Goal: Contribute content: Add original content to the website for others to see

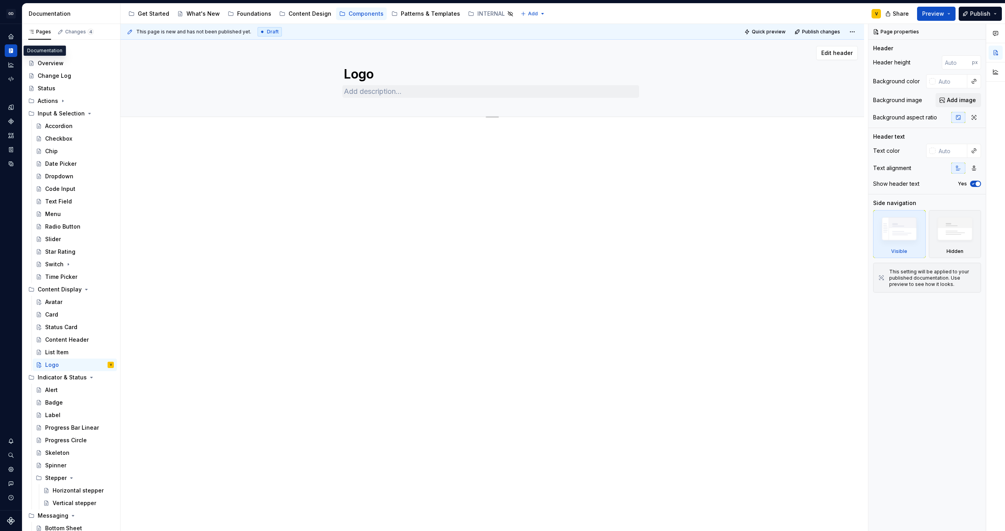
type textarea "*"
click at [367, 92] on textarea at bounding box center [490, 91] width 297 height 13
paste textarea "The Logo is a core element in the interface that enables users to identify bran…"
type textarea "The Logo is a core element in the interface that enables users to identify bran…"
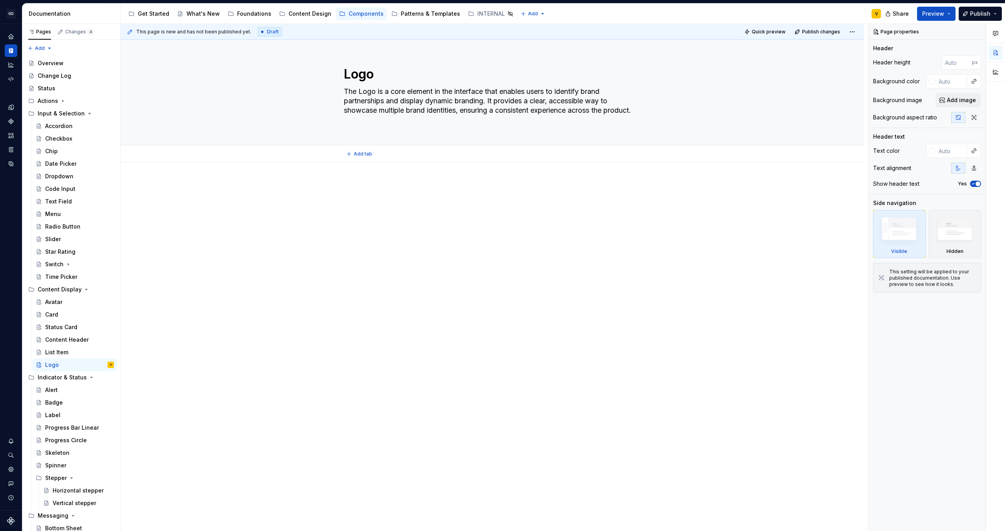
type textarea "*"
type textarea "The Logo is a core element in the interface that enables users to identify bran…"
click at [328, 239] on div at bounding box center [493, 272] width 744 height 218
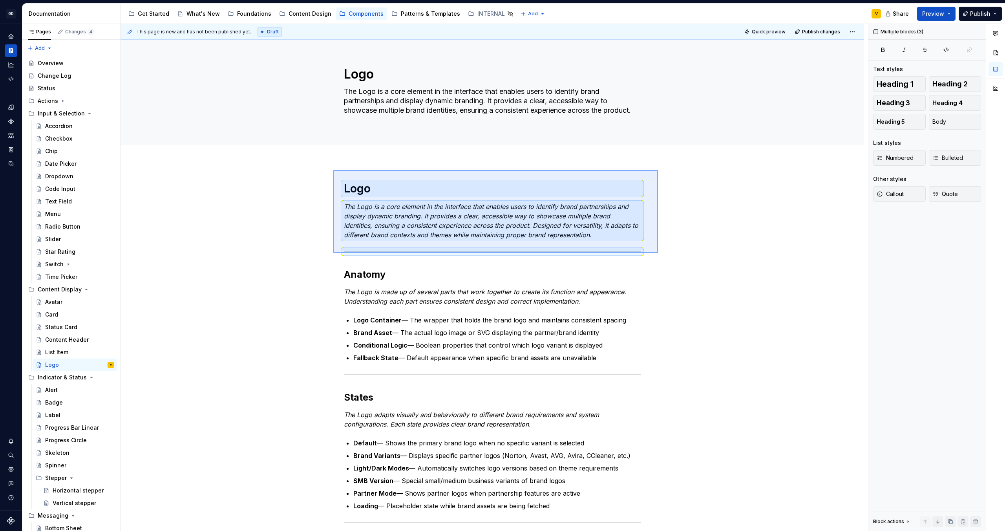
drag, startPoint x: 658, startPoint y: 253, endPoint x: 333, endPoint y: 170, distance: 335.2
click at [333, 170] on div "This page is new and has not been published yet. Draft Quick preview Publish ch…" at bounding box center [495, 277] width 748 height 507
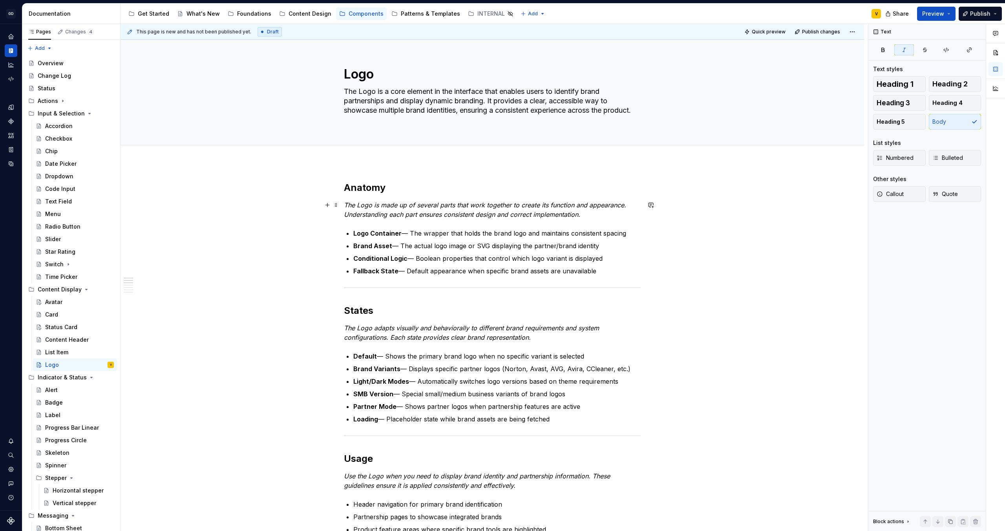
click at [600, 216] on p "The Logo is made up of several parts that work together to create its function …" at bounding box center [492, 209] width 297 height 19
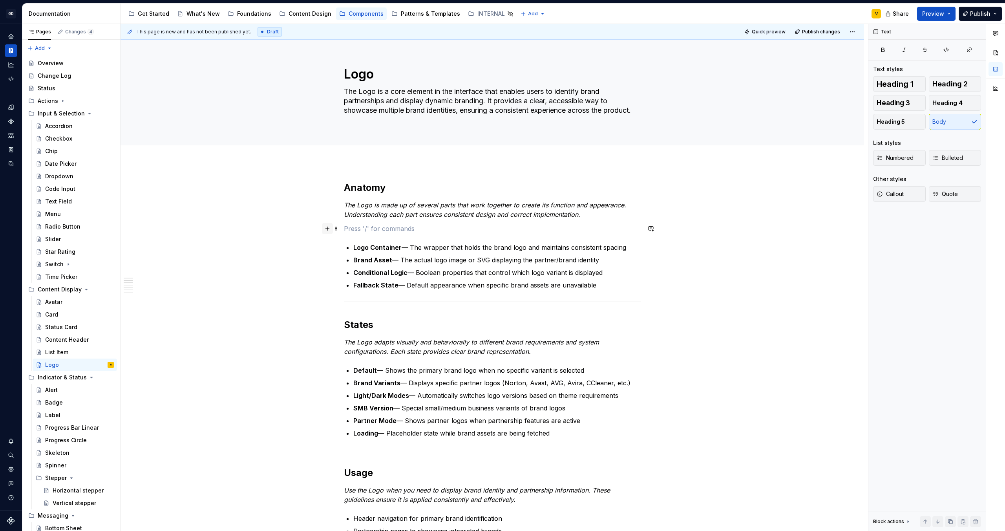
click at [327, 228] on button "button" at bounding box center [327, 228] width 11 height 11
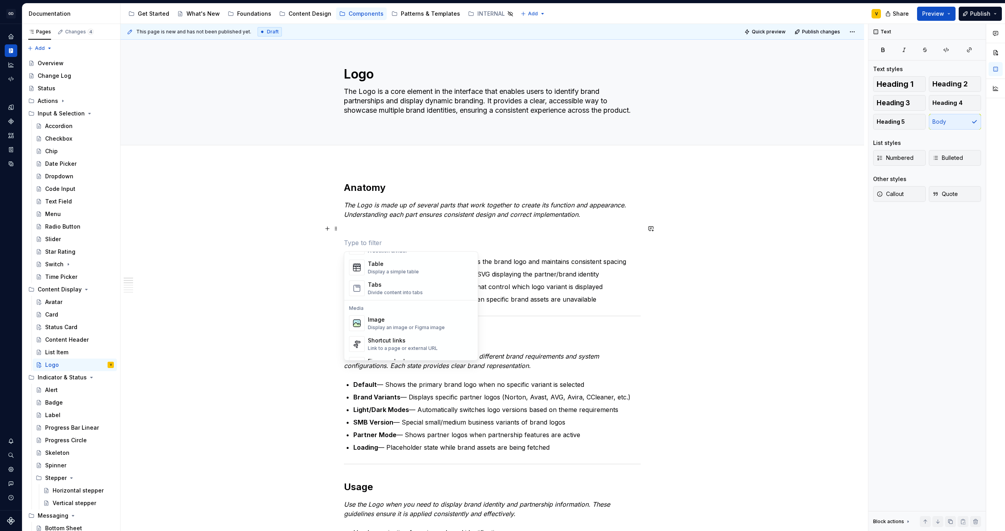
scroll to position [289, 0]
click at [377, 319] on div "Image" at bounding box center [406, 315] width 77 height 8
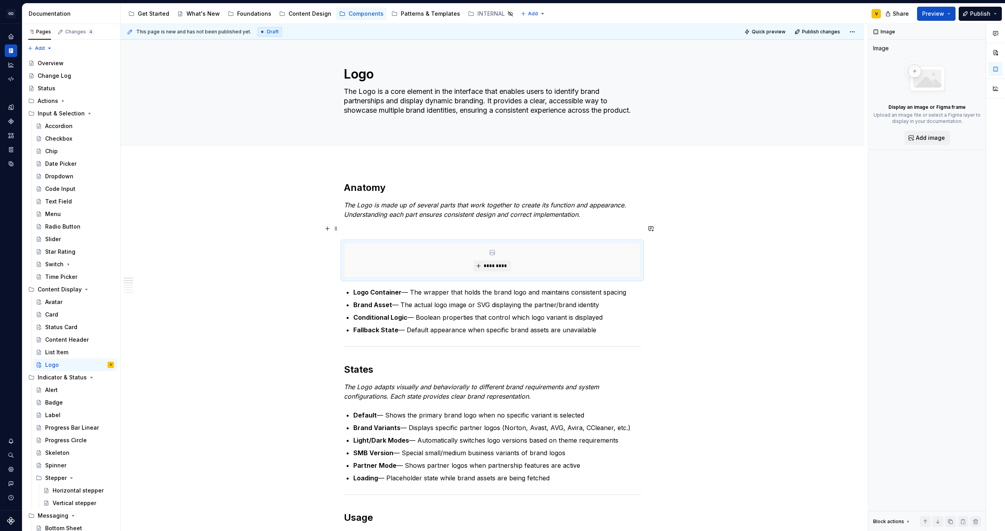
click at [349, 229] on p at bounding box center [492, 228] width 297 height 9
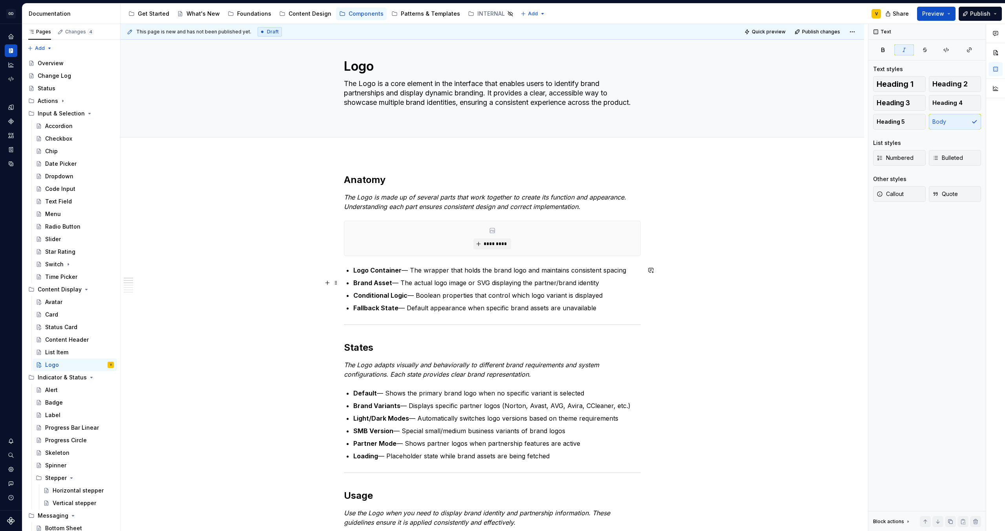
scroll to position [10, 0]
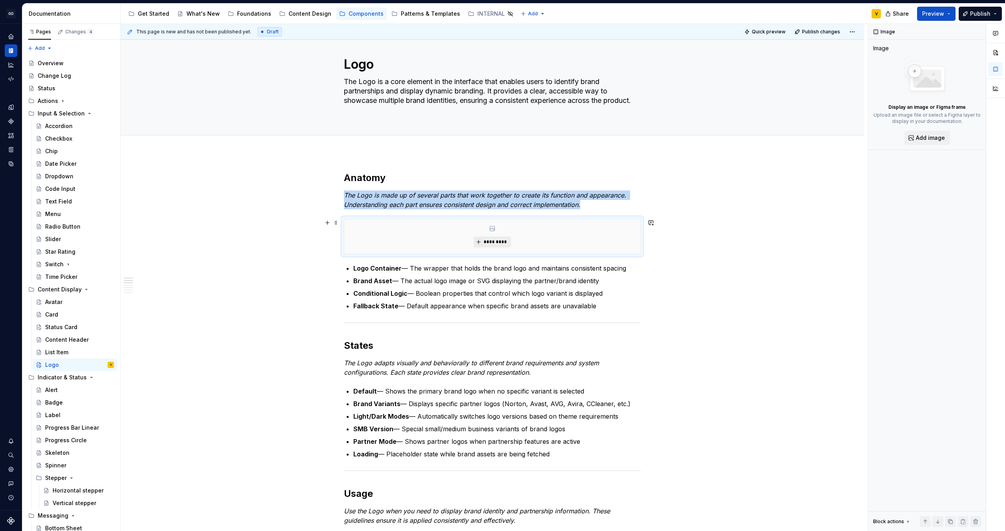
click at [502, 242] on span "*********" at bounding box center [495, 242] width 24 height 6
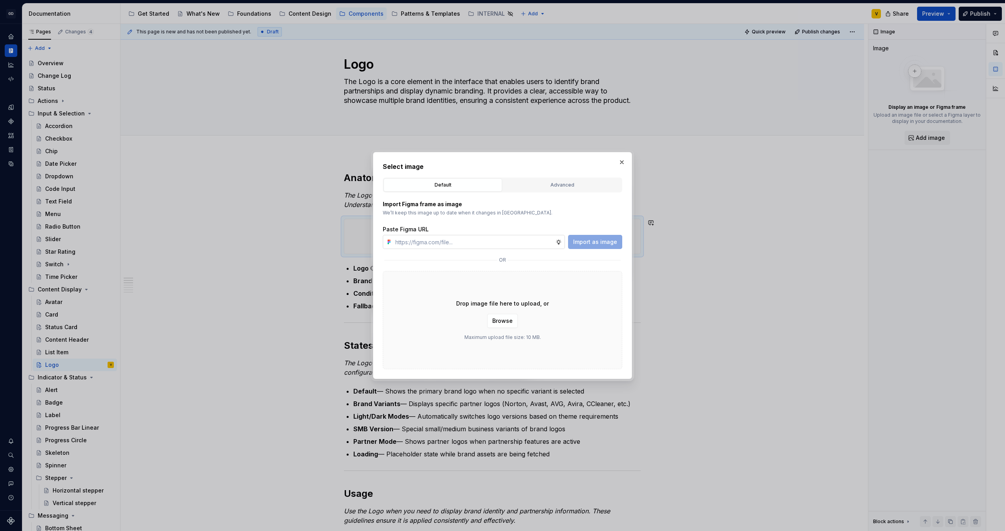
type textarea "*"
type input "[URL][DOMAIN_NAME]"
click at [597, 245] on span "Import as image" at bounding box center [595, 242] width 44 height 8
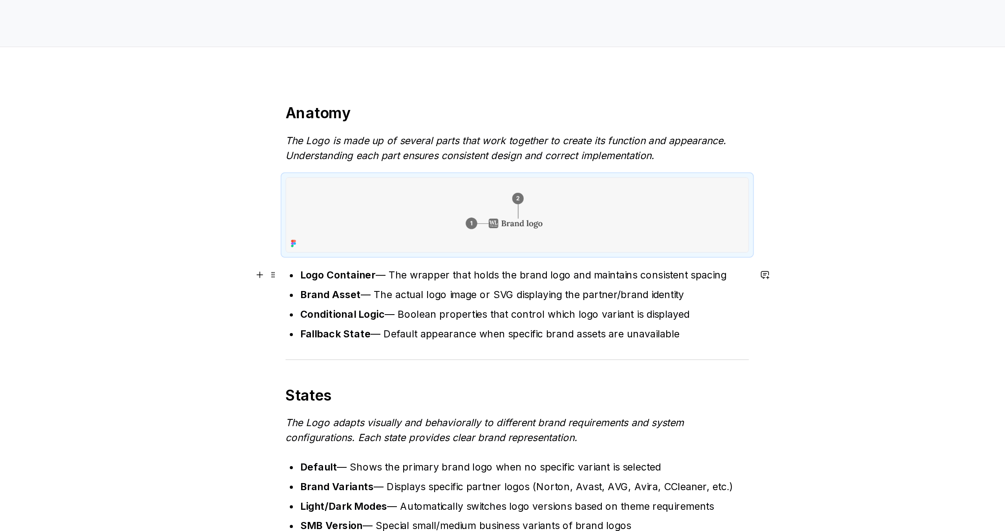
click at [416, 281] on p "Logo Container — The wrapper that holds the brand logo and maintains consistent…" at bounding box center [496, 281] width 287 height 9
type textarea "*"
drag, startPoint x: 411, startPoint y: 281, endPoint x: 421, endPoint y: 282, distance: 9.4
click at [421, 282] on p "Logo Container — The wrapper that holds the brand logo and maintains consistent…" at bounding box center [496, 281] width 287 height 9
click at [426, 282] on p "Logo Container — The wrapper that holds the brand logo and maintains consistent…" at bounding box center [496, 281] width 287 height 9
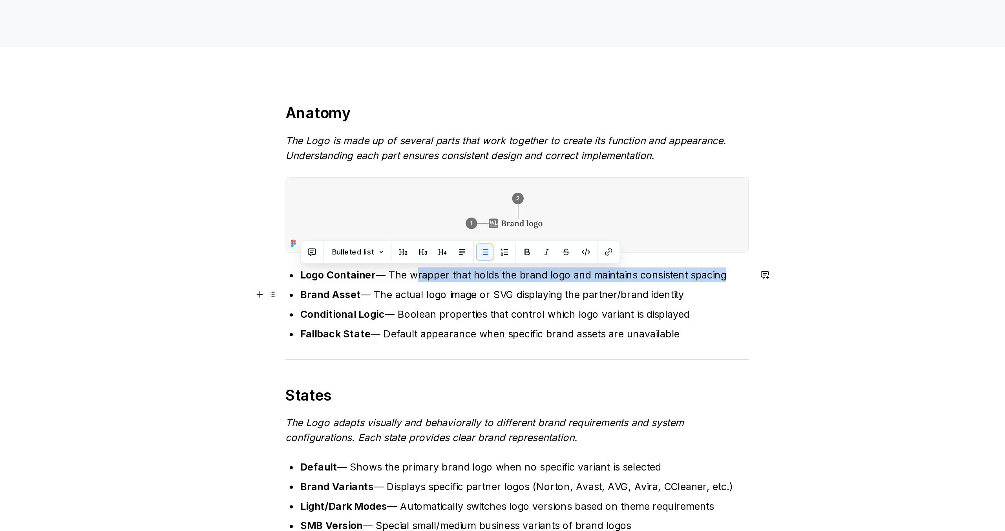
drag, startPoint x: 424, startPoint y: 282, endPoint x: 677, endPoint y: 287, distance: 253.4
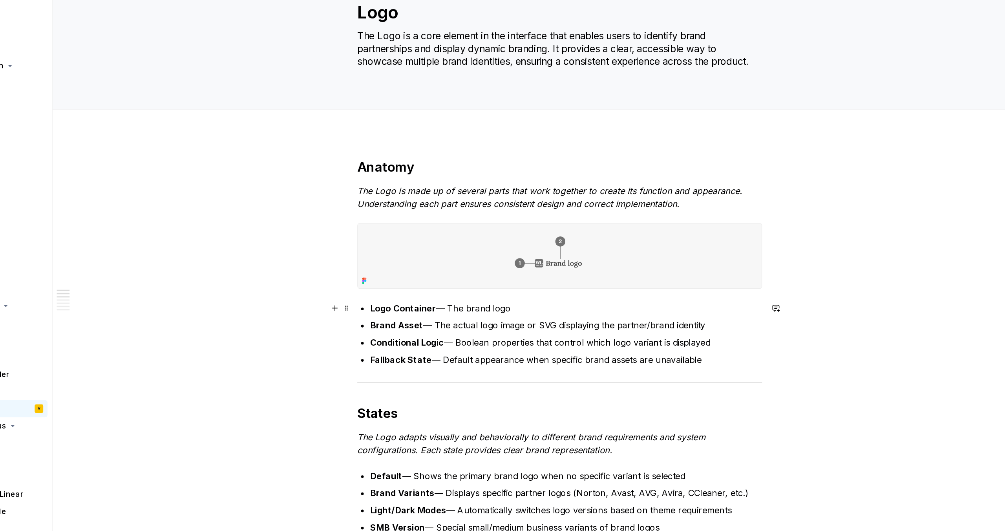
click at [355, 291] on strong "Logo Container" at bounding box center [377, 291] width 48 height 8
drag, startPoint x: 352, startPoint y: 291, endPoint x: 472, endPoint y: 292, distance: 120.6
click at [435, 297] on ul "Logo Container — The brand logo Brand Asset — The actual logo image or SVG disp…" at bounding box center [496, 309] width 287 height 47
drag, startPoint x: 399, startPoint y: 292, endPoint x: 352, endPoint y: 291, distance: 47.9
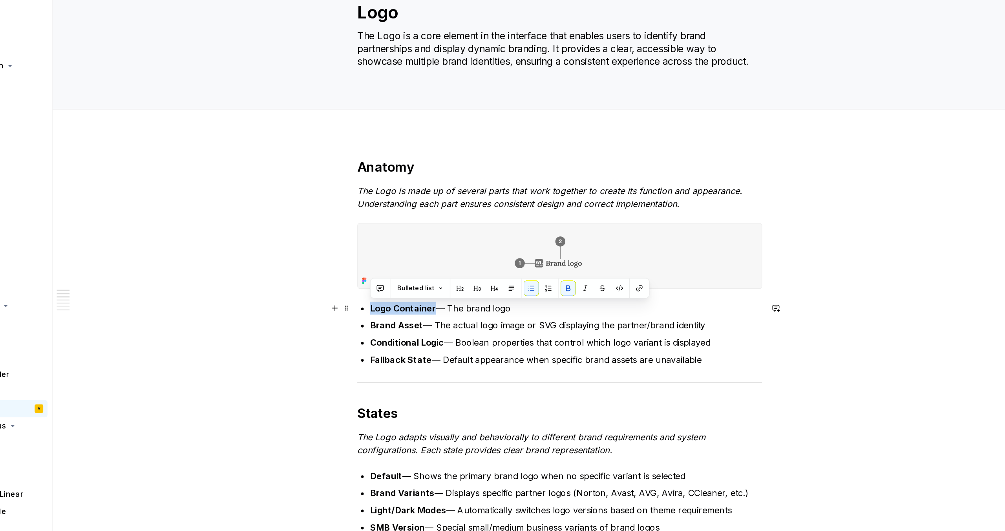
drag, startPoint x: 447, startPoint y: 292, endPoint x: 502, endPoint y: 292, distance: 55.4
click at [502, 292] on p "Brand Asset — The actual logo — The brand logo" at bounding box center [496, 290] width 287 height 9
drag, startPoint x: 461, startPoint y: 292, endPoint x: 448, endPoint y: 293, distance: 13.8
click at [448, 293] on p "Brand Asset — The actual logo icon" at bounding box center [496, 290] width 287 height 9
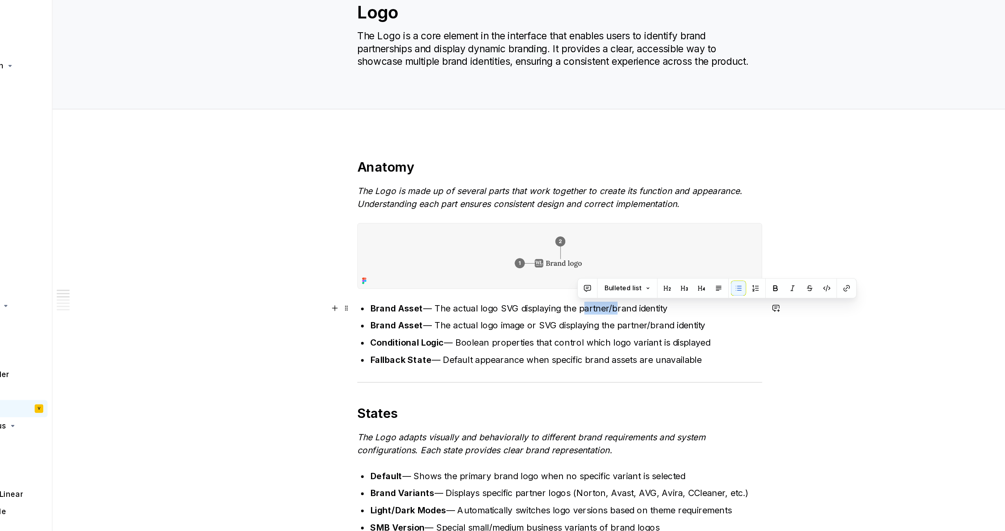
drag, startPoint x: 505, startPoint y: 292, endPoint x: 529, endPoint y: 291, distance: 23.6
click at [529, 291] on p "Brand Asset — The actual logo SVG displaying the partner/brand identity" at bounding box center [496, 290] width 287 height 9
click at [558, 291] on p "Brand Asset — The actual logo SVG displaying the brand identity" at bounding box center [496, 290] width 287 height 9
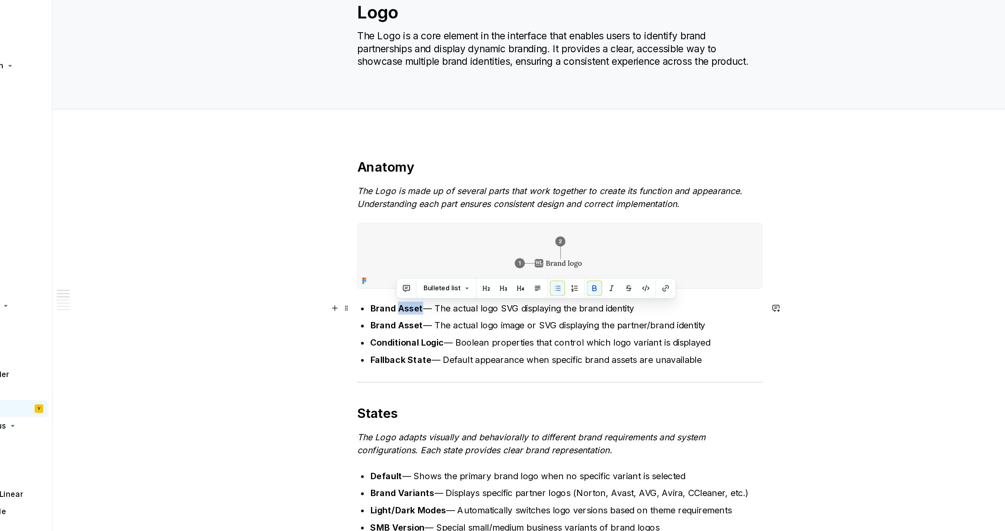
drag, startPoint x: 373, startPoint y: 292, endPoint x: 390, endPoint y: 291, distance: 17.3
click at [390, 291] on p "Brand Asset — The actual logo SVG displaying the brand identity" at bounding box center [496, 290] width 287 height 9
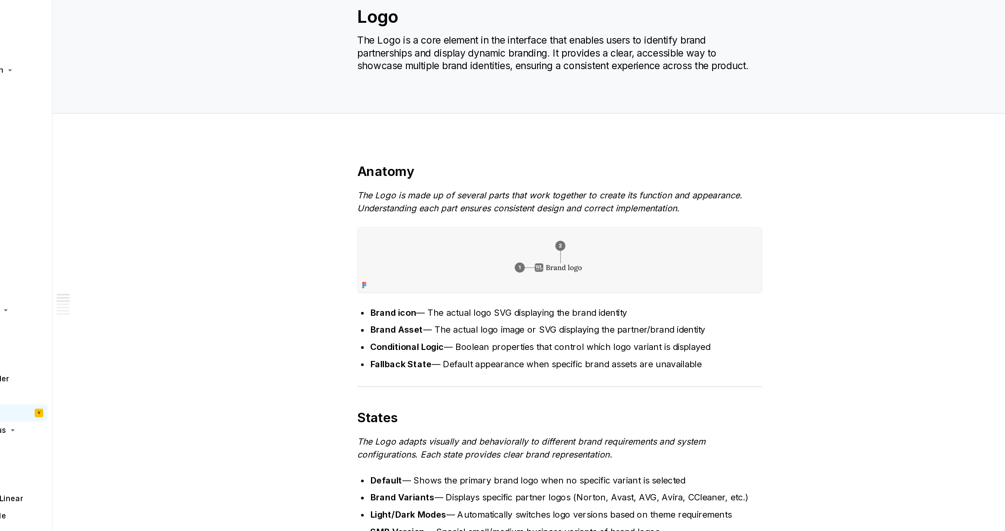
click at [377, 306] on strong "Brand Asset" at bounding box center [372, 304] width 39 height 8
click at [365, 288] on strong "Brand icon" at bounding box center [370, 291] width 34 height 8
drag, startPoint x: 371, startPoint y: 289, endPoint x: 354, endPoint y: 289, distance: 16.9
click at [354, 289] on strong "Brand icon" at bounding box center [370, 291] width 34 height 8
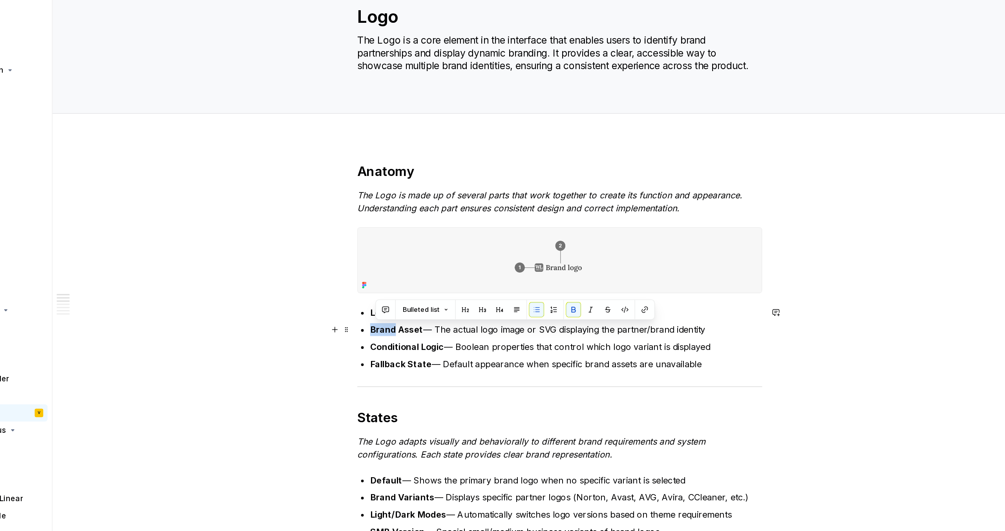
drag, startPoint x: 372, startPoint y: 304, endPoint x: 353, endPoint y: 303, distance: 18.1
click at [353, 303] on strong "Brand Asset" at bounding box center [372, 304] width 39 height 8
click at [367, 311] on p "Conditional Logic — Boolean properties that control which logo variant is displ…" at bounding box center [496, 315] width 287 height 9
drag, startPoint x: 354, startPoint y: 303, endPoint x: 390, endPoint y: 305, distance: 36.2
click at [390, 305] on p "Brand Asset — The actual logo image or SVG displaying the partner/brand identity" at bounding box center [496, 303] width 287 height 9
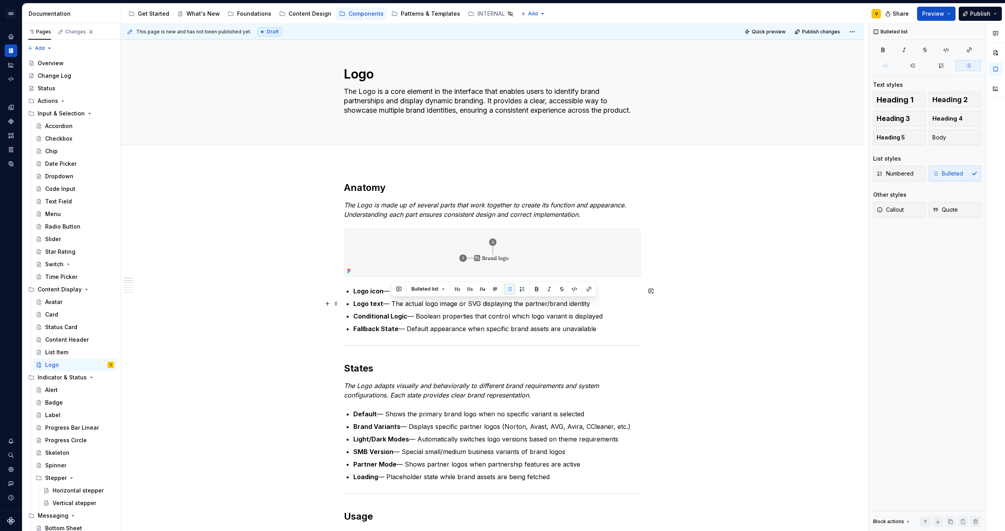
drag, startPoint x: 392, startPoint y: 304, endPoint x: 615, endPoint y: 304, distance: 223.9
click at [615, 304] on p "Logo text — The actual logo image or SVG displaying the partner/brand identity" at bounding box center [496, 303] width 287 height 9
click at [393, 303] on p "Logo text — text that provides context and reinforces brand recognition alongsi…" at bounding box center [496, 303] width 287 height 9
drag, startPoint x: 607, startPoint y: 331, endPoint x: 340, endPoint y: 319, distance: 267.7
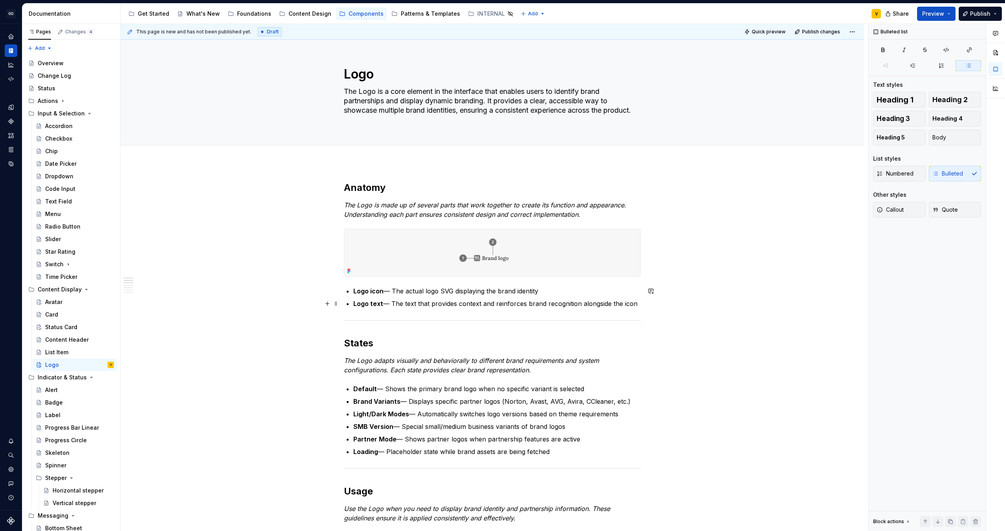
click at [617, 303] on p "Logo text — The text that provides context and reinforces brand recognition alo…" at bounding box center [496, 303] width 287 height 9
drag, startPoint x: 635, startPoint y: 304, endPoint x: 337, endPoint y: 287, distance: 298.9
copy ul "Logo icon — The actual logo SVG displaying the brand identity Logo text — The t…"
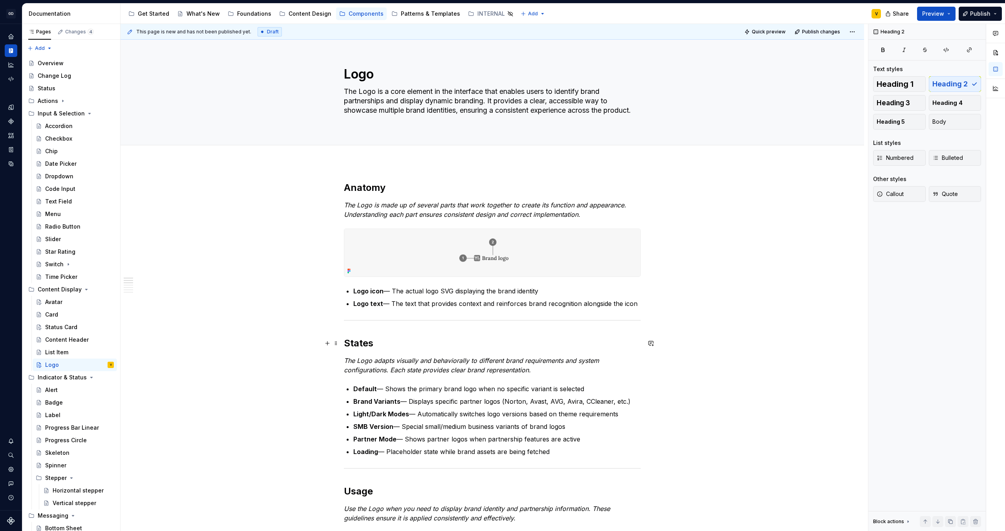
click at [453, 342] on h2 "States" at bounding box center [492, 343] width 297 height 13
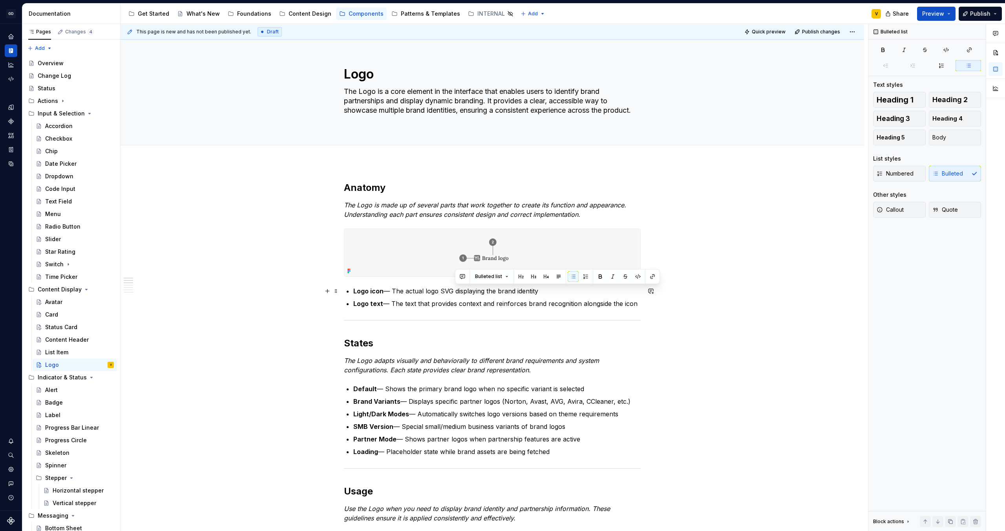
drag, startPoint x: 456, startPoint y: 292, endPoint x: 546, endPoint y: 295, distance: 89.6
click at [546, 295] on p "Logo icon — The actual logo SVG displaying the brand identity" at bounding box center [496, 290] width 287 height 9
click at [451, 304] on p "Logo text — The text that provides context and reinforces brand recognition alo…" at bounding box center [496, 303] width 287 height 9
drag, startPoint x: 416, startPoint y: 304, endPoint x: 628, endPoint y: 304, distance: 211.3
click at [628, 304] on p "Logo text — The text that provides context and reinforces brand recognition alo…" at bounding box center [496, 303] width 287 height 9
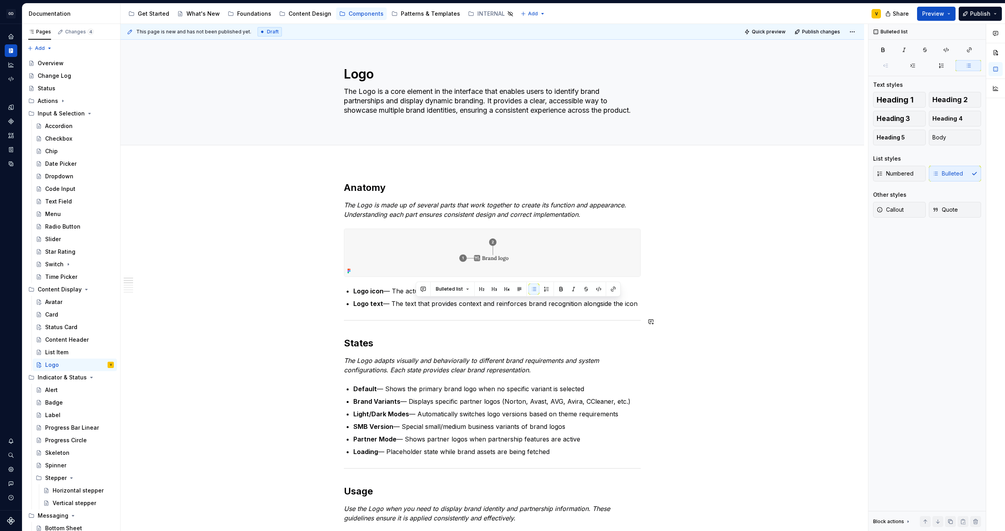
click at [417, 302] on p "Logo text — The text that provides context and reinforces brand recognition alo…" at bounding box center [496, 303] width 287 height 9
click at [419, 306] on p "Logo text — The text that provides context and reinforces brand recognition alo…" at bounding box center [496, 303] width 287 height 9
click at [417, 302] on p "Logo text — The text that provides context and reinforces brand recognition alo…" at bounding box center [496, 303] width 287 height 9
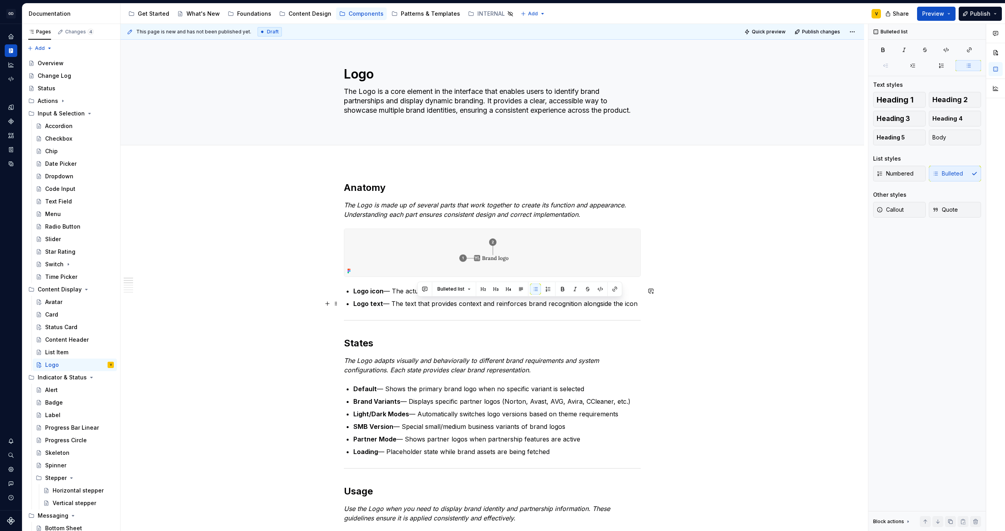
drag, startPoint x: 417, startPoint y: 303, endPoint x: 638, endPoint y: 306, distance: 220.7
click at [638, 306] on p "Logo text — The text that provides context and reinforces brand recognition alo…" at bounding box center [496, 303] width 287 height 9
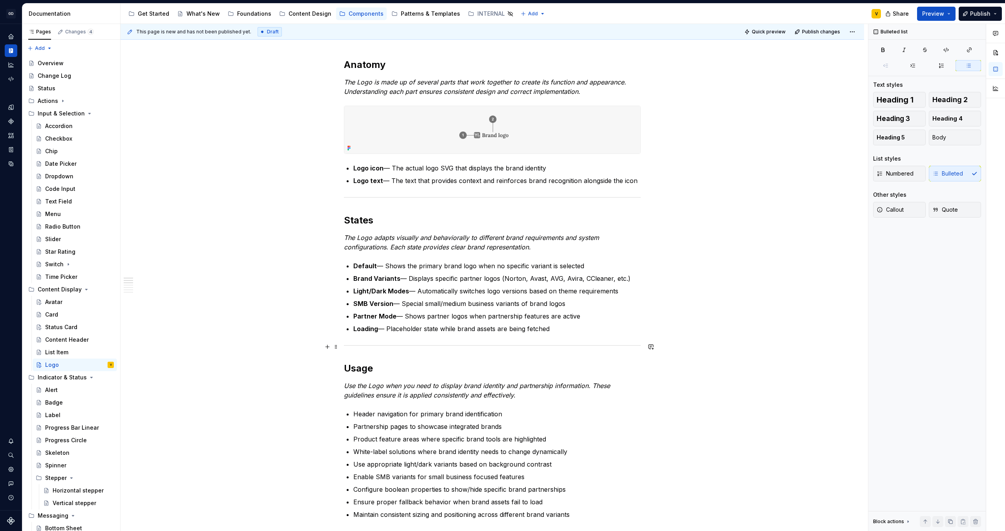
scroll to position [83, 0]
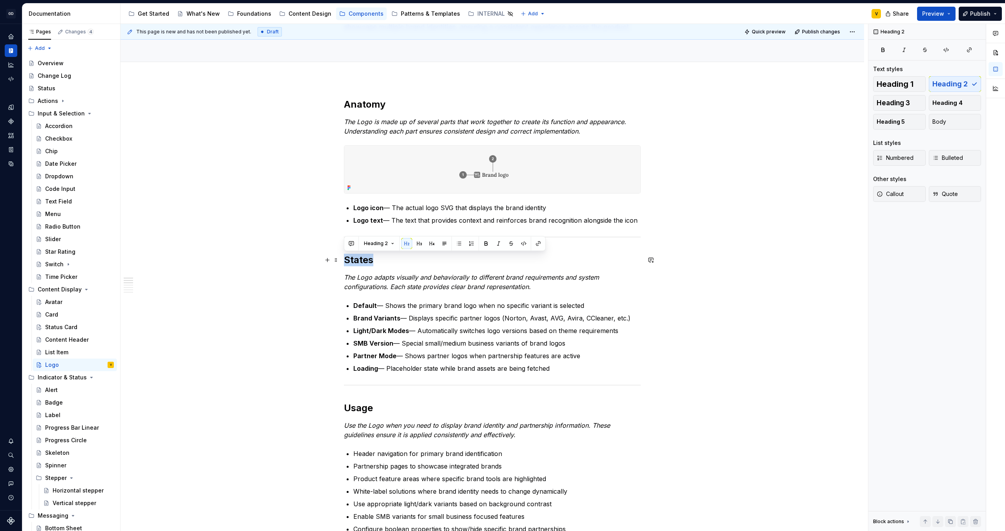
drag, startPoint x: 375, startPoint y: 258, endPoint x: 340, endPoint y: 258, distance: 35.0
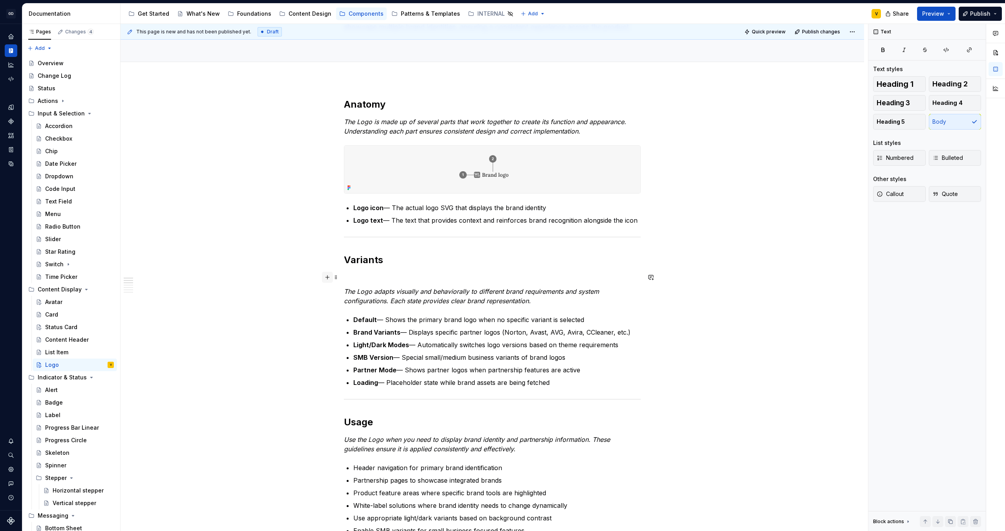
click at [328, 281] on button "button" at bounding box center [327, 277] width 11 height 11
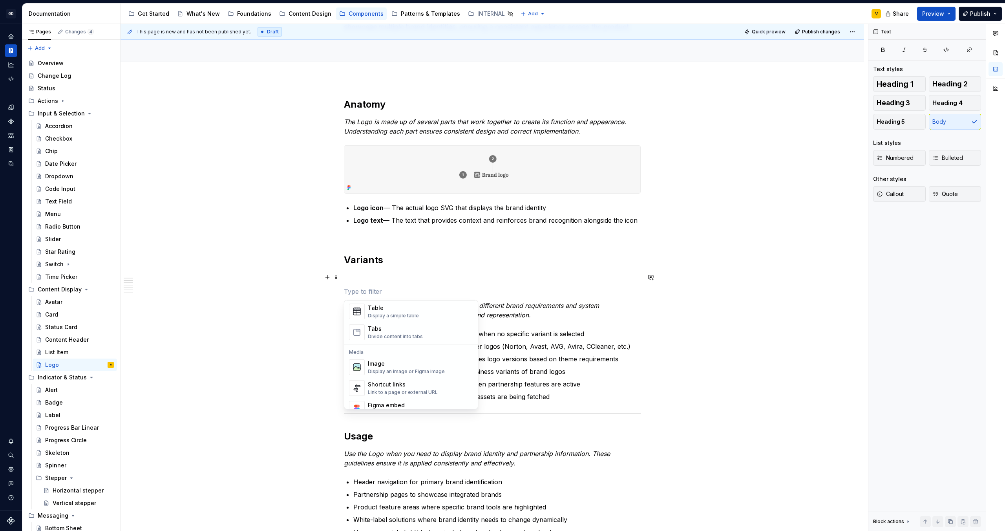
scroll to position [322, 0]
click at [386, 337] on div "Display an image or Figma image" at bounding box center [406, 340] width 77 height 6
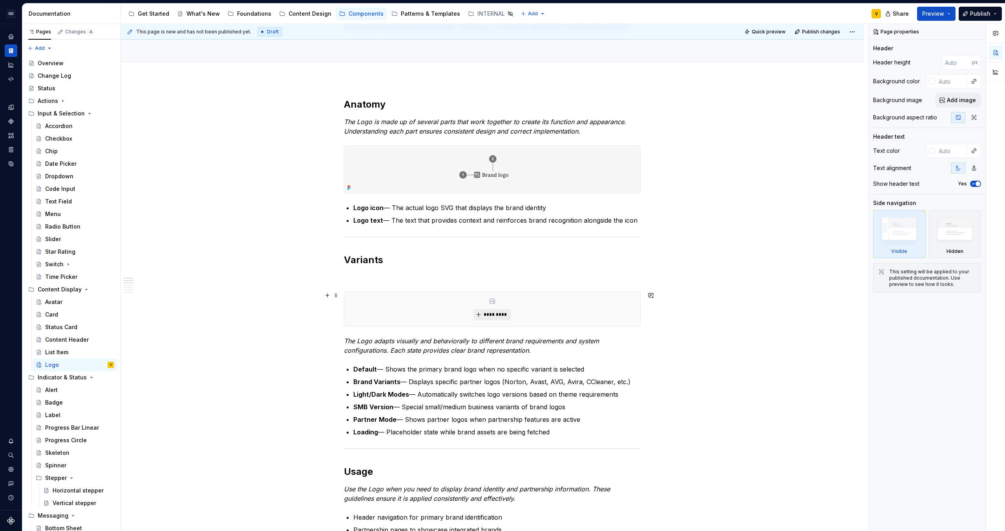
click at [499, 317] on span "*********" at bounding box center [495, 314] width 24 height 6
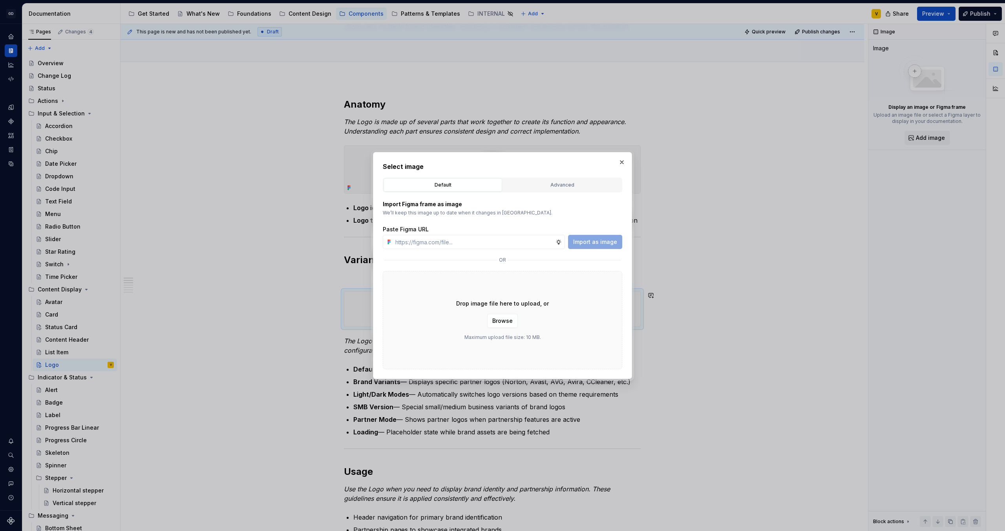
type textarea "*"
click at [417, 240] on input "text" at bounding box center [473, 242] width 163 height 14
paste input "[URL][DOMAIN_NAME]"
type input "[URL][DOMAIN_NAME]"
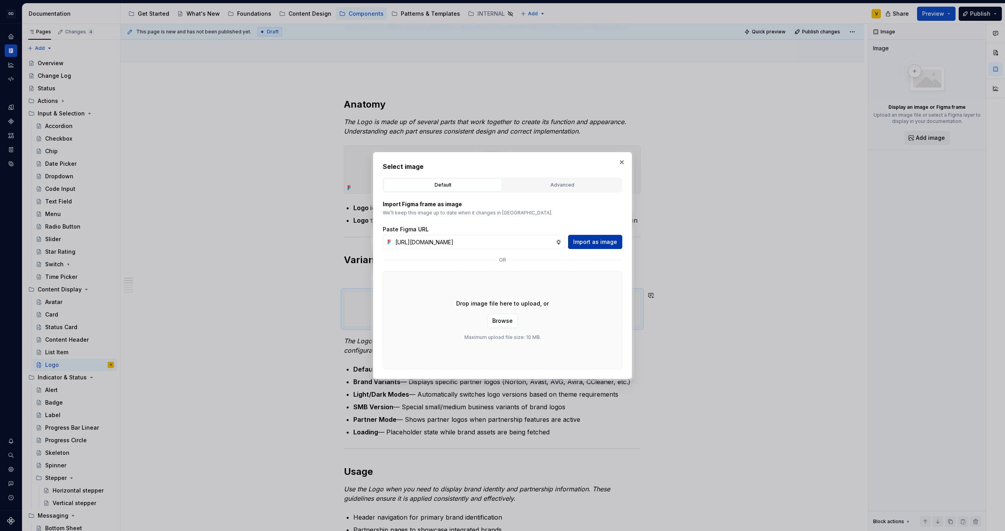
scroll to position [0, 0]
click at [605, 240] on span "Import as image" at bounding box center [595, 242] width 44 height 8
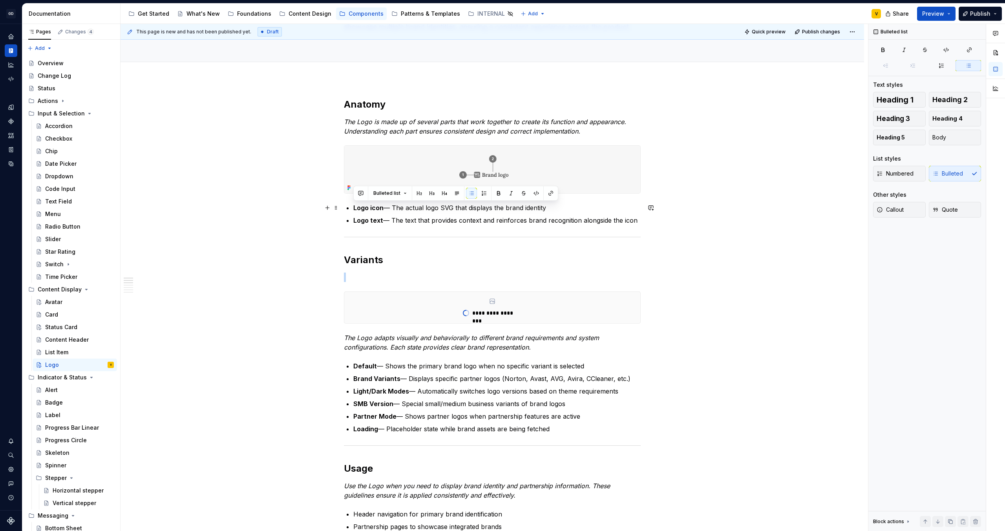
drag, startPoint x: 640, startPoint y: 222, endPoint x: 343, endPoint y: 205, distance: 297.0
click at [482, 192] on button "button" at bounding box center [484, 193] width 11 height 11
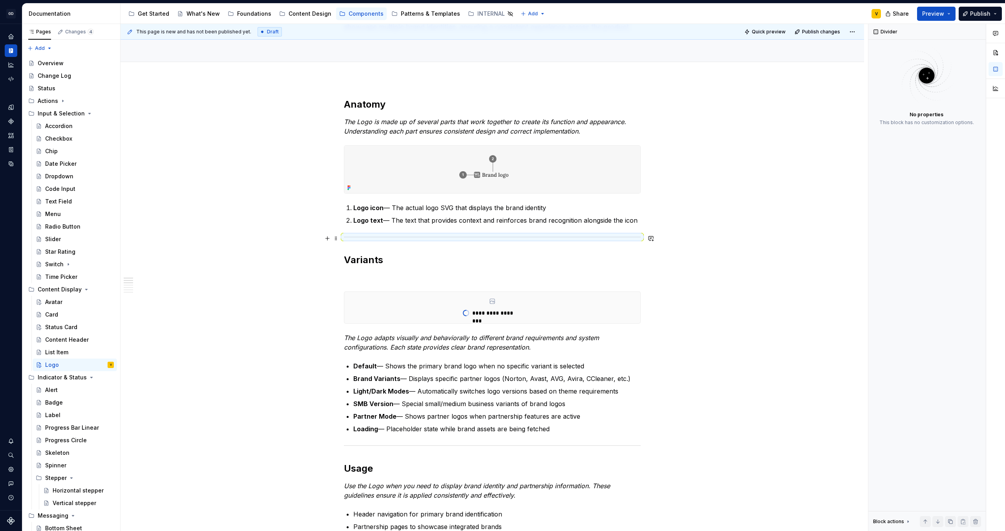
click at [639, 239] on div at bounding box center [492, 236] width 297 height 5
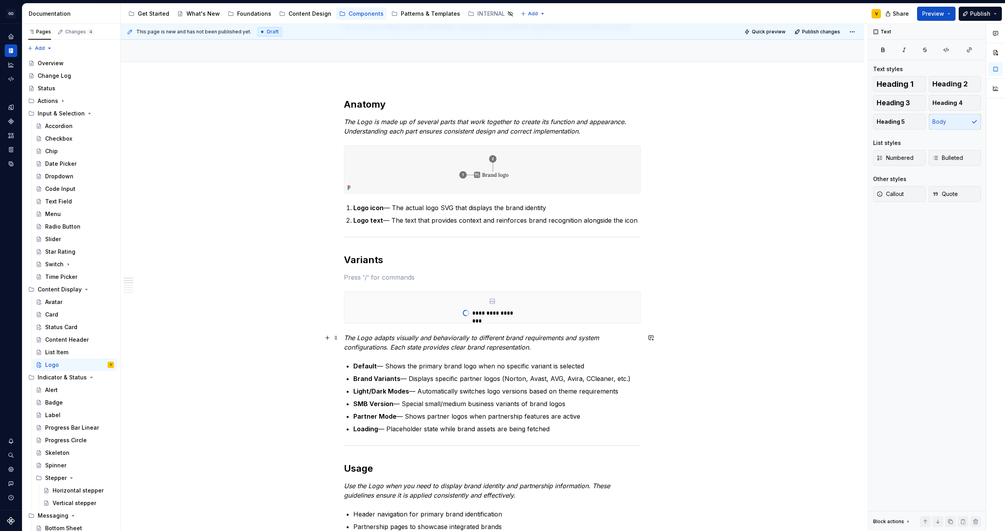
click at [427, 338] on em "The Logo adapts visually and behaviorally to different brand requirements and s…" at bounding box center [472, 342] width 257 height 17
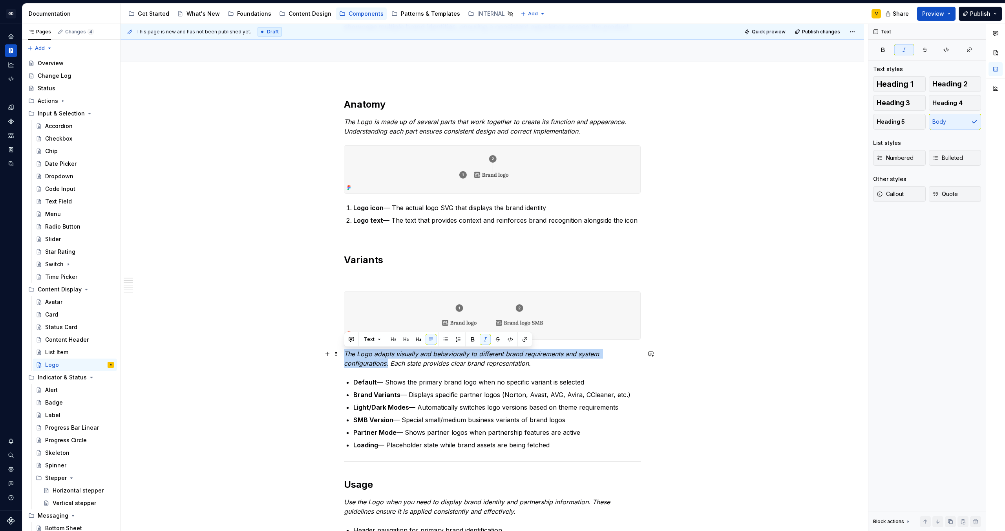
drag, startPoint x: 388, startPoint y: 364, endPoint x: 344, endPoint y: 353, distance: 44.8
click at [344, 353] on em "The Logo adapts visually and behaviorally to different brand requirements and s…" at bounding box center [472, 358] width 257 height 17
copy em "The Logo adapts visually and behaviorally to different brand requirements and s…"
click at [359, 275] on p at bounding box center [492, 277] width 297 height 9
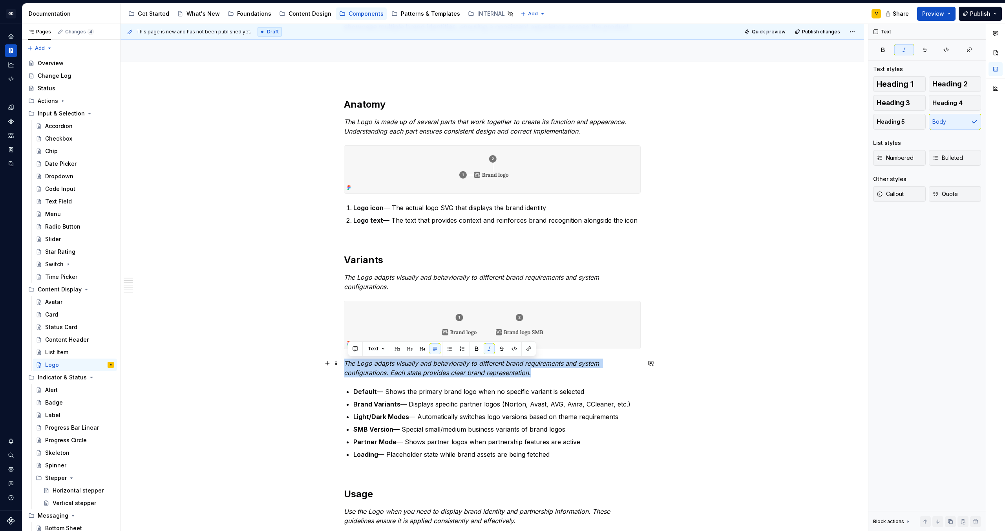
drag, startPoint x: 549, startPoint y: 370, endPoint x: 344, endPoint y: 359, distance: 205.3
click at [344, 359] on p "The Logo adapts visually and behaviorally to different brand requirements and s…" at bounding box center [492, 368] width 297 height 19
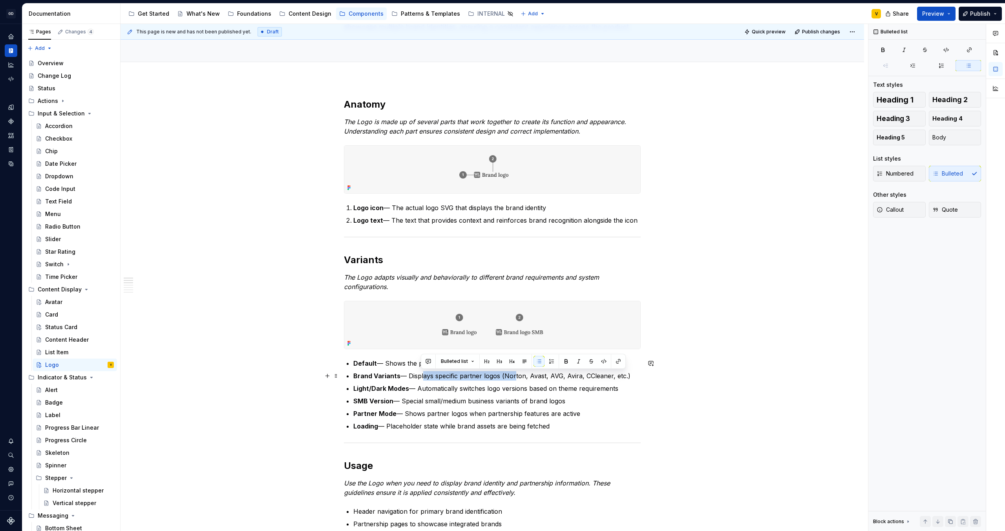
drag, startPoint x: 437, startPoint y: 377, endPoint x: 513, endPoint y: 380, distance: 75.4
click at [513, 380] on p "Brand Variants — Displays specific partner logos (Norton, Avast, AVG, Avira, CC…" at bounding box center [496, 375] width 287 height 9
click at [520, 403] on p "SMB Version — Special small/medium business variants of brand logos" at bounding box center [496, 400] width 287 height 9
drag, startPoint x: 403, startPoint y: 402, endPoint x: 571, endPoint y: 405, distance: 167.7
click at [571, 405] on p "SMB Version — Special small/medium business variants of brand logos" at bounding box center [496, 400] width 287 height 9
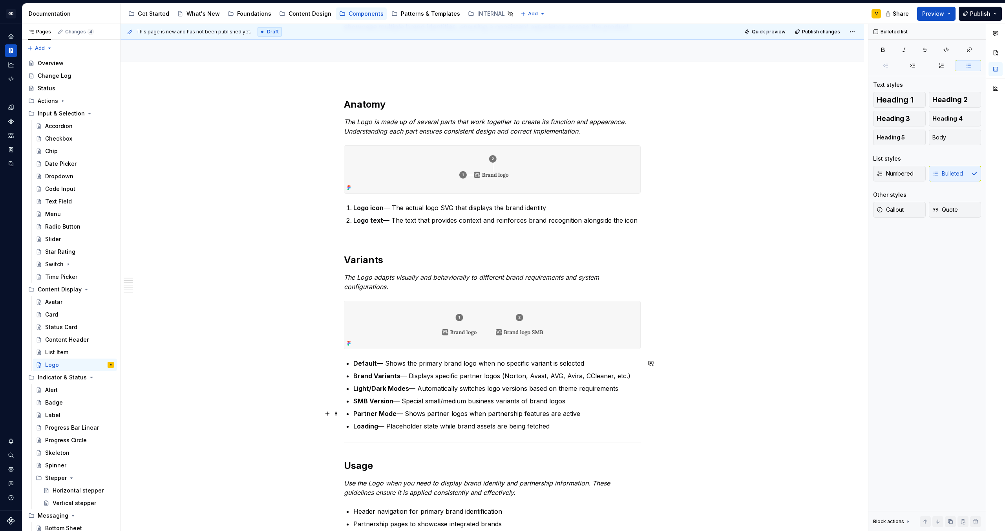
click at [577, 412] on p "Partner Mode — Shows partner logos when partnership features are active" at bounding box center [496, 413] width 287 height 9
drag, startPoint x: 353, startPoint y: 387, endPoint x: 621, endPoint y: 386, distance: 268.3
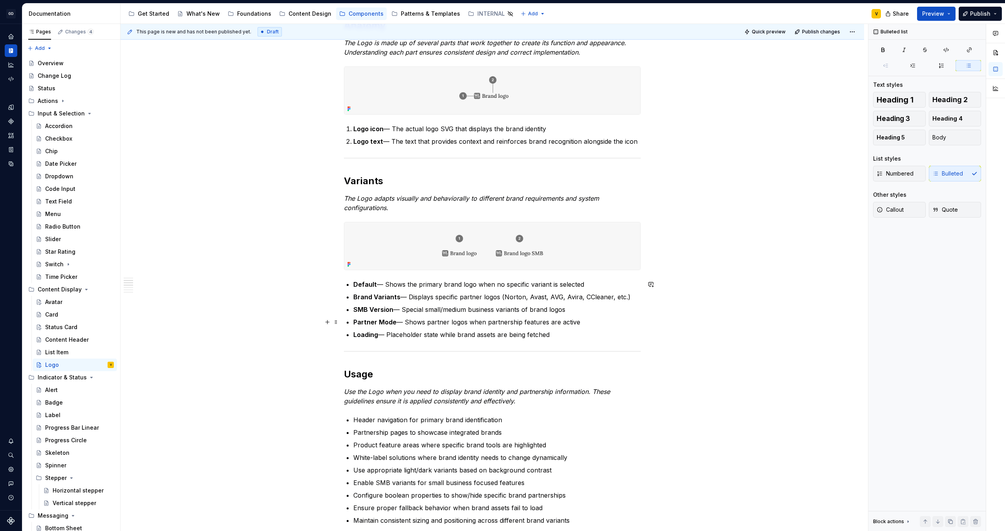
scroll to position [196, 0]
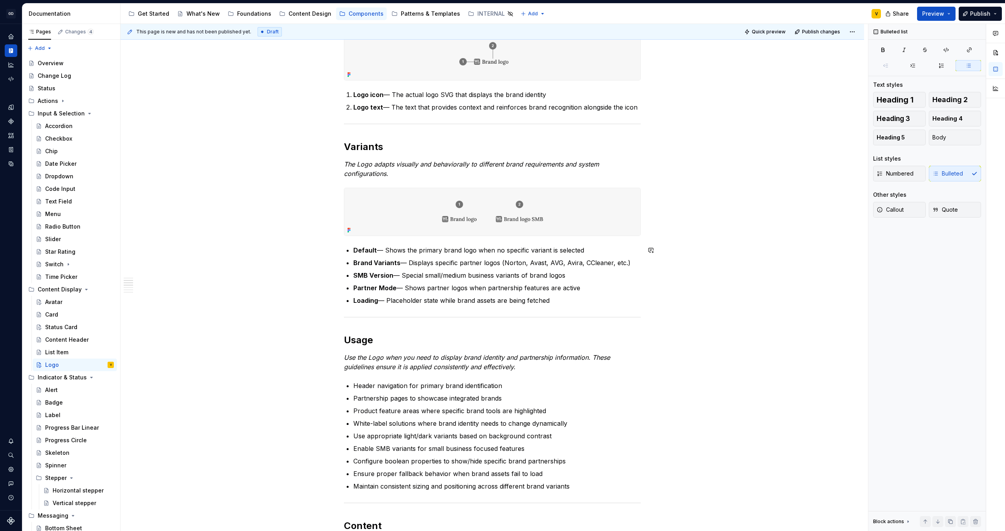
click at [347, 308] on div "Anatomy The Logo is made up of several parts that work together to create its f…" at bounding box center [492, 487] width 297 height 1005
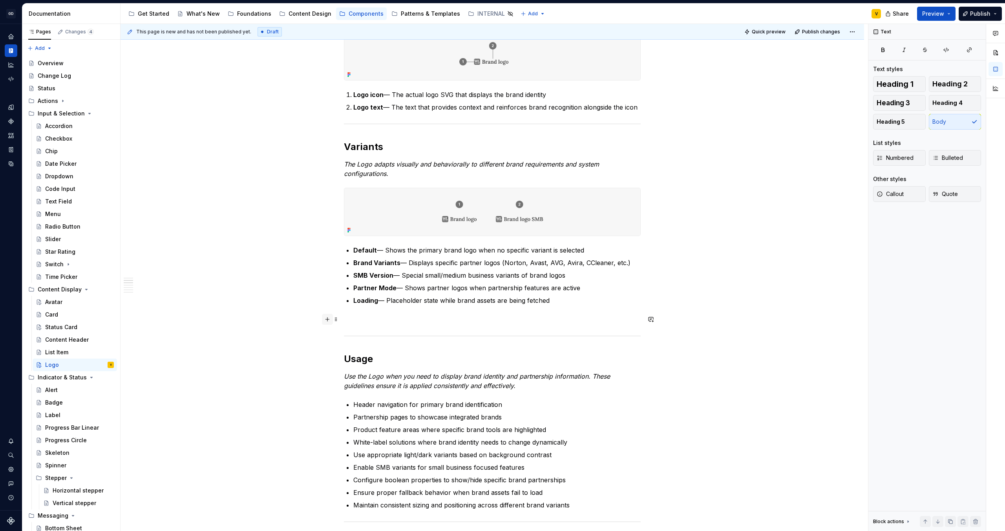
click at [328, 319] on button "button" at bounding box center [327, 319] width 11 height 11
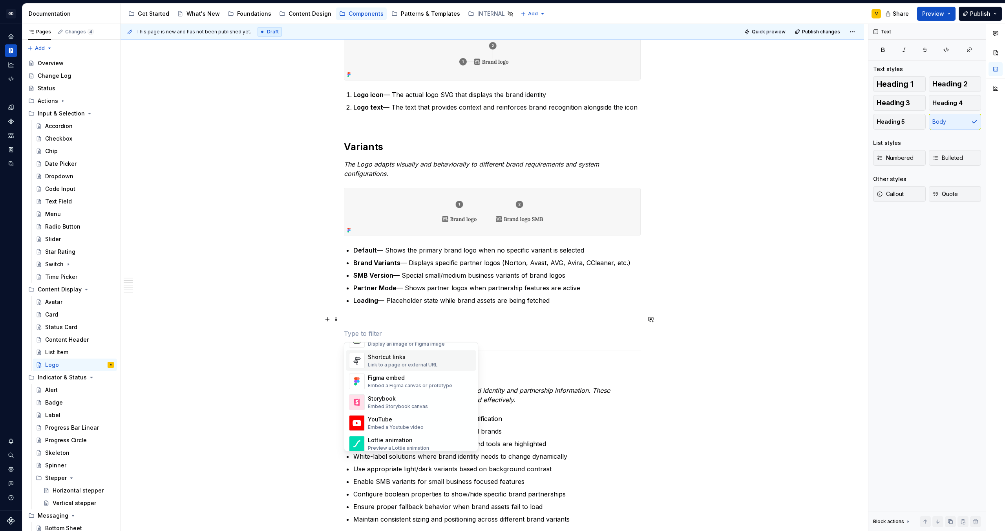
scroll to position [301, 0]
click at [394, 402] on div "Display an image or Figma image" at bounding box center [406, 402] width 77 height 6
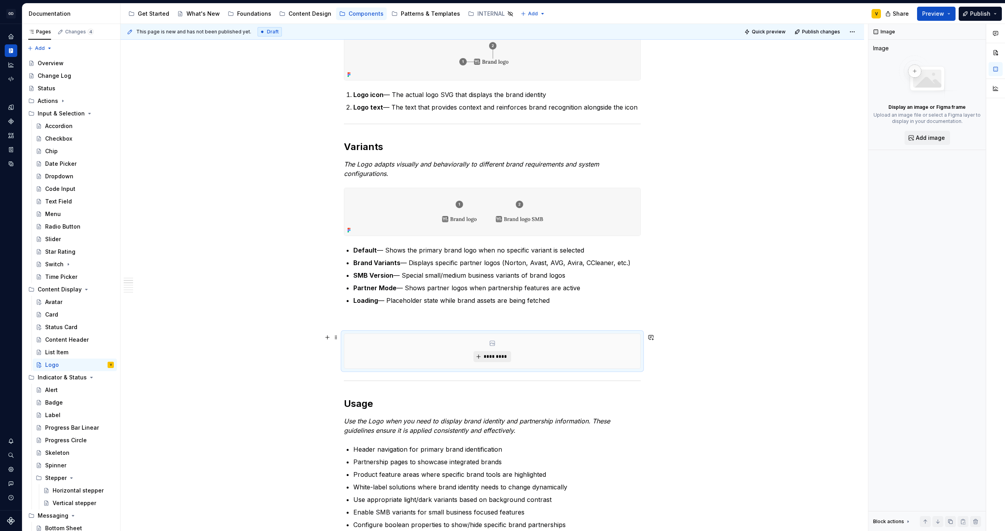
click at [488, 357] on span "*********" at bounding box center [495, 356] width 24 height 6
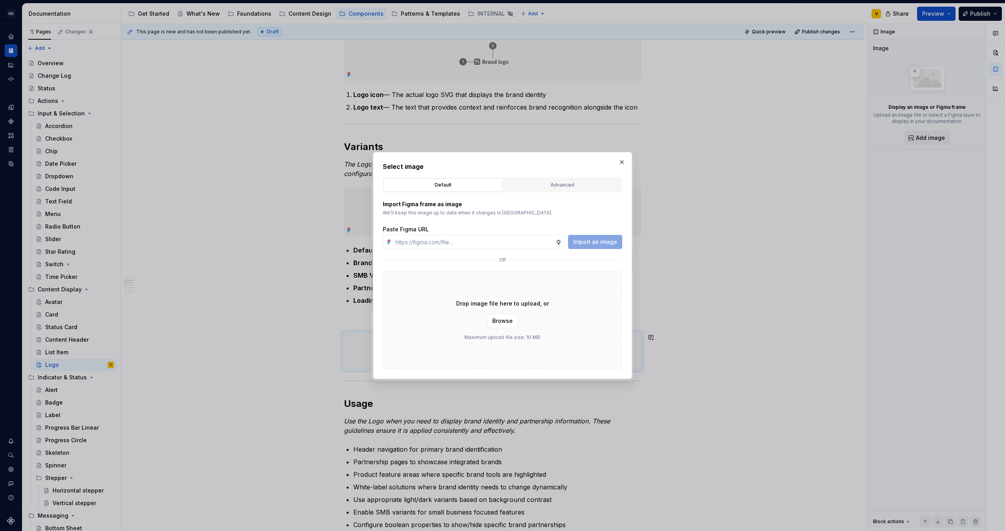
type textarea "*"
type input "[URL][DOMAIN_NAME]"
click at [588, 236] on button "Import as image" at bounding box center [595, 242] width 54 height 14
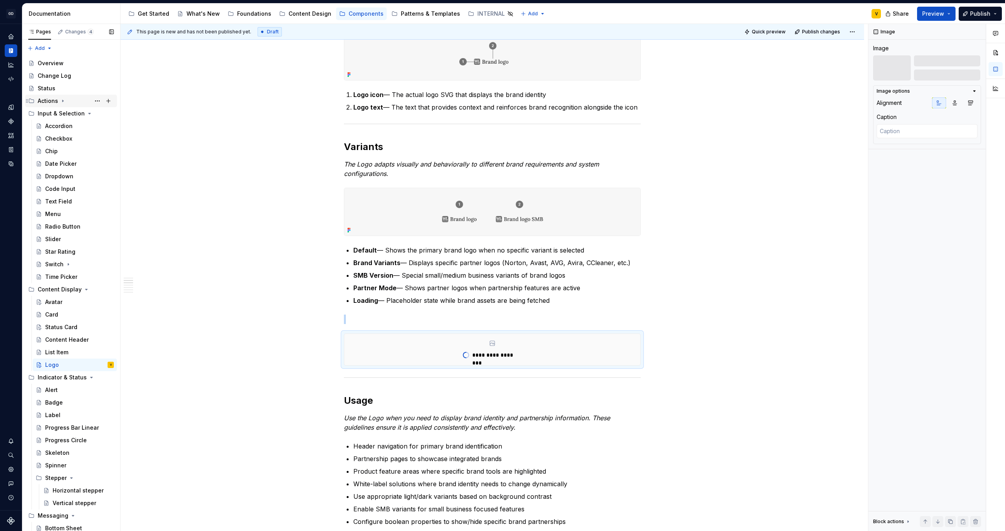
click at [64, 103] on icon "Page tree" at bounding box center [63, 101] width 6 height 6
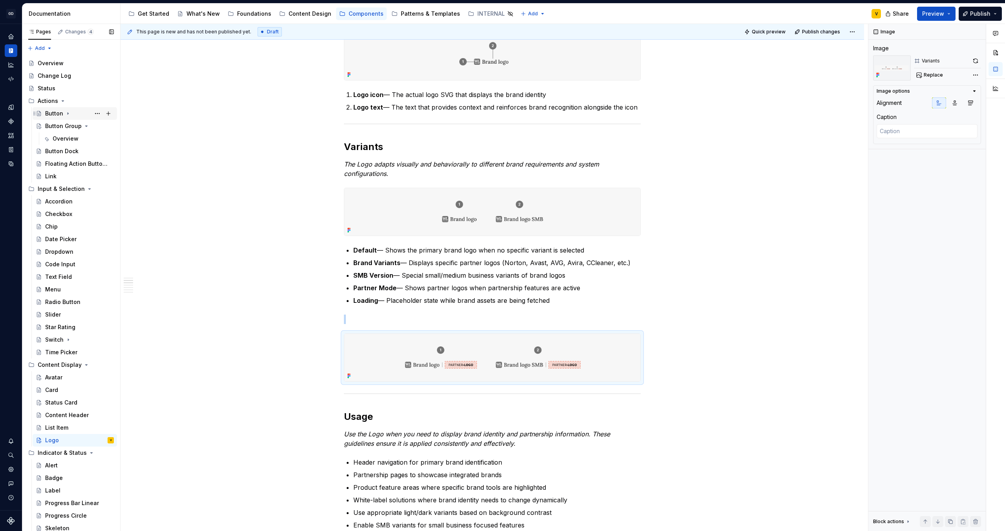
click at [51, 114] on div "Button" at bounding box center [54, 114] width 18 height 8
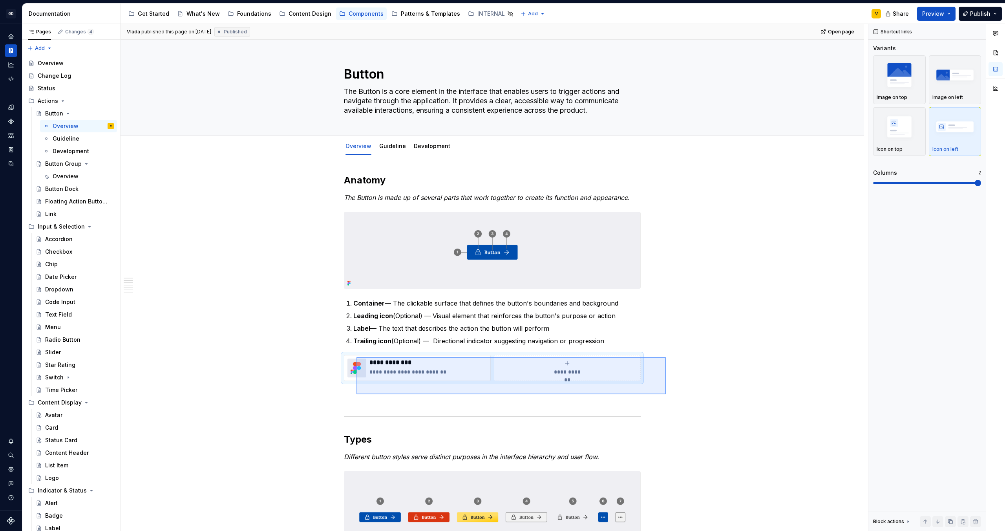
drag, startPoint x: 666, startPoint y: 394, endPoint x: 357, endPoint y: 357, distance: 311.7
click at [357, 357] on div "**********" at bounding box center [495, 277] width 748 height 507
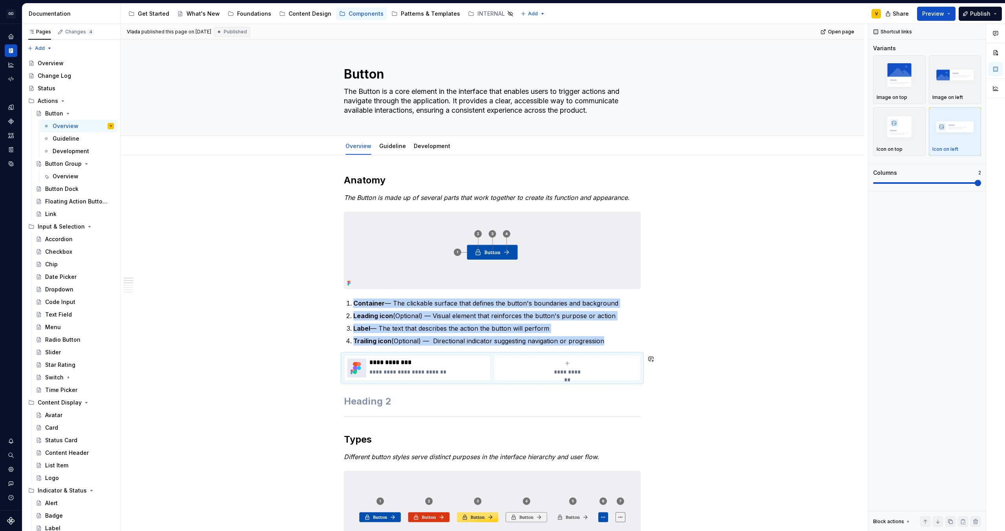
copy ol "Container — The clickable surface that defines the button's boundaries and back…"
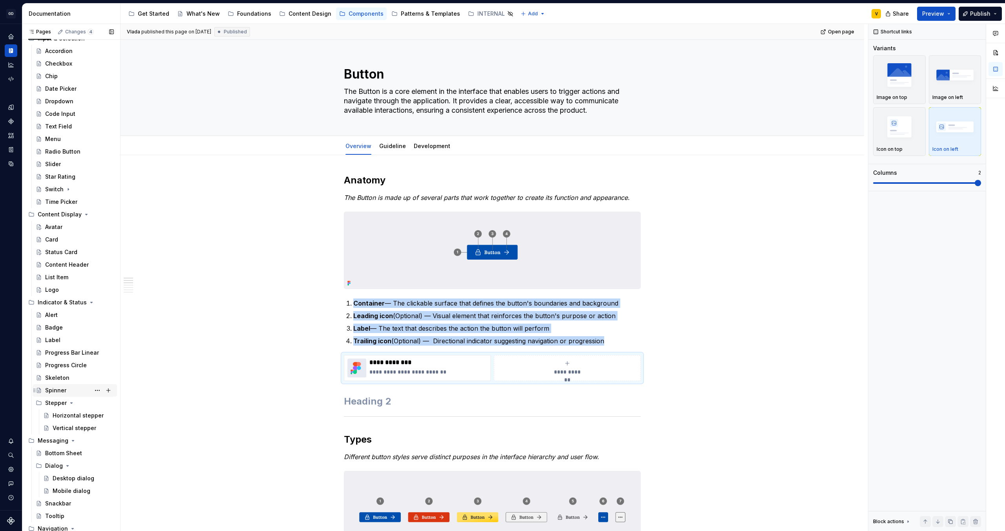
scroll to position [190, 0]
click at [59, 285] on div "Logo" at bounding box center [79, 288] width 69 height 11
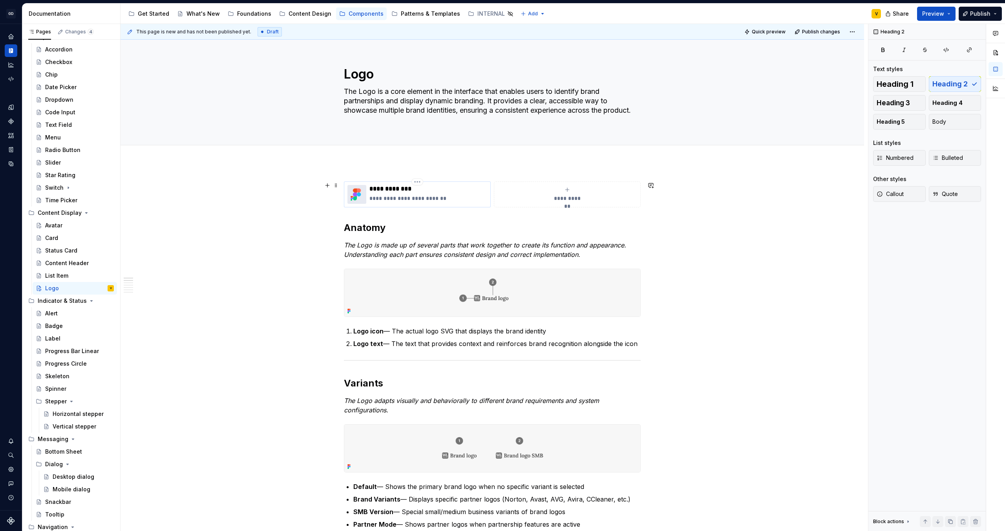
click at [426, 198] on p "**********" at bounding box center [429, 198] width 118 height 8
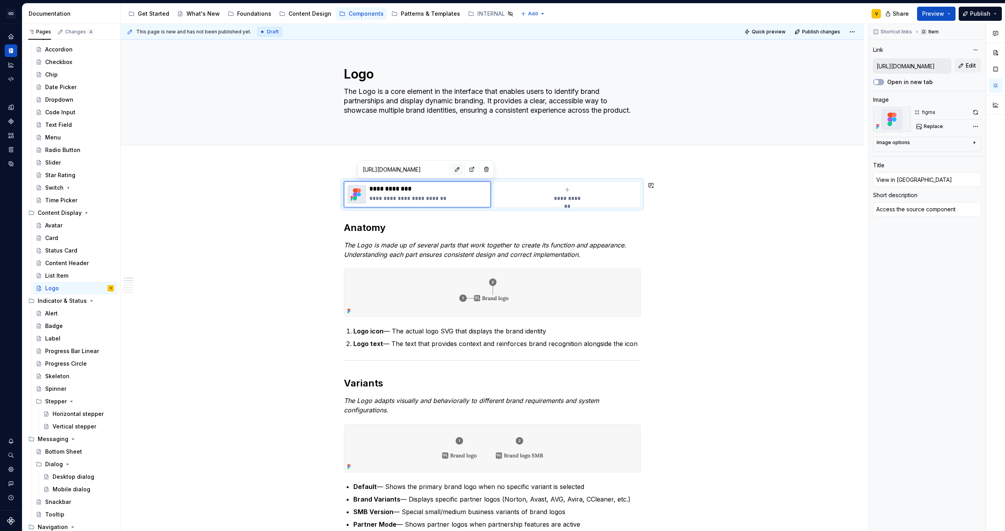
click at [452, 170] on button "button" at bounding box center [457, 169] width 11 height 11
type textarea "*"
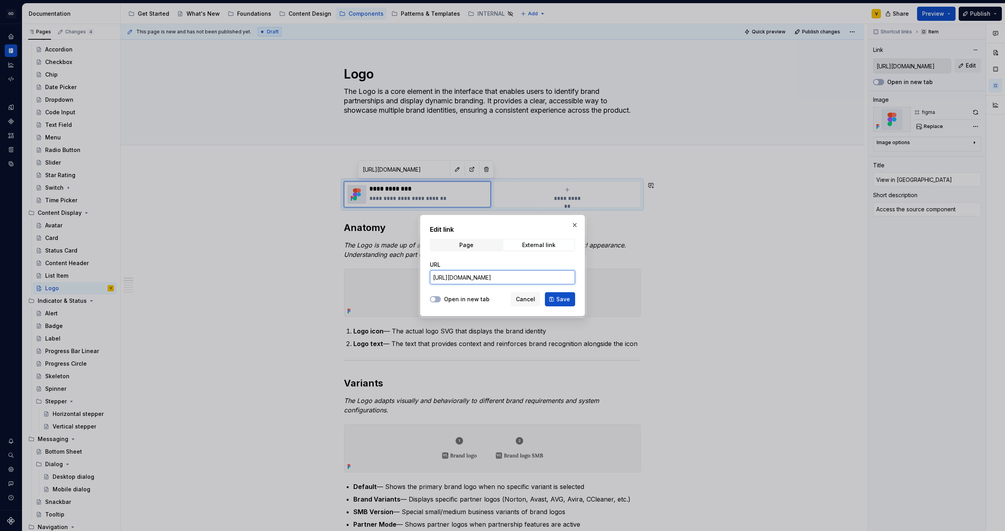
scroll to position [0, 233]
drag, startPoint x: 432, startPoint y: 277, endPoint x: 620, endPoint y: 288, distance: 188.1
click at [620, 288] on div "Edit link Page External link URL [URL][DOMAIN_NAME] Open in new tab Cancel Save" at bounding box center [502, 265] width 1005 height 531
paste input "[URL][DOMAIN_NAME]"
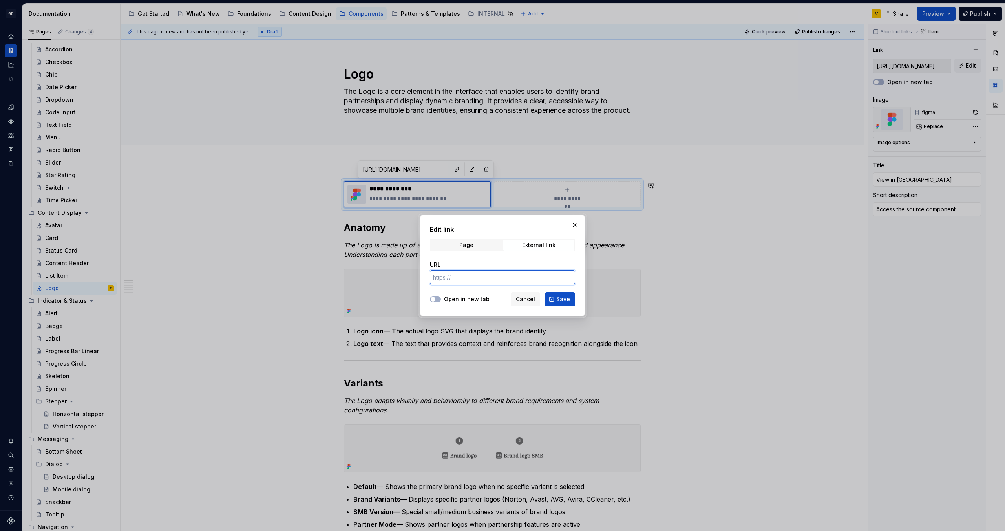
type input "[URL][DOMAIN_NAME]"
click at [563, 298] on span "Save" at bounding box center [564, 299] width 14 height 8
type textarea "*"
type input "[URL][DOMAIN_NAME]"
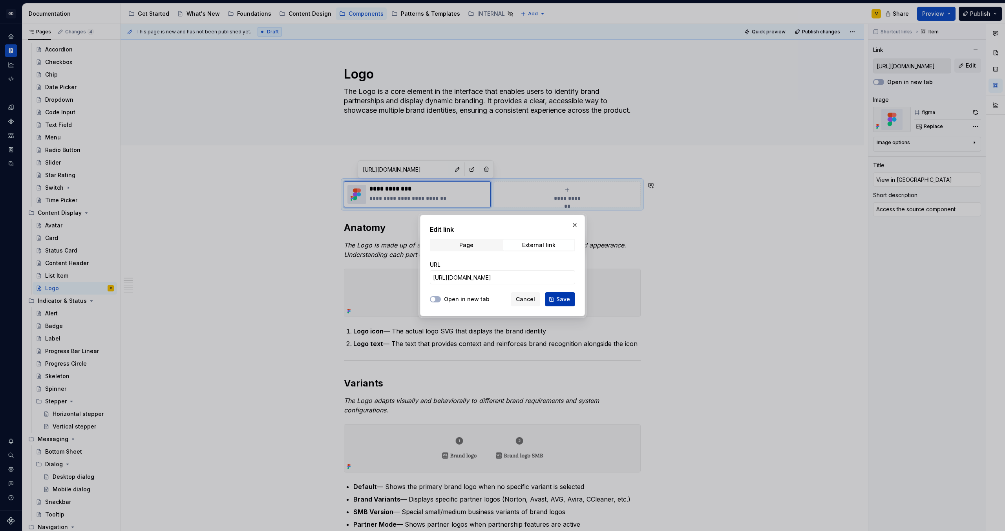
type input "[URL][DOMAIN_NAME]"
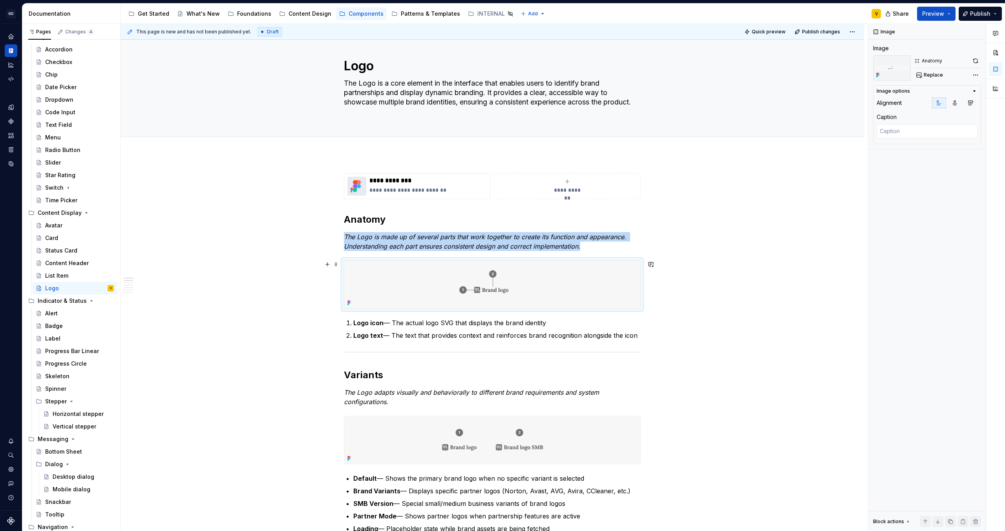
scroll to position [0, 0]
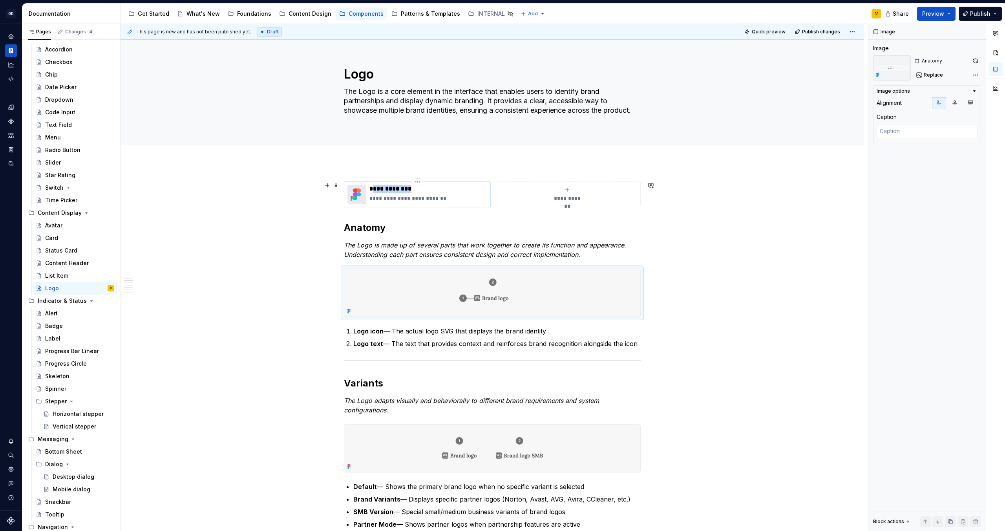
drag, startPoint x: 374, startPoint y: 189, endPoint x: 414, endPoint y: 190, distance: 40.1
click at [414, 190] on p "**********" at bounding box center [429, 189] width 118 height 8
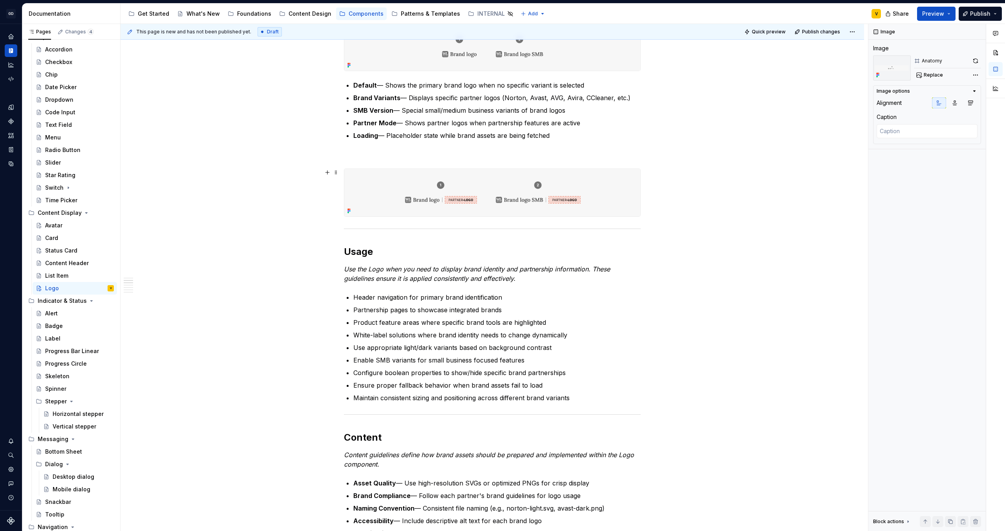
scroll to position [414, 0]
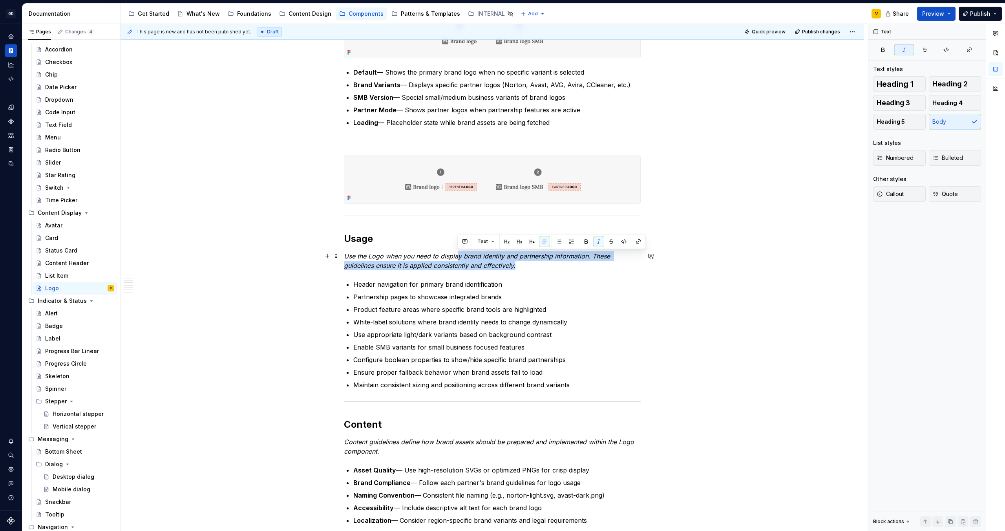
drag, startPoint x: 458, startPoint y: 260, endPoint x: 523, endPoint y: 264, distance: 65.3
click at [523, 264] on p "Use the Logo when you need to display brand identity and partnership informatio…" at bounding box center [492, 260] width 297 height 19
click at [549, 269] on p "Use the Logo when you need to display brand identity and partnership informatio…" at bounding box center [492, 260] width 297 height 19
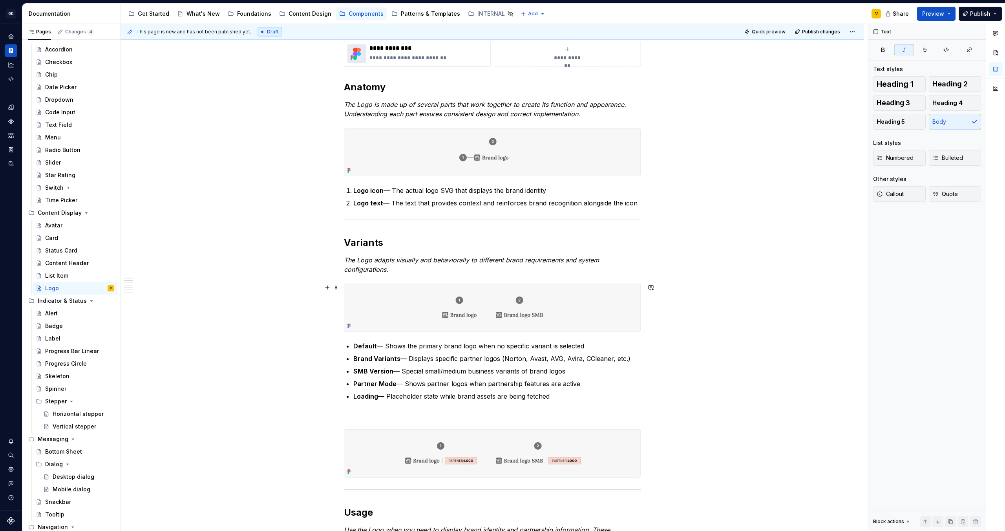
scroll to position [0, 0]
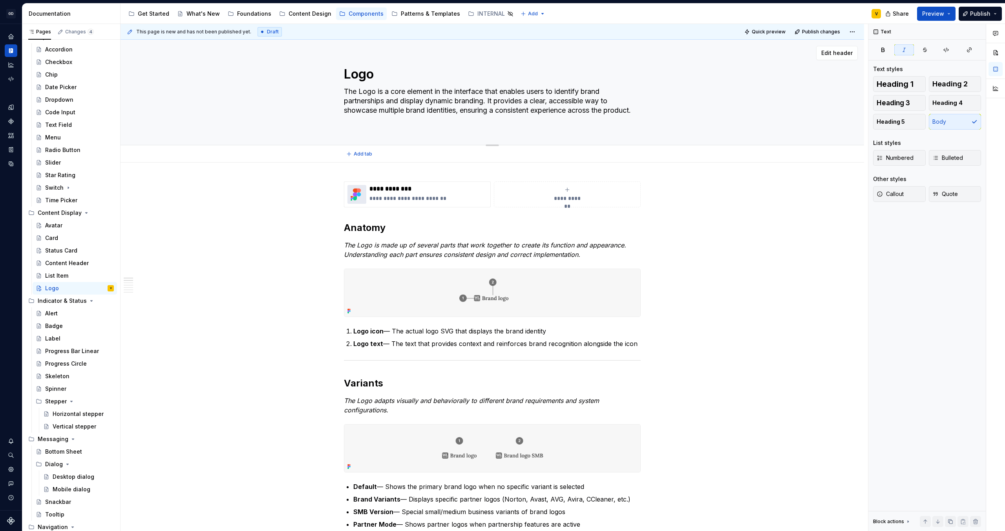
drag, startPoint x: 497, startPoint y: 90, endPoint x: 587, endPoint y: 96, distance: 89.7
click at [587, 96] on textarea "The Logo is a core element in the interface that enables users to identify bran…" at bounding box center [490, 105] width 297 height 41
click at [586, 107] on textarea "The Logo is a core element in the interface that enables users to identify bran…" at bounding box center [490, 105] width 297 height 41
drag, startPoint x: 493, startPoint y: 101, endPoint x: 512, endPoint y: 116, distance: 24.4
click at [512, 116] on textarea "The Logo is a core element in the interface that enables users to identify bran…" at bounding box center [490, 105] width 297 height 41
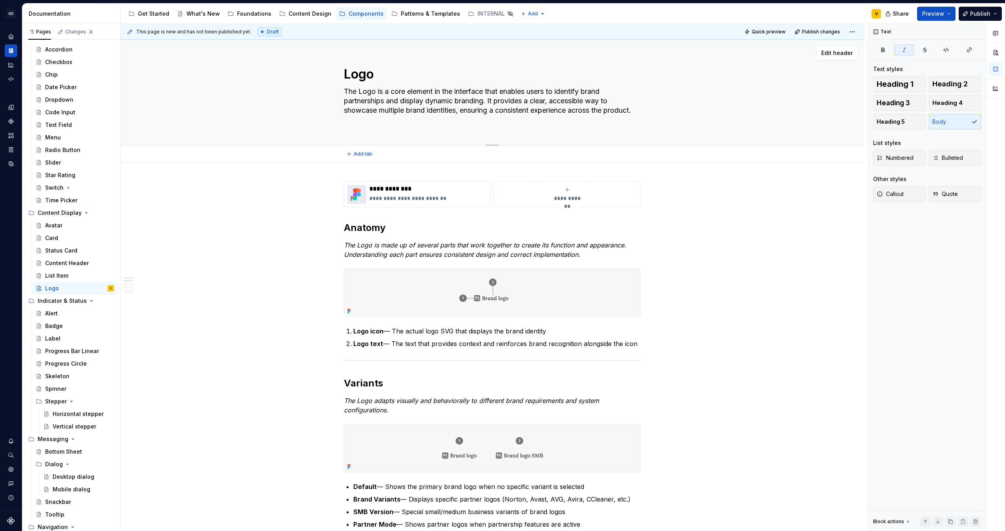
click at [492, 99] on textarea "The Logo is a core element in the interface that enables users to identify bran…" at bounding box center [490, 105] width 297 height 41
drag, startPoint x: 491, startPoint y: 99, endPoint x: 498, endPoint y: 115, distance: 17.4
click at [498, 115] on textarea "The Logo is a core element in the interface that enables users to identify bran…" at bounding box center [490, 105] width 297 height 41
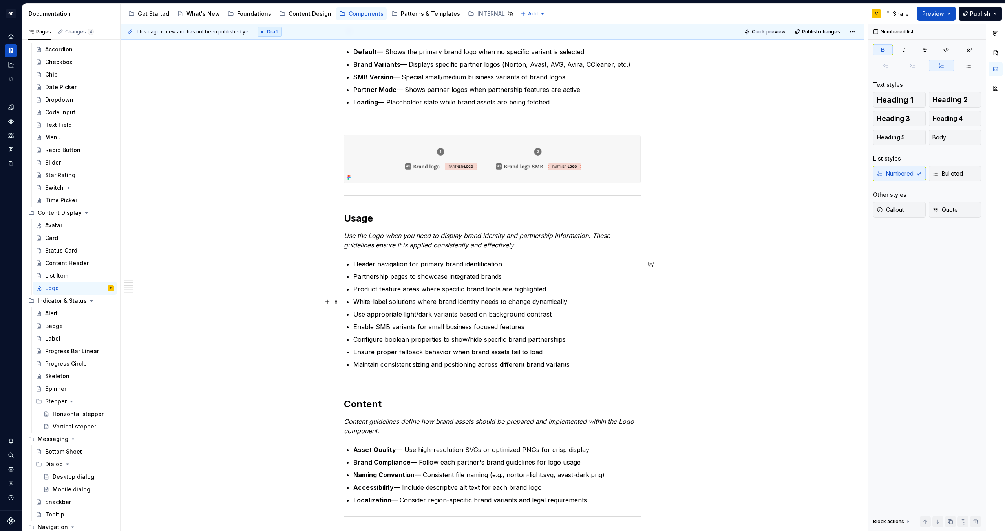
scroll to position [414, 0]
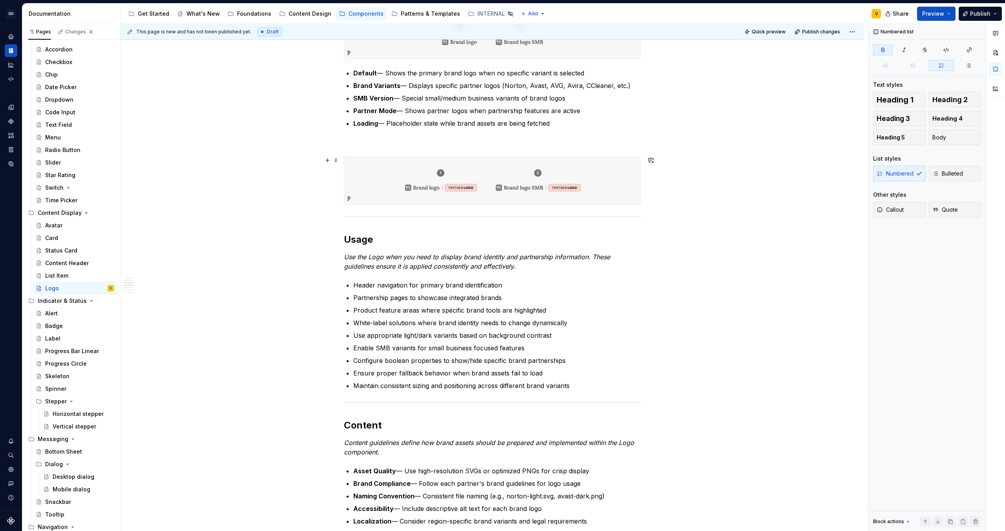
click at [669, 203] on div "**********" at bounding box center [493, 403] width 744 height 1309
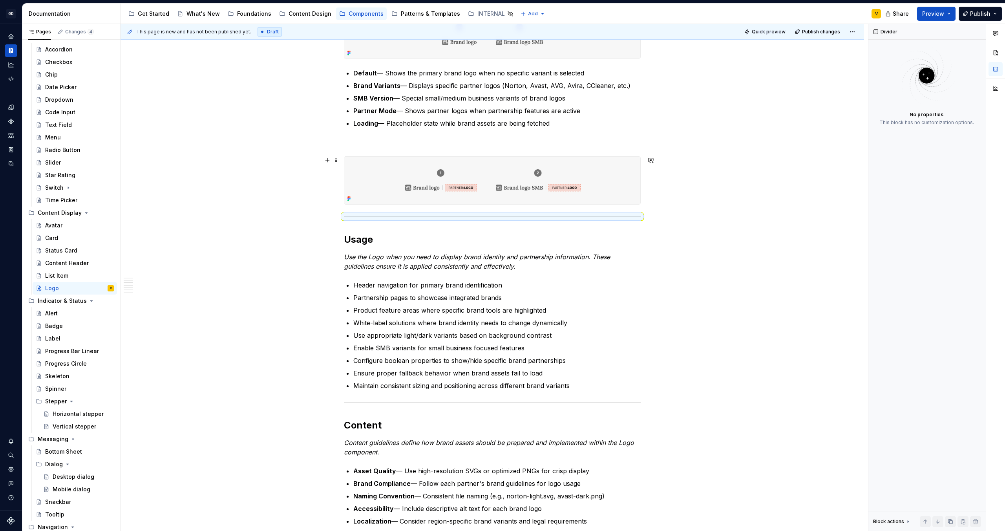
click at [669, 200] on div "**********" at bounding box center [493, 403] width 744 height 1309
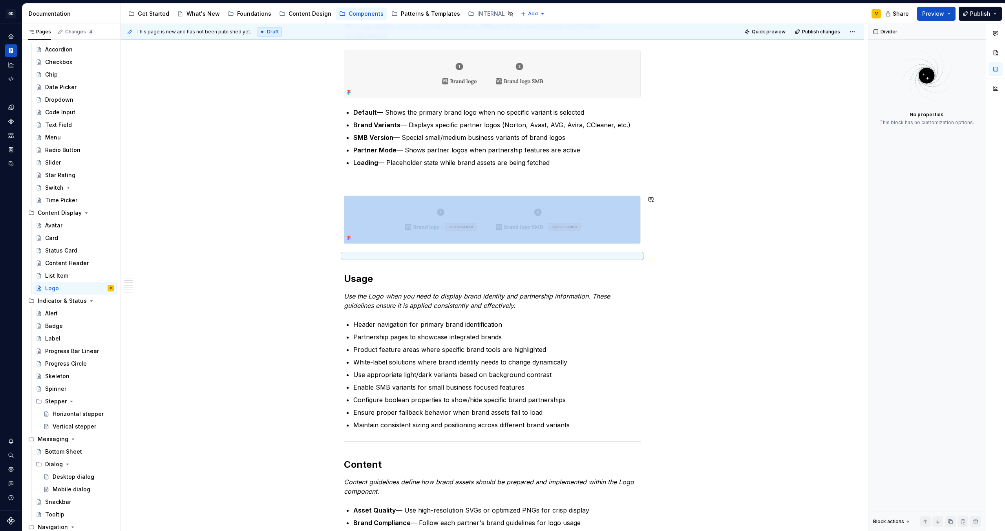
scroll to position [358, 0]
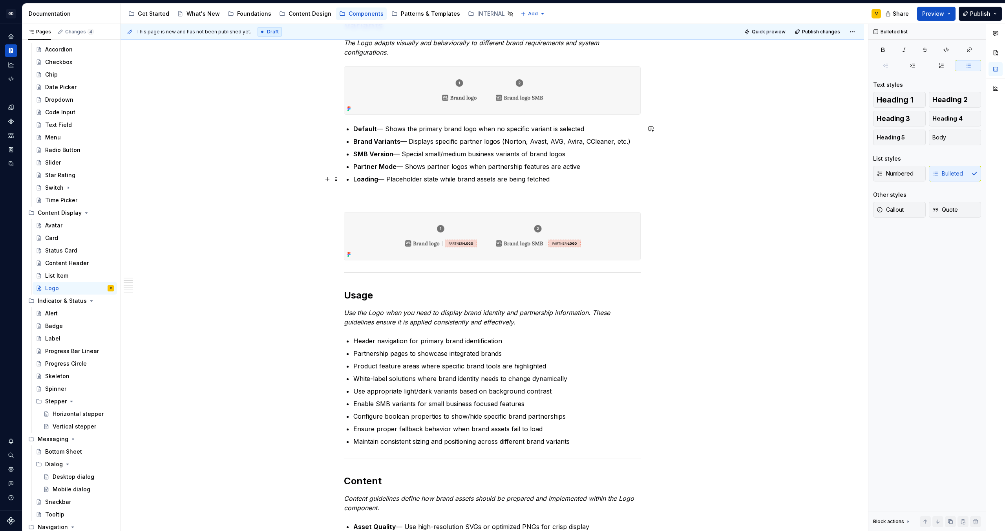
click at [625, 178] on p "Loading — Placeholder state while brand assets are being fetched" at bounding box center [496, 178] width 287 height 9
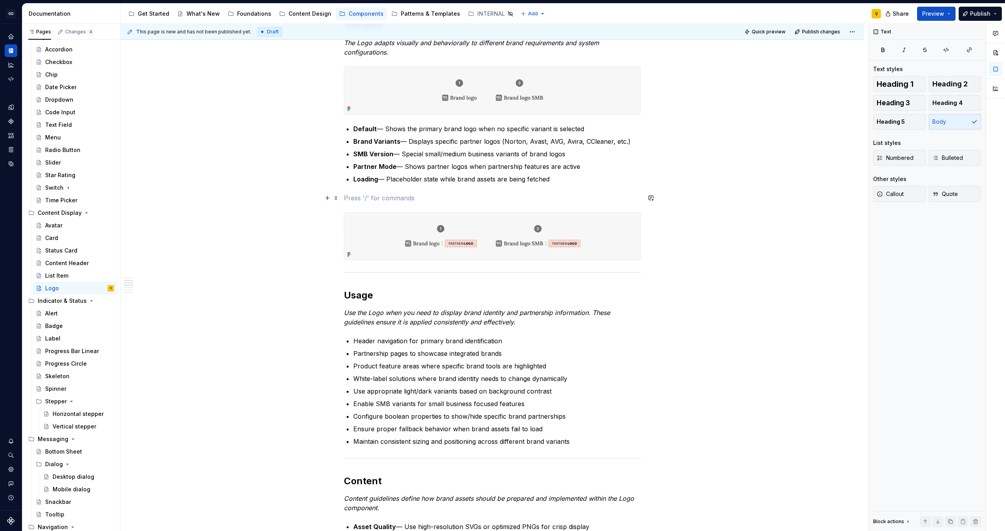
click at [354, 201] on p at bounding box center [492, 197] width 297 height 9
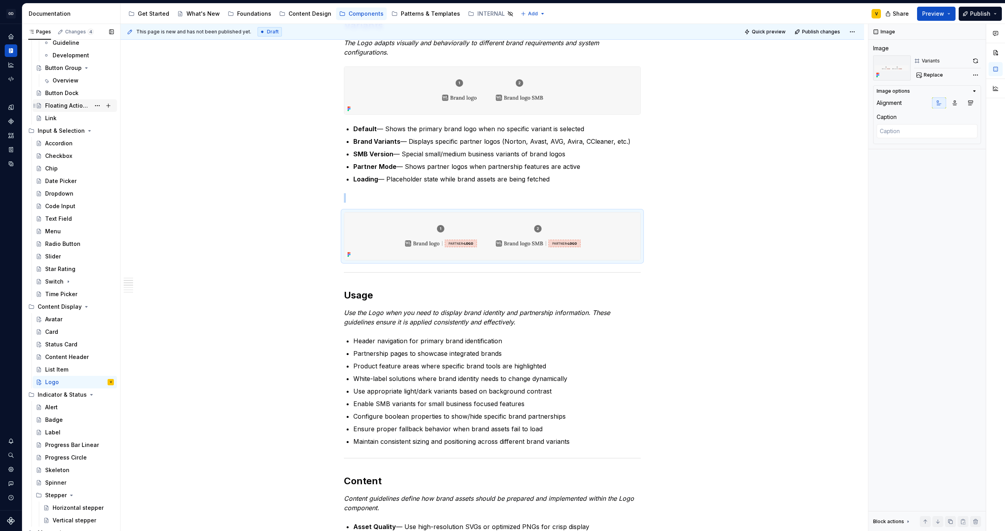
scroll to position [130, 0]
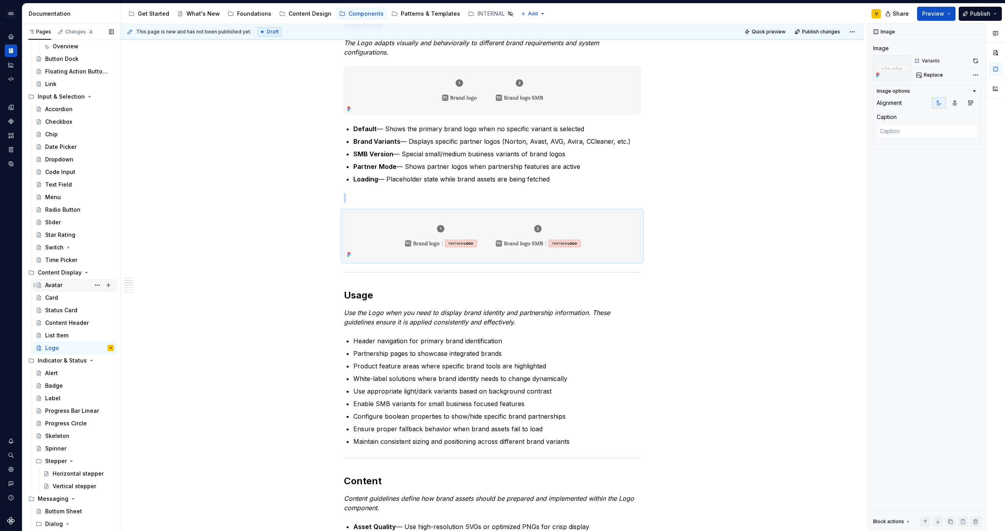
click at [66, 287] on div "Avatar" at bounding box center [79, 285] width 69 height 11
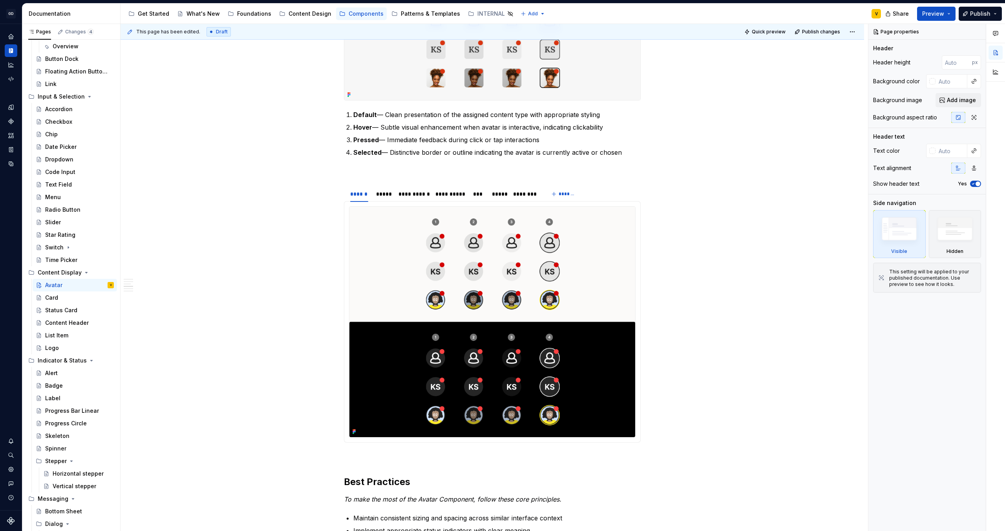
scroll to position [656, 0]
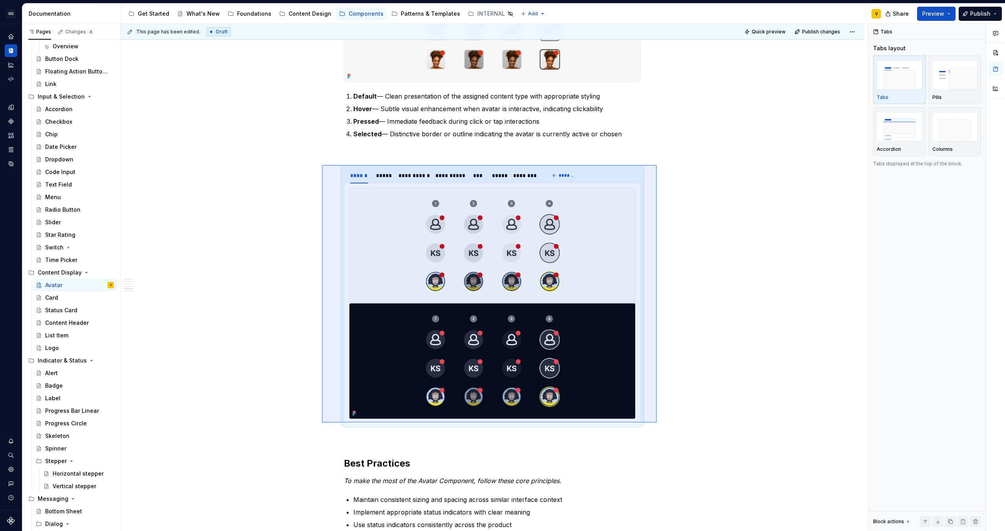
drag, startPoint x: 657, startPoint y: 423, endPoint x: 322, endPoint y: 165, distance: 422.4
click at [322, 165] on div "**********" at bounding box center [495, 277] width 748 height 507
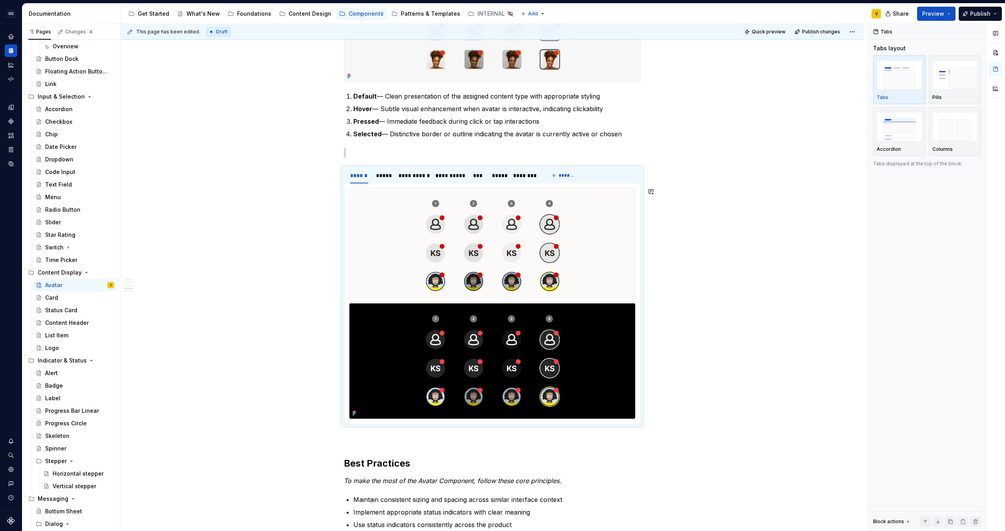
copy br
click at [62, 345] on div "Logo" at bounding box center [79, 347] width 69 height 11
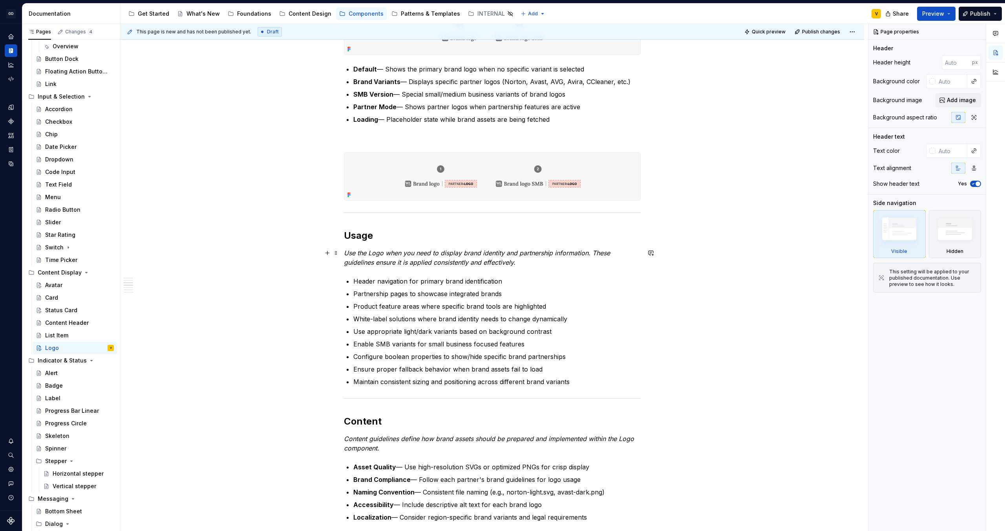
scroll to position [439, 0]
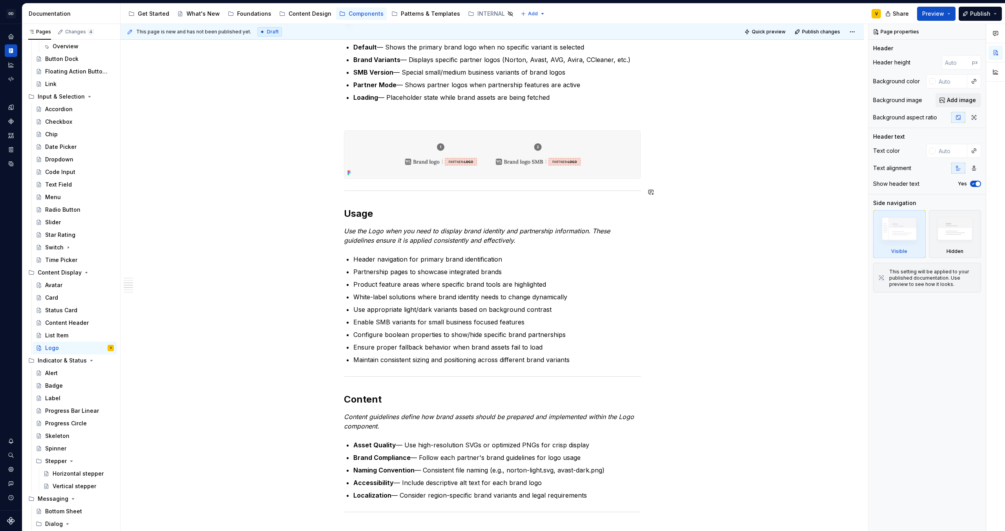
type textarea "*"
click at [656, 177] on div "**********" at bounding box center [493, 377] width 744 height 1309
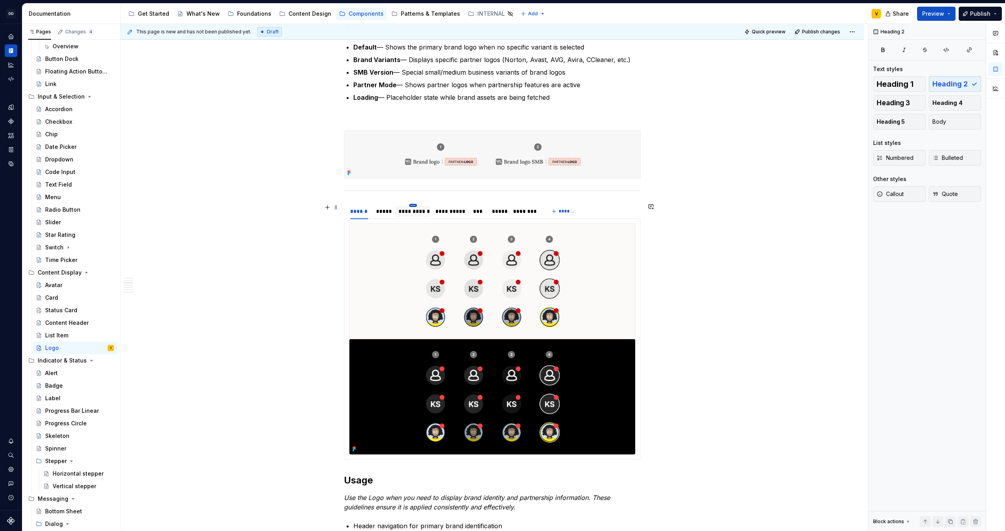
click at [415, 205] on html "GD Oxygen V Design system data Documentation Accessibility guide for tree Page …" at bounding box center [502, 265] width 1005 height 531
click at [438, 271] on div "Delete tab" at bounding box center [449, 271] width 51 height 8
click at [412, 204] on html "GD Oxygen V Design system data Documentation Accessibility guide for tree Page …" at bounding box center [502, 265] width 1005 height 531
click at [441, 267] on div "Delete tab" at bounding box center [449, 271] width 51 height 8
click at [489, 211] on span "*******" at bounding box center [493, 211] width 18 height 6
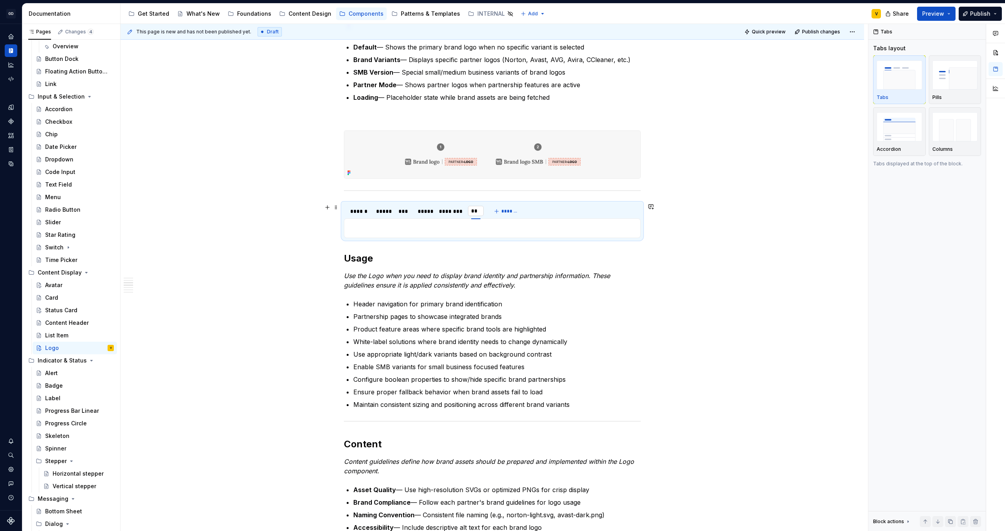
type input "***"
click at [767, 191] on div "**********" at bounding box center [493, 400] width 744 height 1354
click at [364, 209] on div "******" at bounding box center [359, 211] width 18 height 8
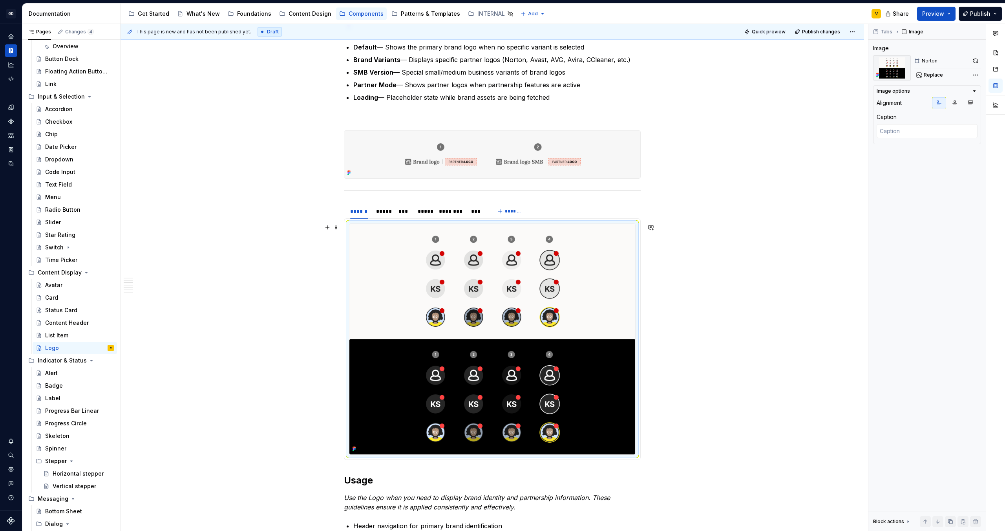
click at [438, 311] on img at bounding box center [493, 339] width 286 height 231
click at [939, 75] on span "Replace" at bounding box center [933, 75] width 19 height 6
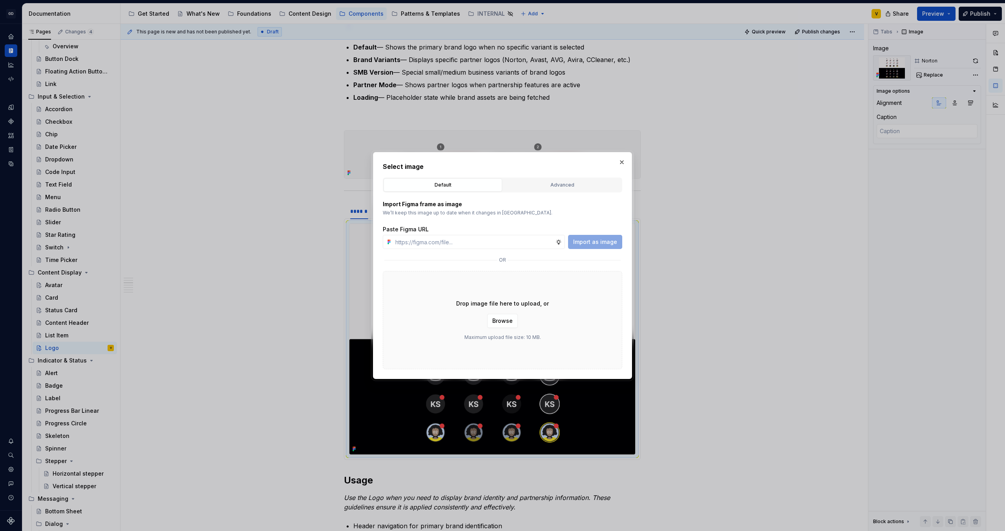
type textarea "*"
type input "[URL][DOMAIN_NAME]"
click at [583, 246] on button "Import as image" at bounding box center [595, 242] width 54 height 14
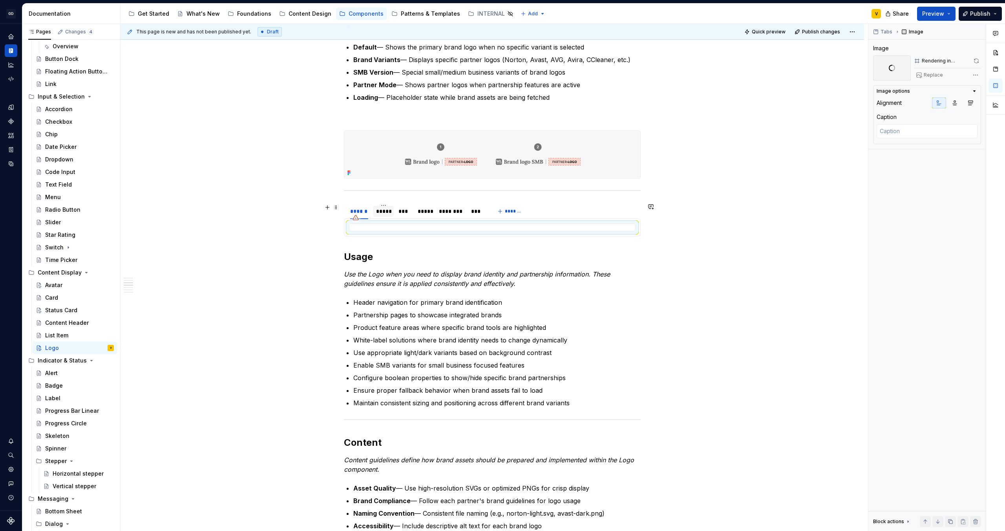
click at [384, 209] on div "*****" at bounding box center [383, 211] width 15 height 8
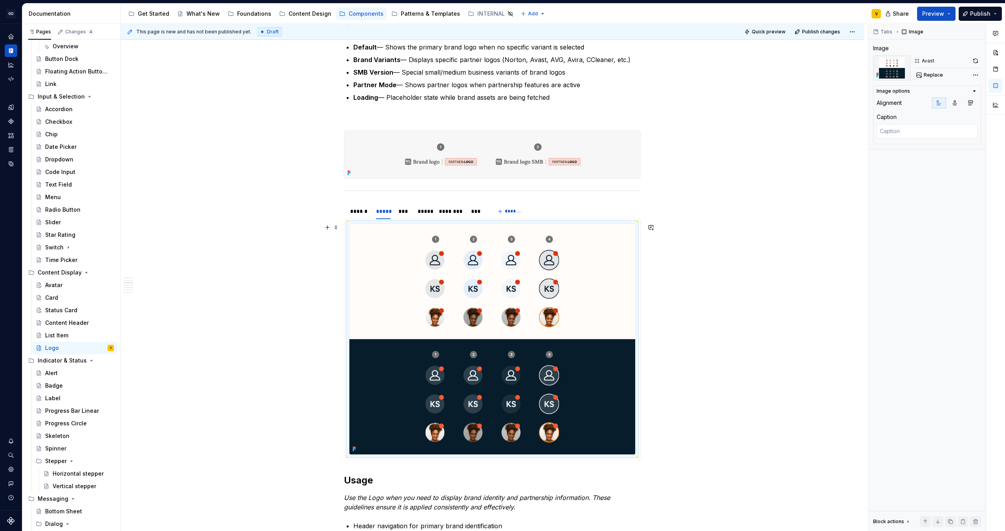
click at [503, 328] on img at bounding box center [493, 339] width 286 height 231
click at [933, 74] on span "Replace" at bounding box center [933, 75] width 19 height 6
type textarea "*"
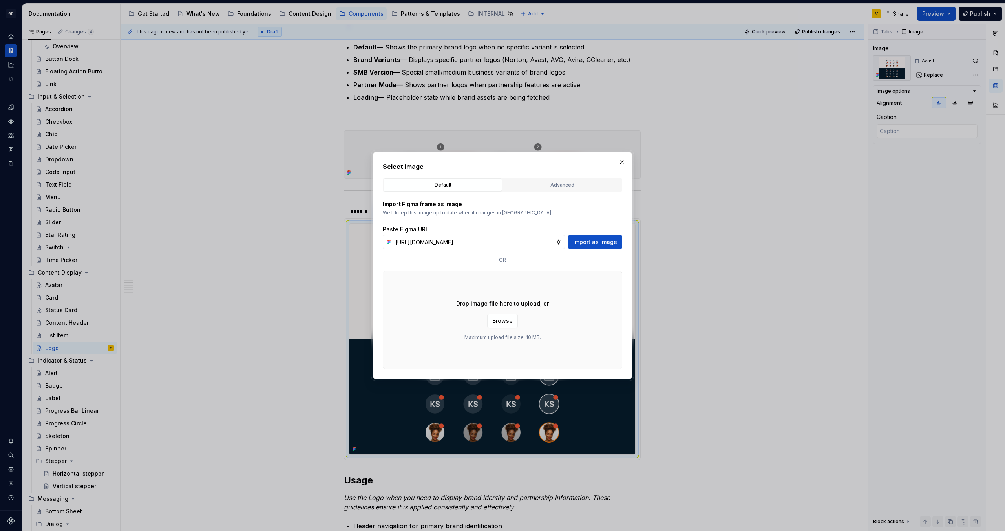
scroll to position [0, 275]
type input "[URL][DOMAIN_NAME]"
click at [611, 240] on span "Import as image" at bounding box center [595, 242] width 44 height 8
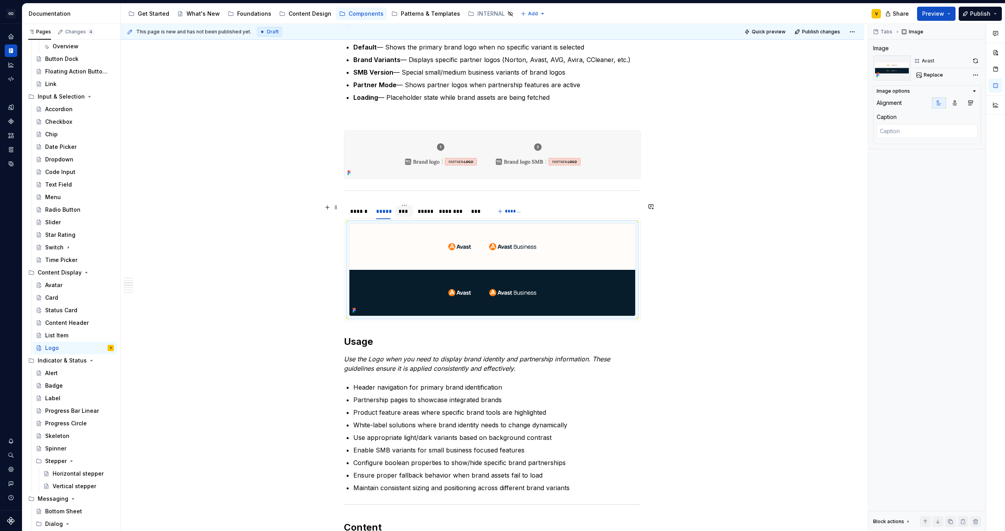
click at [408, 211] on div "***" at bounding box center [404, 211] width 11 height 8
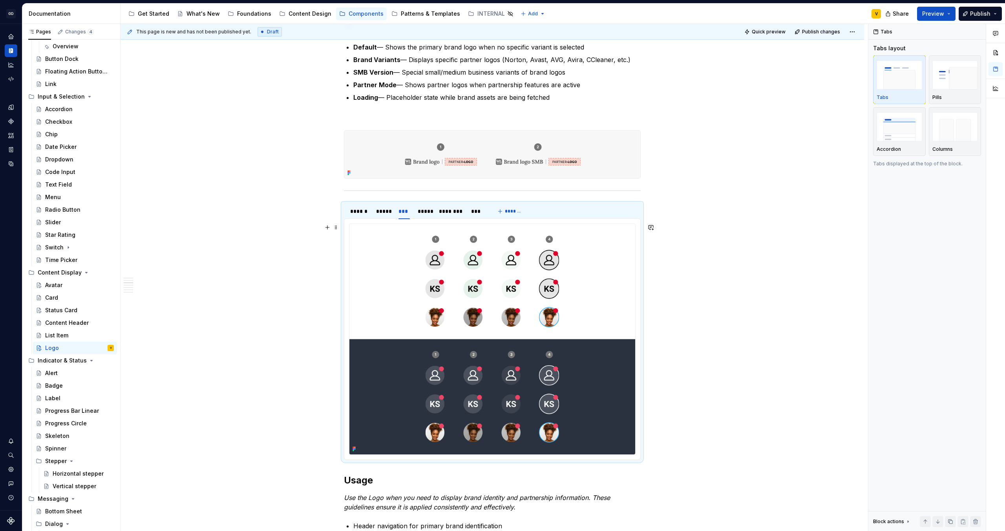
click at [437, 296] on img at bounding box center [493, 339] width 286 height 231
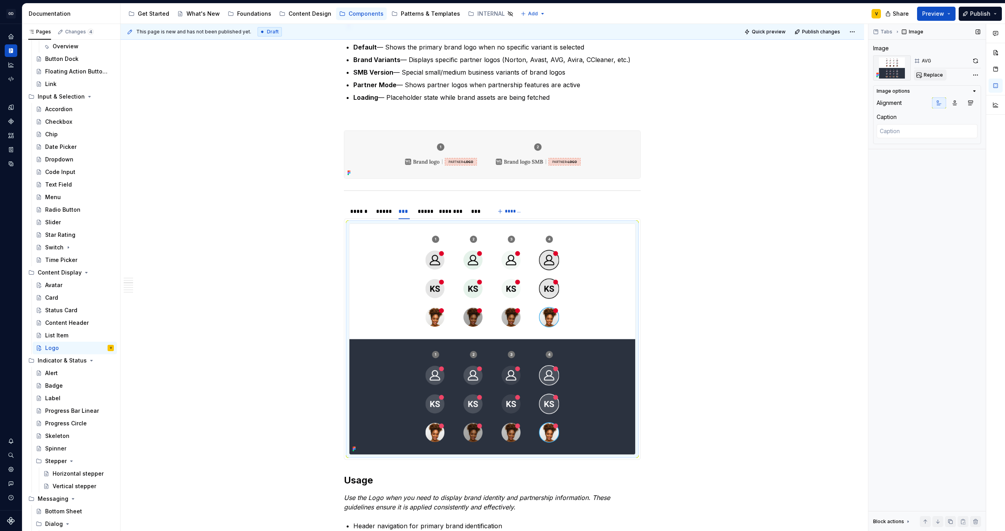
click at [934, 73] on span "Replace" at bounding box center [933, 75] width 19 height 6
type textarea "*"
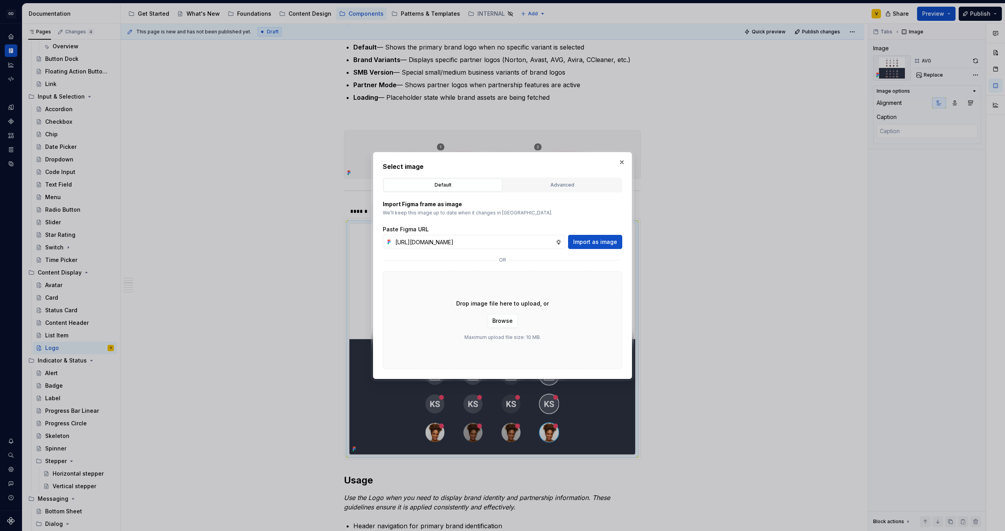
scroll to position [0, 276]
type input "[URL][DOMAIN_NAME]"
click at [603, 244] on span "Import as image" at bounding box center [595, 242] width 44 height 8
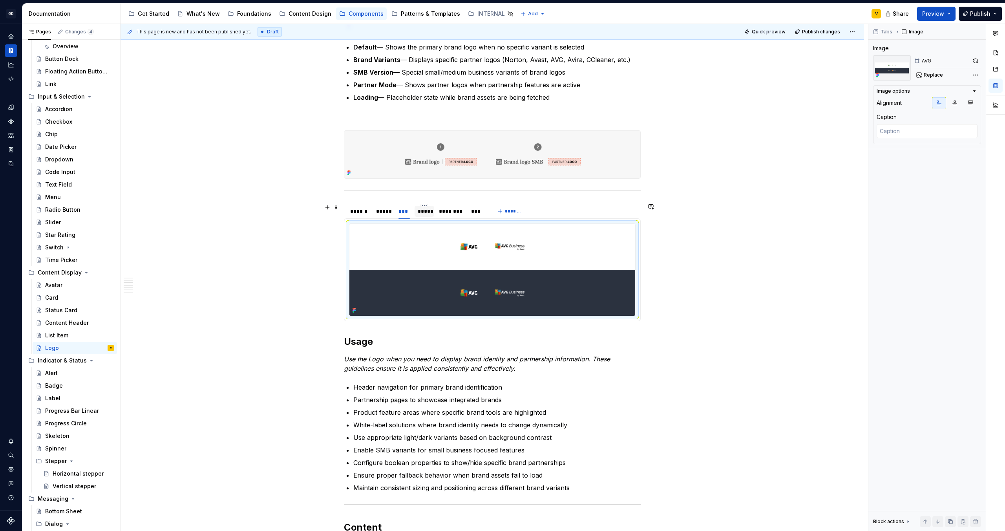
click at [432, 211] on div "*****" at bounding box center [425, 211] width 20 height 11
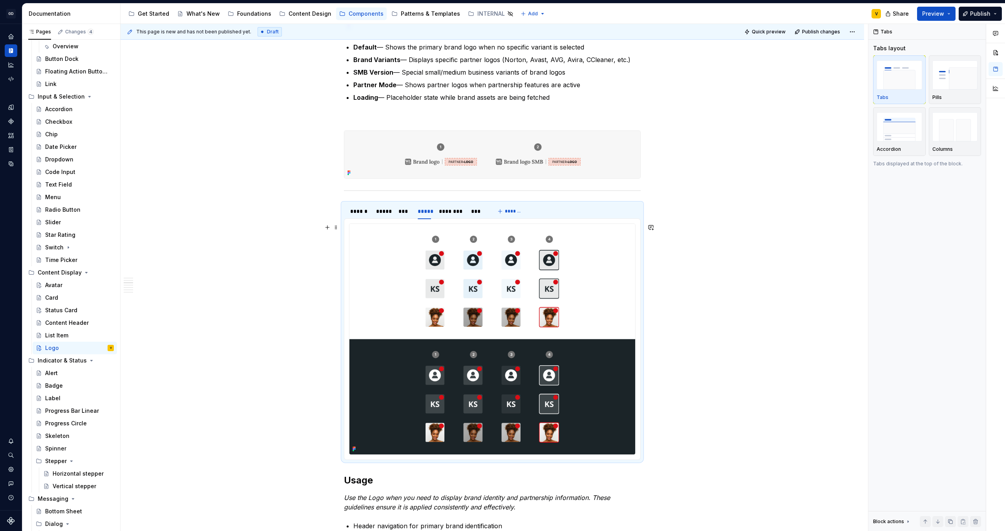
click at [451, 330] on img at bounding box center [493, 339] width 286 height 231
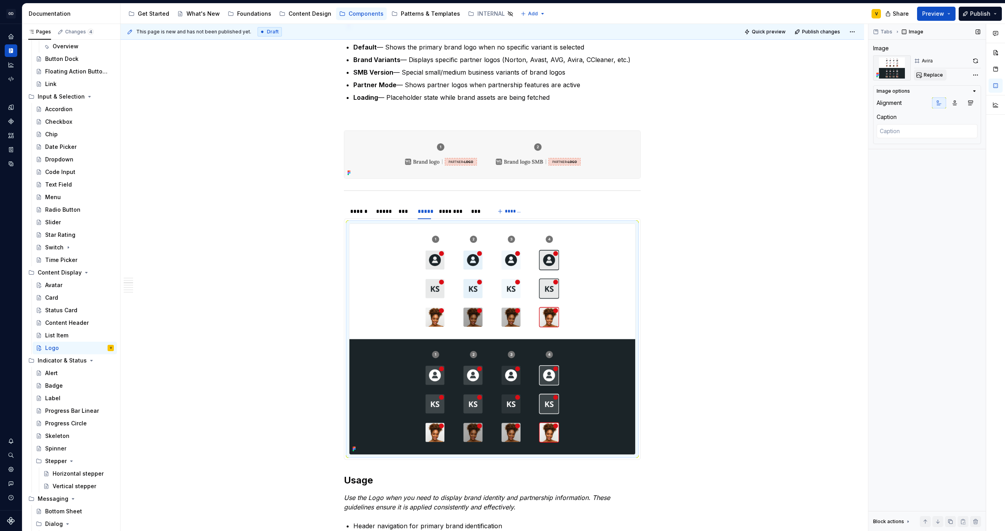
click at [929, 77] on span "Replace" at bounding box center [933, 75] width 19 height 6
type textarea "*"
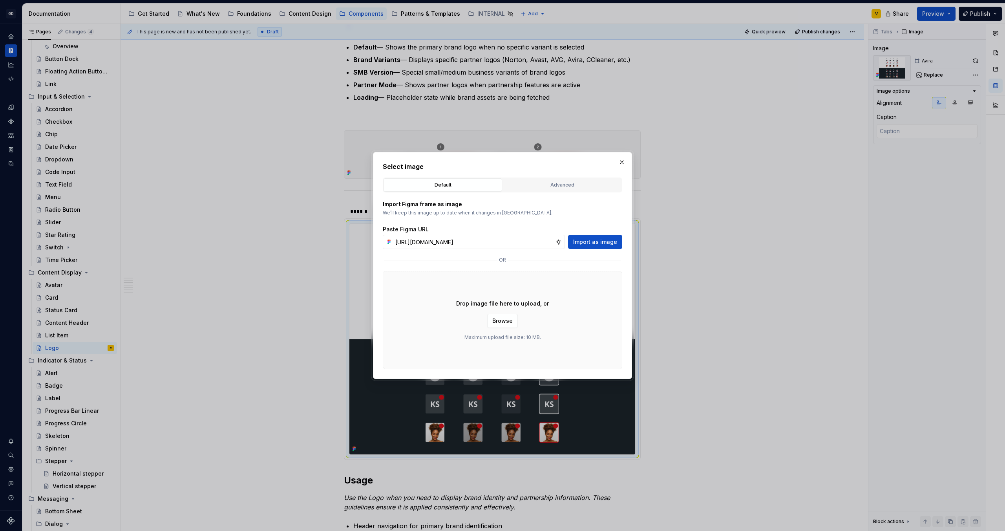
scroll to position [0, 276]
type input "[URL][DOMAIN_NAME]"
click at [584, 244] on span "Import as image" at bounding box center [595, 242] width 44 height 8
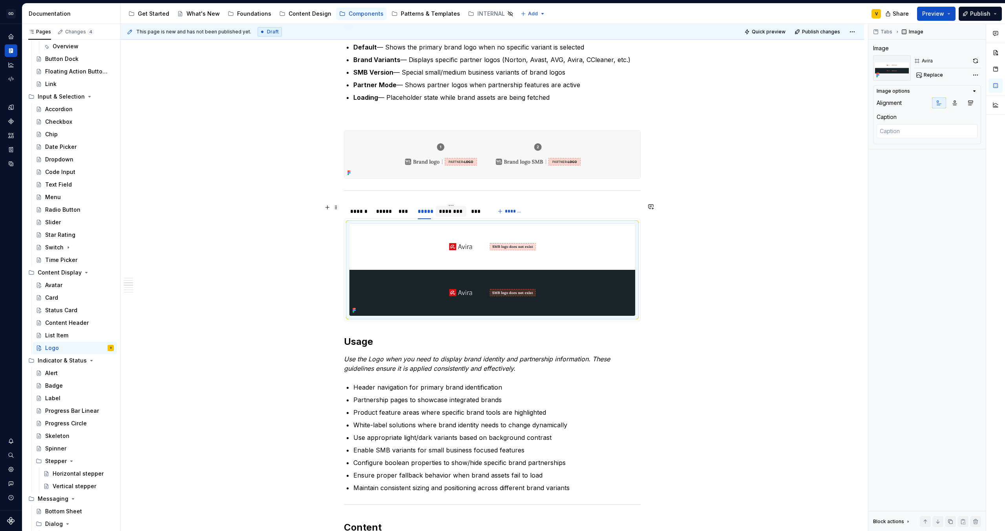
click at [455, 208] on div "********" at bounding box center [451, 211] width 24 height 8
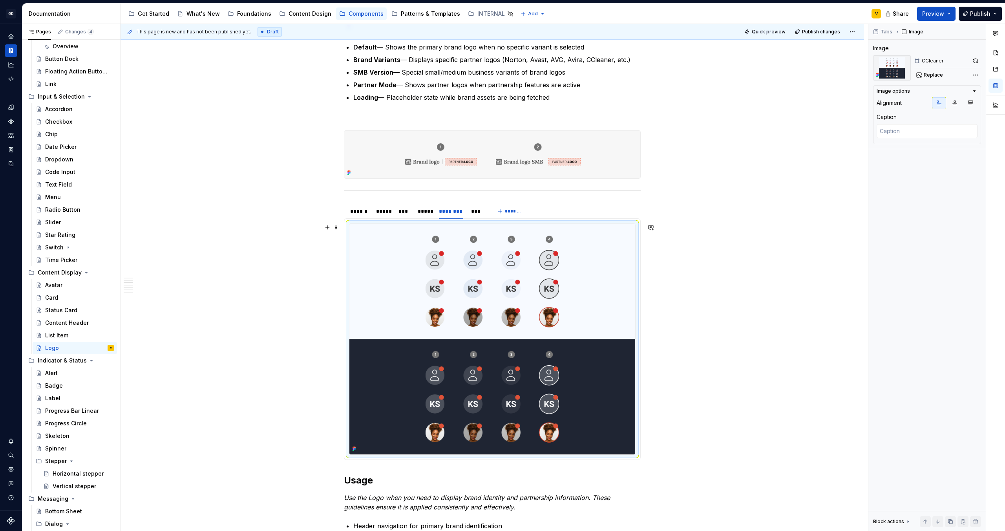
click at [485, 315] on img at bounding box center [493, 339] width 286 height 231
click at [930, 76] on span "Replace" at bounding box center [933, 75] width 19 height 6
type textarea "*"
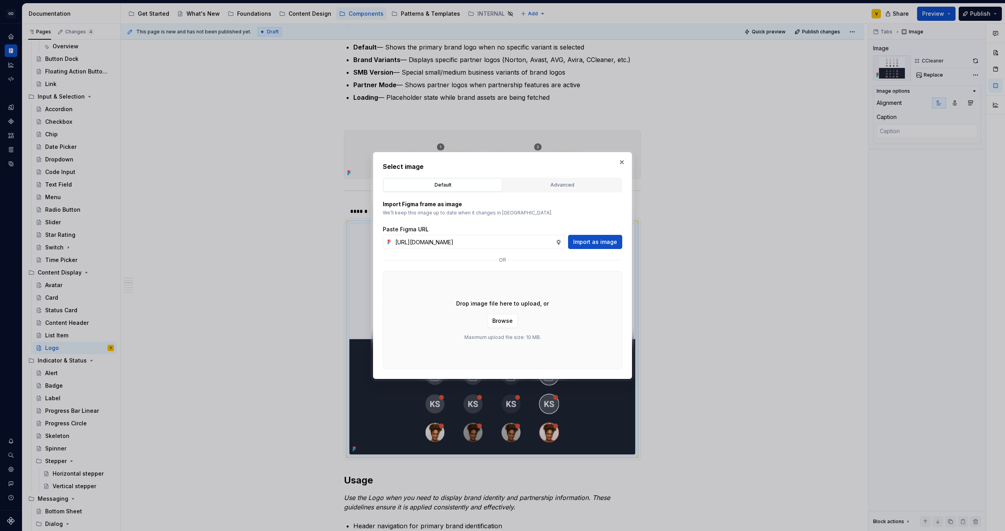
scroll to position [0, 276]
type input "[URL][DOMAIN_NAME]"
click at [594, 244] on span "Import as image" at bounding box center [595, 242] width 44 height 8
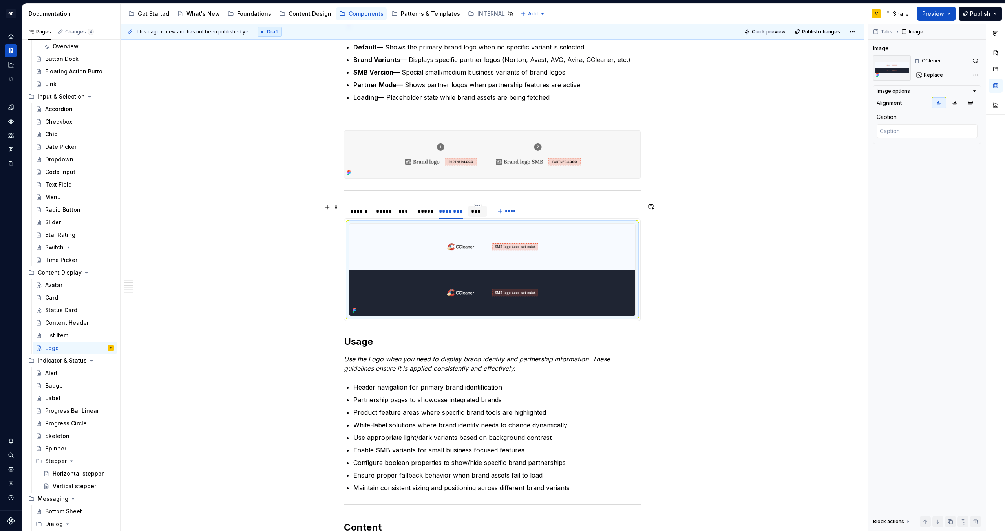
click at [481, 216] on div "***" at bounding box center [477, 211] width 19 height 11
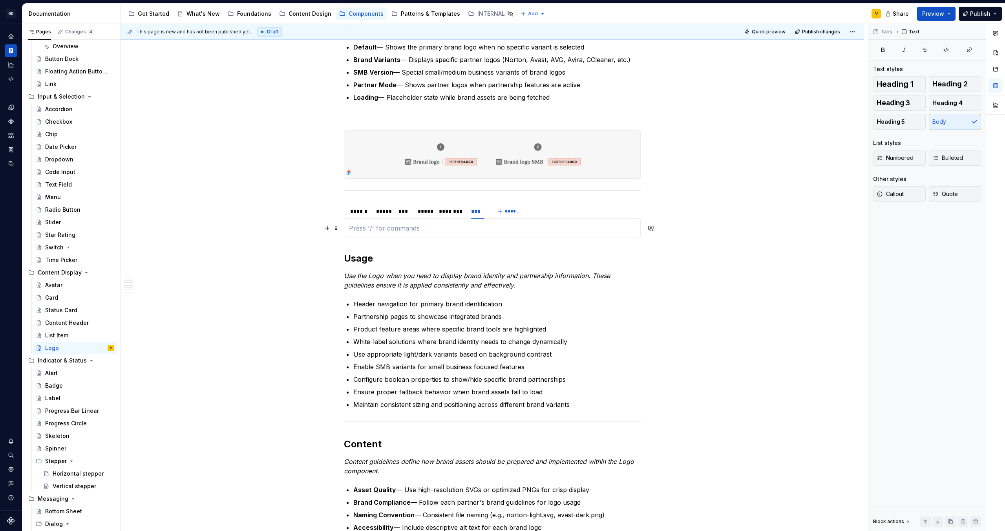
click at [505, 231] on p at bounding box center [492, 227] width 287 height 9
click at [328, 229] on button "button" at bounding box center [327, 228] width 11 height 11
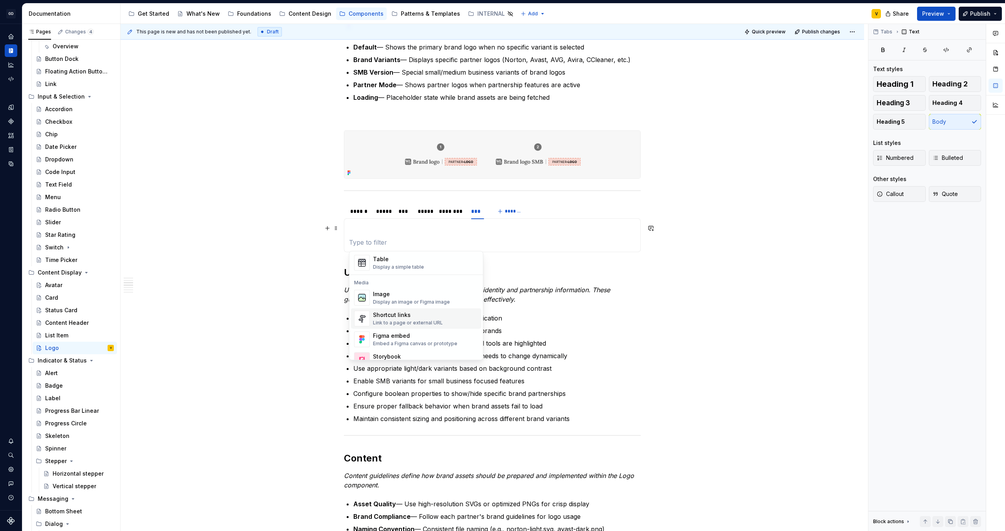
scroll to position [300, 0]
click at [394, 287] on div "Image Display an image or Figma image" at bounding box center [411, 287] width 77 height 15
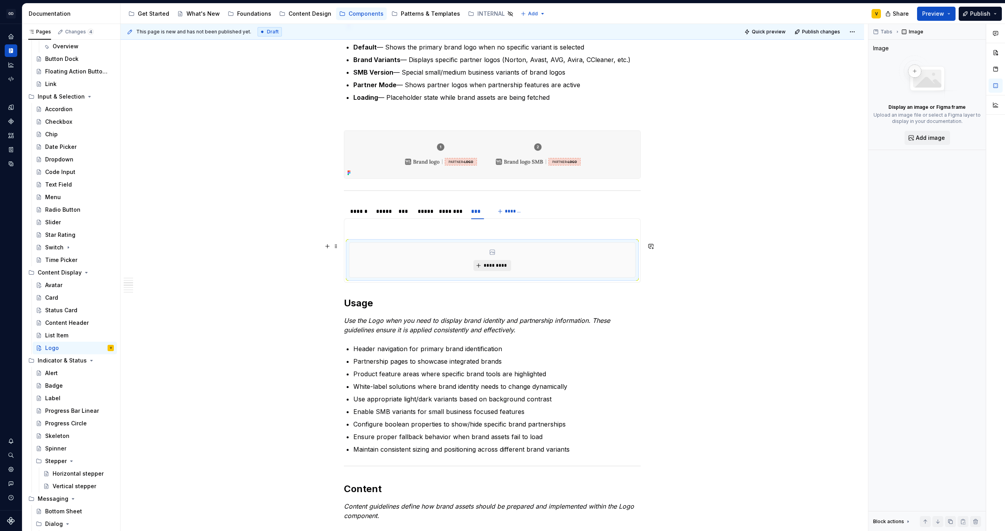
click at [485, 266] on span "*********" at bounding box center [495, 265] width 24 height 6
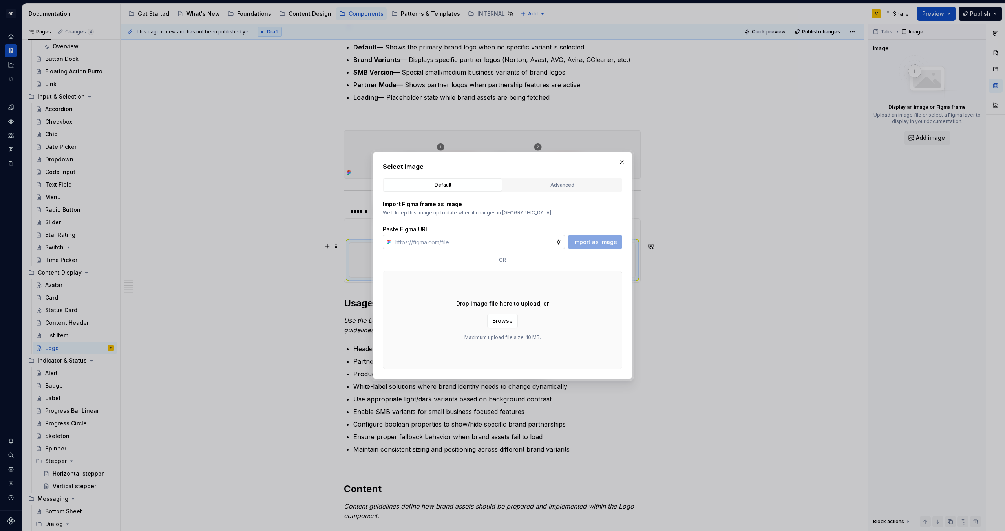
type textarea "*"
type input "[URL][DOMAIN_NAME]"
click at [600, 244] on span "Import as image" at bounding box center [595, 242] width 44 height 8
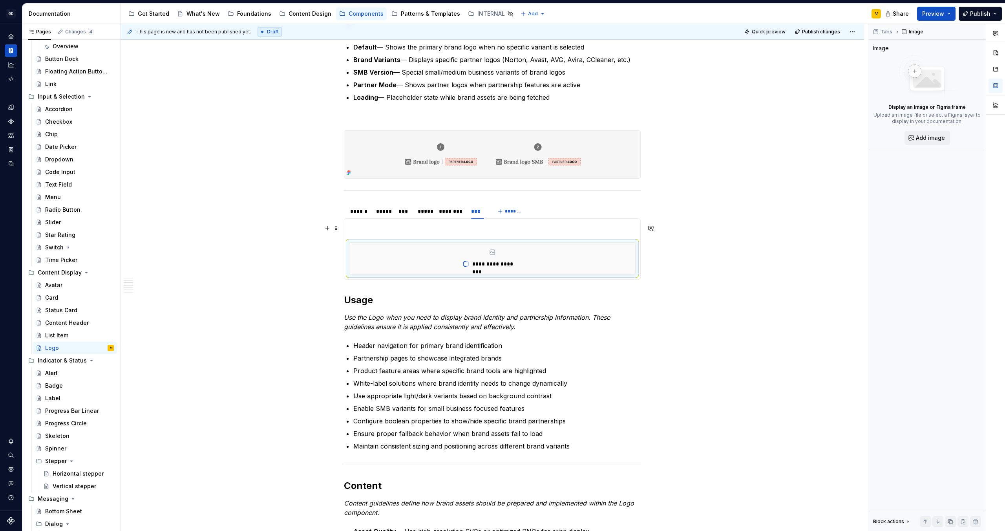
click at [411, 230] on p at bounding box center [492, 227] width 287 height 9
drag, startPoint x: 349, startPoint y: 244, endPoint x: 353, endPoint y: 223, distance: 21.9
click at [353, 223] on div "**********" at bounding box center [492, 248] width 297 height 61
drag, startPoint x: 376, startPoint y: 262, endPoint x: 376, endPoint y: 216, distance: 45.6
click at [376, 216] on section "**********" at bounding box center [492, 241] width 297 height 77
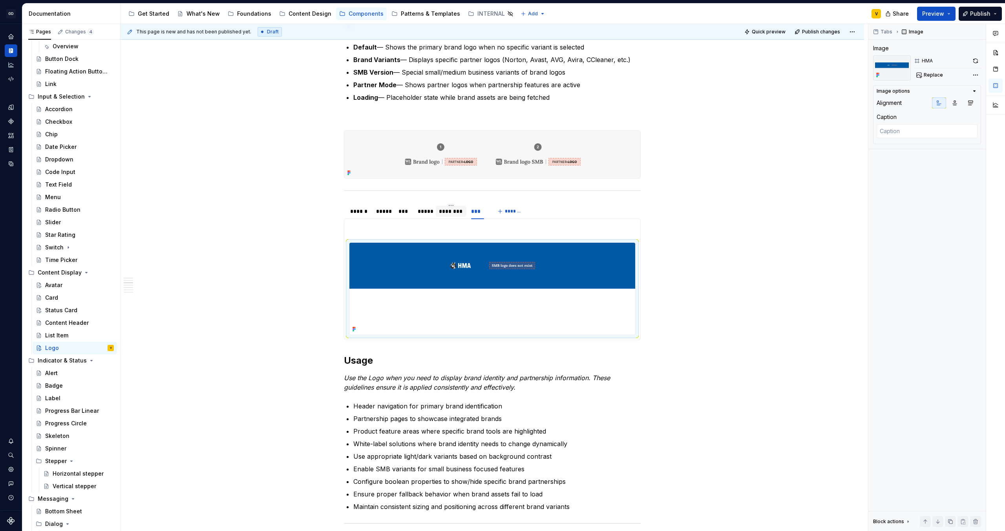
click at [461, 214] on div "********" at bounding box center [451, 211] width 24 height 8
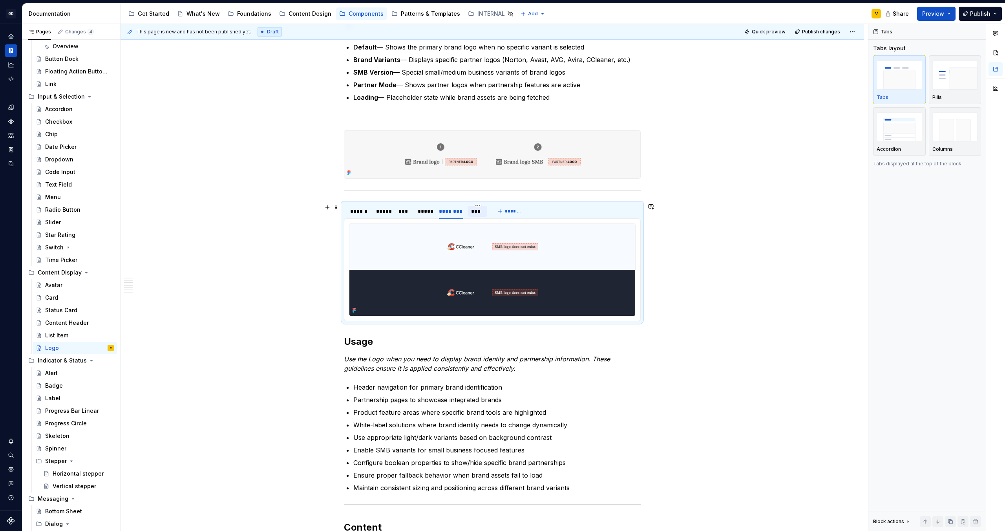
click at [473, 212] on div "***" at bounding box center [477, 211] width 13 height 8
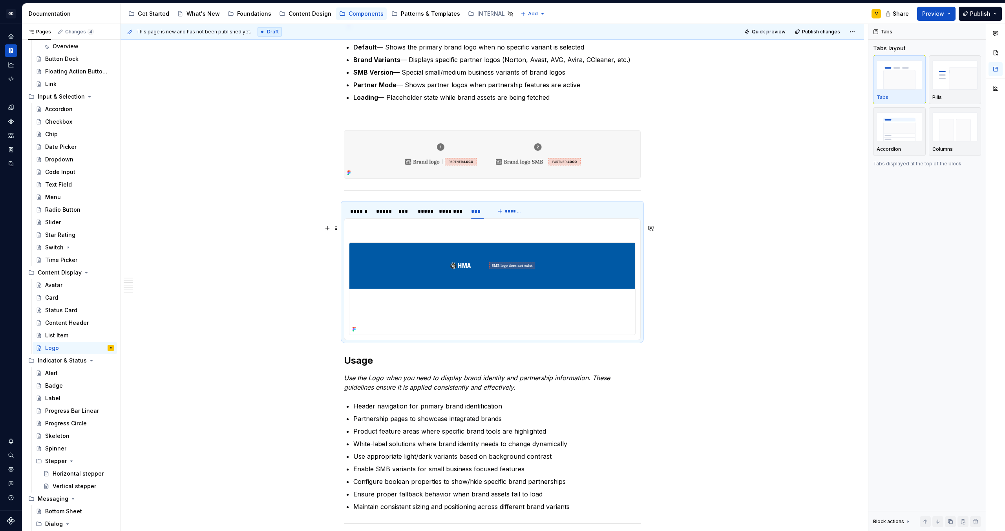
click at [418, 227] on p at bounding box center [492, 227] width 287 height 9
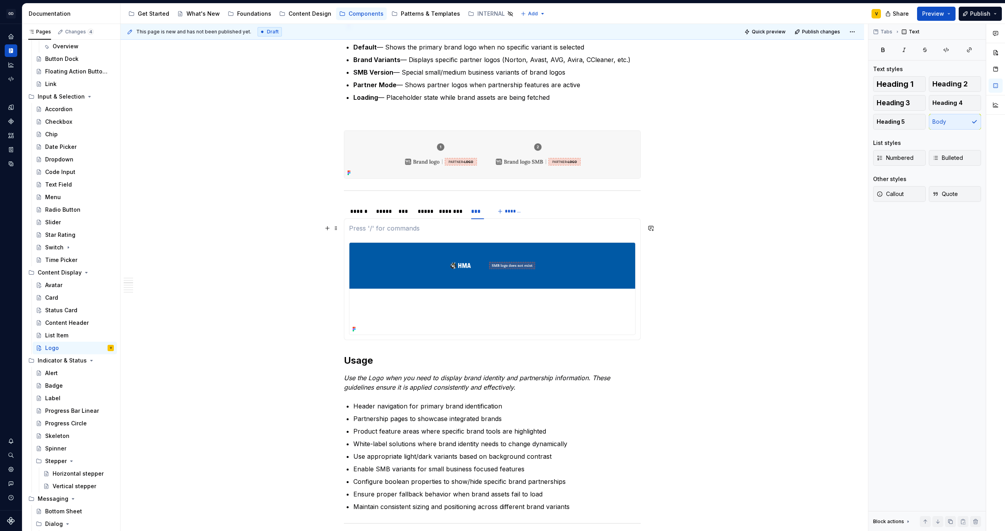
click at [418, 227] on p at bounding box center [492, 227] width 287 height 9
click at [335, 226] on span at bounding box center [336, 228] width 6 height 11
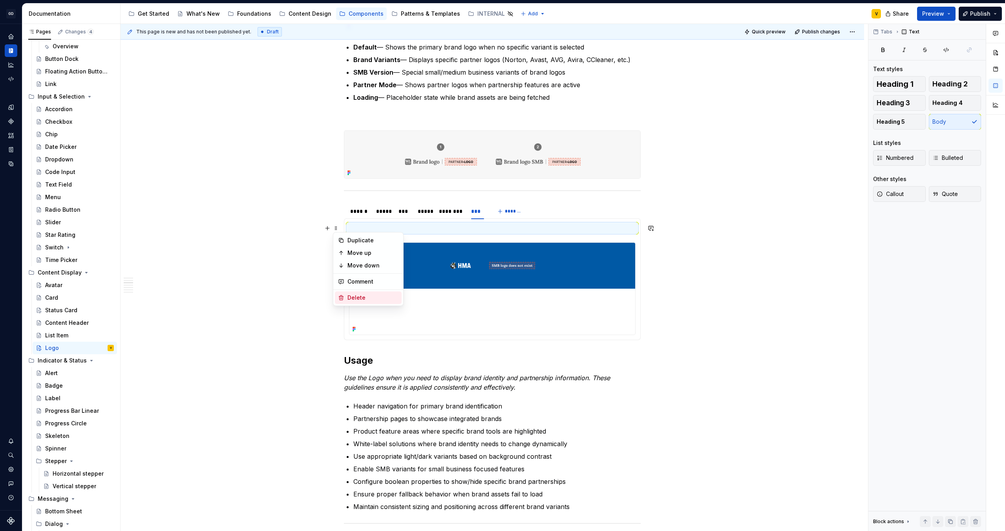
click at [356, 297] on div "Delete" at bounding box center [373, 298] width 51 height 8
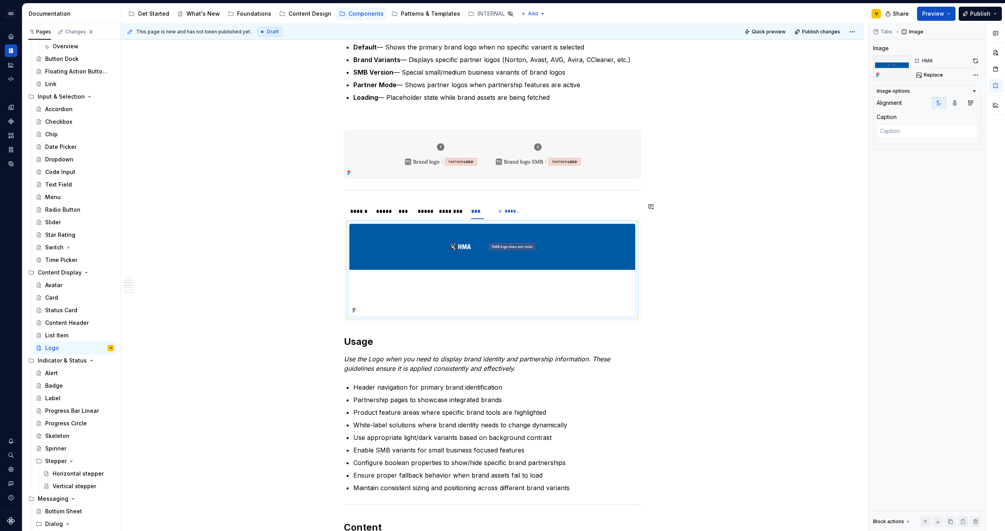
click at [242, 323] on div "**********" at bounding box center [493, 441] width 744 height 1437
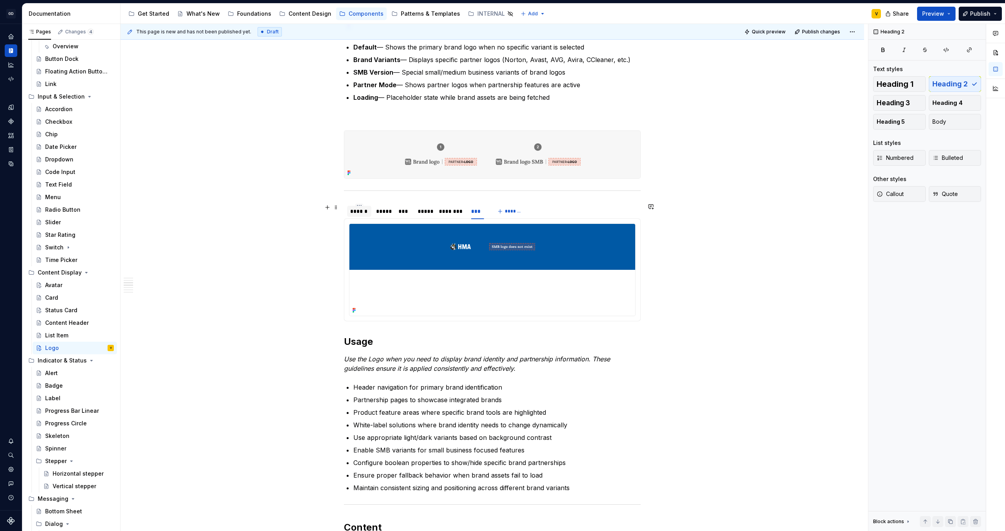
click at [361, 212] on div "******" at bounding box center [359, 211] width 18 height 8
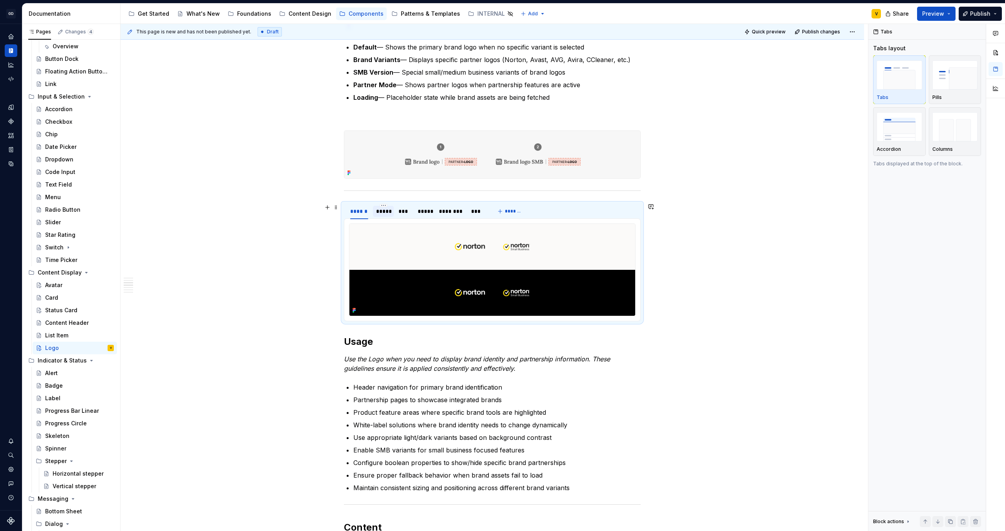
click at [390, 214] on div "*****" at bounding box center [383, 211] width 15 height 8
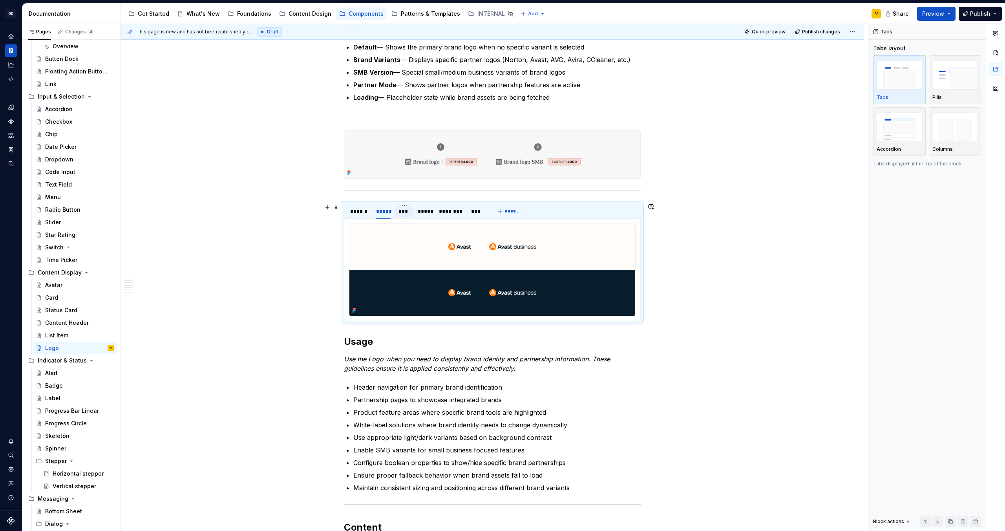
click at [401, 210] on div "***" at bounding box center [404, 211] width 11 height 8
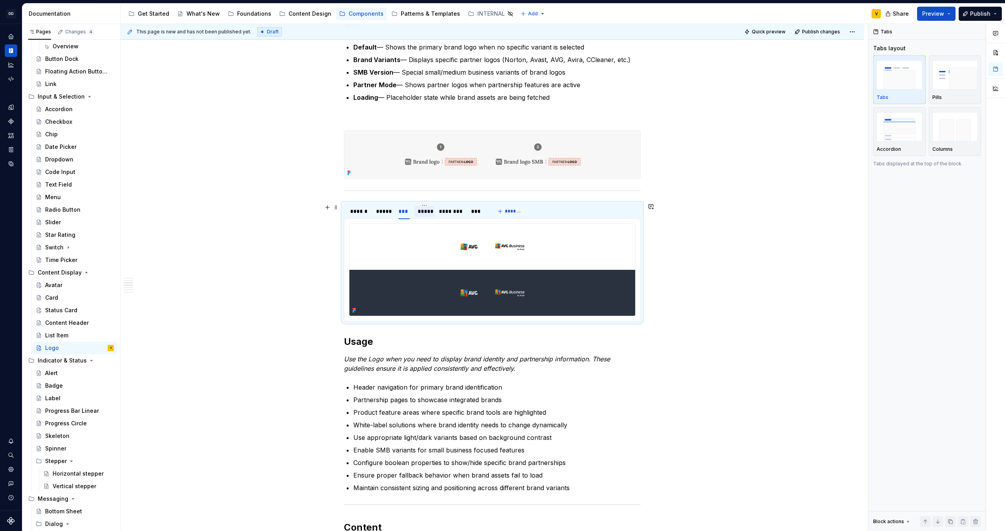
click at [429, 213] on div "*****" at bounding box center [424, 211] width 13 height 8
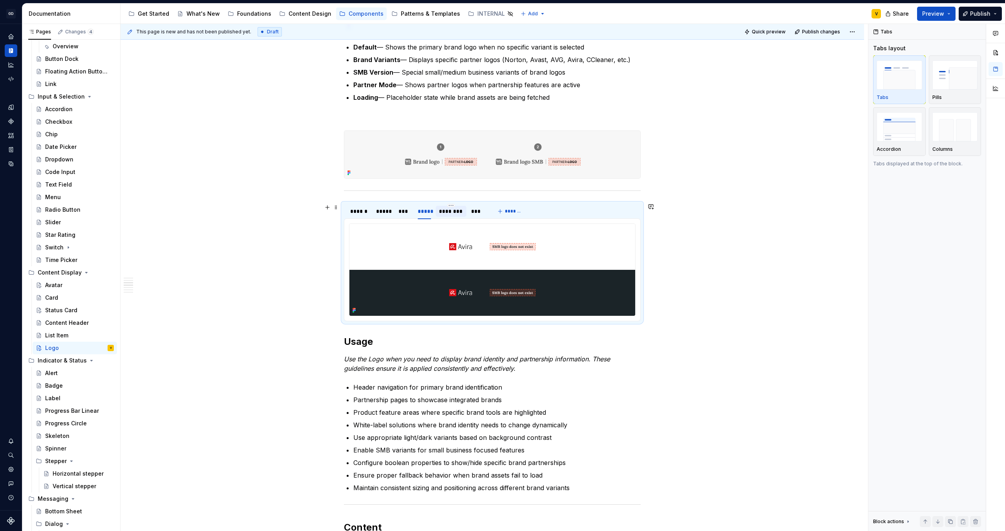
click at [457, 212] on div "********" at bounding box center [451, 211] width 24 height 8
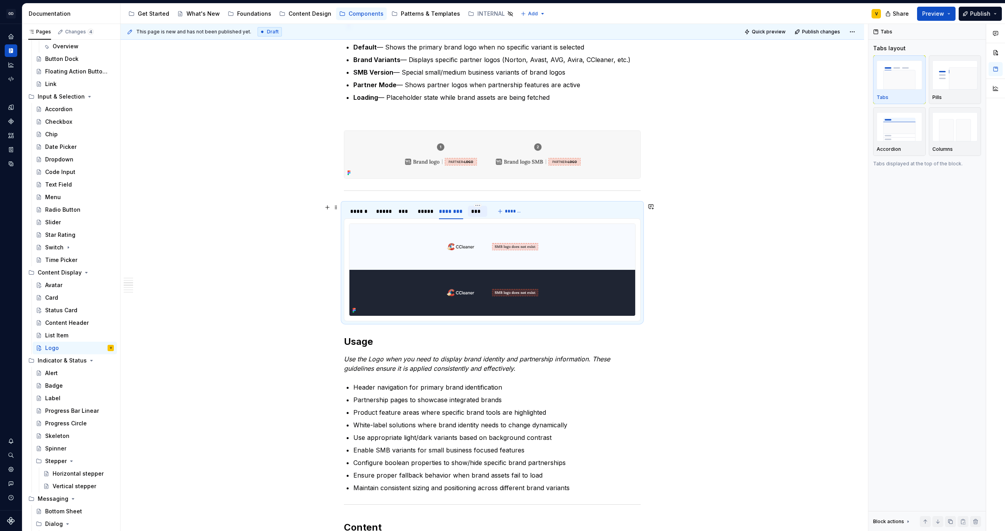
click at [482, 214] on div "***" at bounding box center [477, 211] width 13 height 8
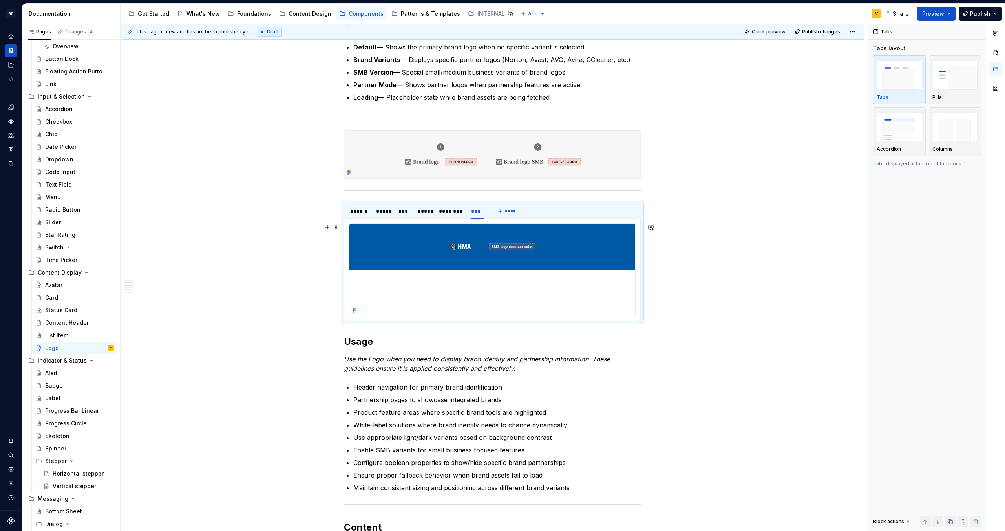
click at [422, 249] on img at bounding box center [493, 270] width 286 height 92
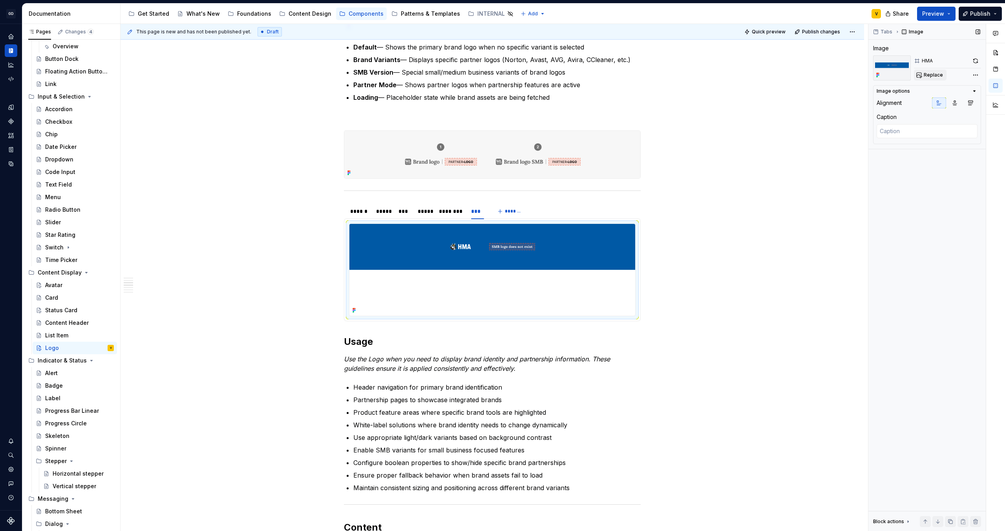
click at [937, 75] on span "Replace" at bounding box center [933, 75] width 19 height 6
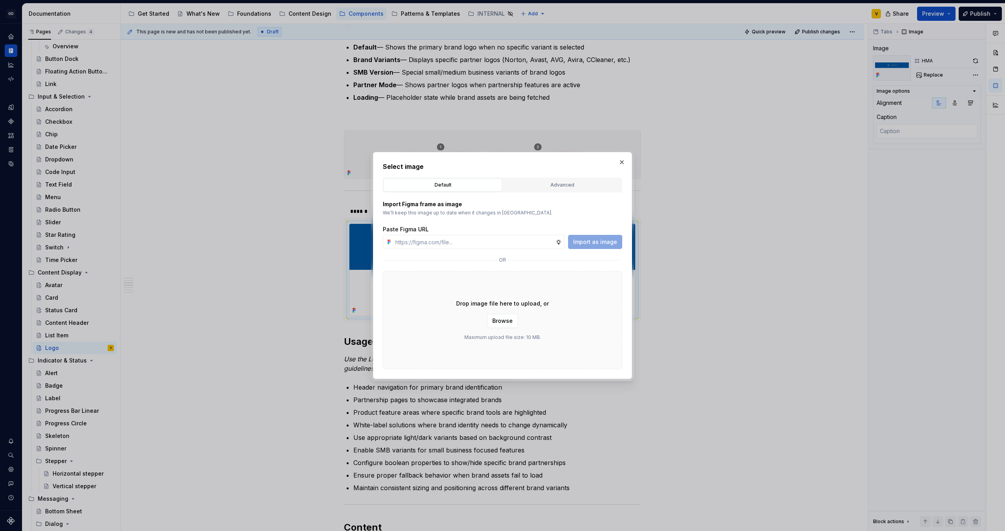
type textarea "*"
type input "[URL][DOMAIN_NAME]"
click at [588, 245] on span "Import as image" at bounding box center [595, 242] width 44 height 8
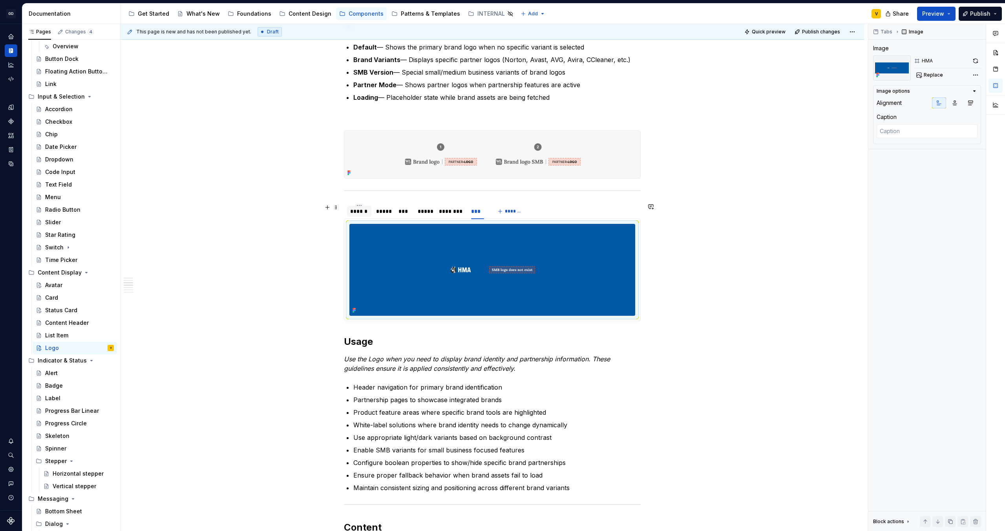
click at [358, 215] on div "******" at bounding box center [359, 211] width 18 height 8
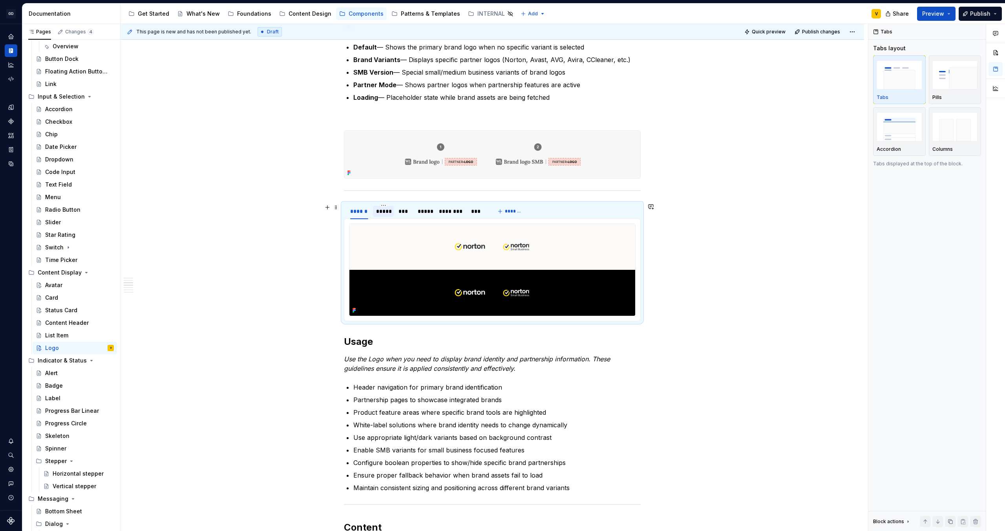
click at [383, 212] on div "*****" at bounding box center [383, 211] width 15 height 8
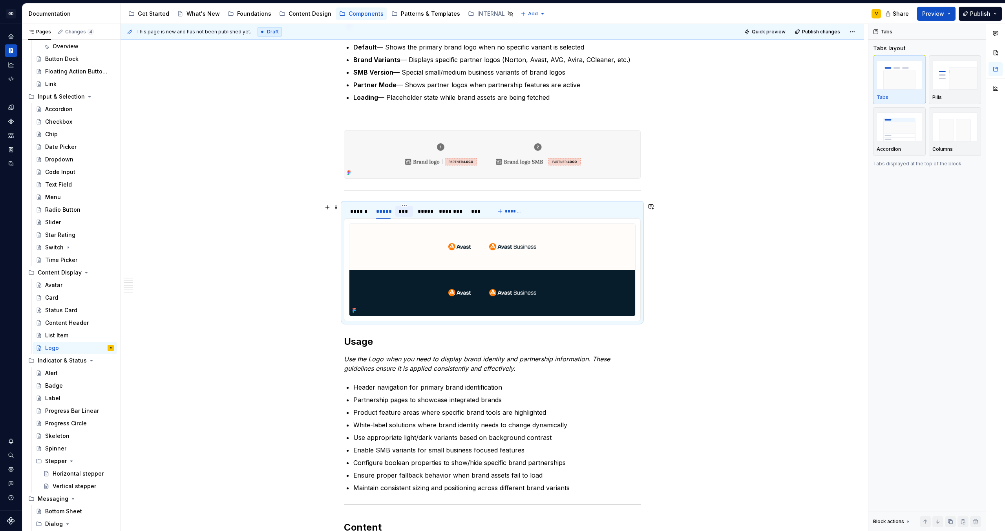
click at [404, 212] on div "***" at bounding box center [404, 211] width 11 height 8
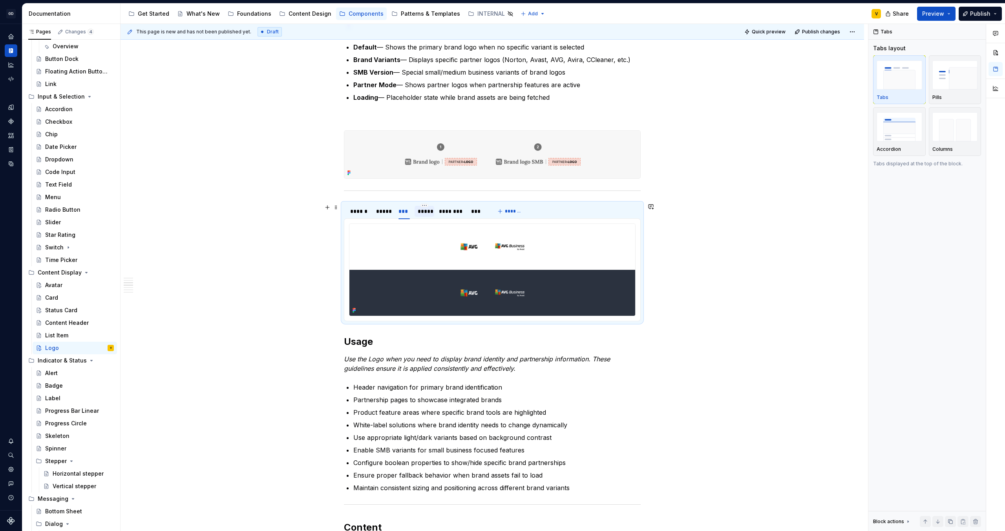
click at [424, 211] on div "*****" at bounding box center [424, 211] width 13 height 8
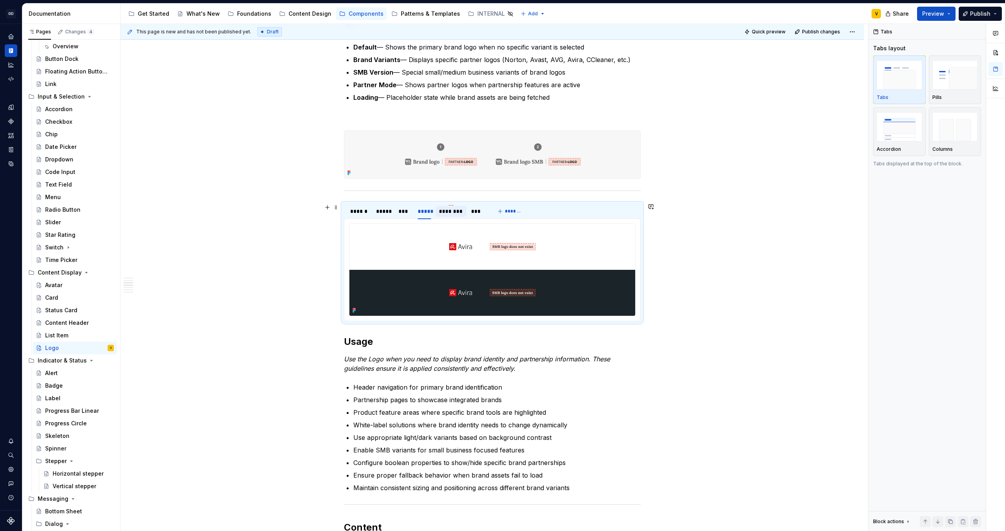
click at [443, 215] on div "********" at bounding box center [451, 211] width 24 height 8
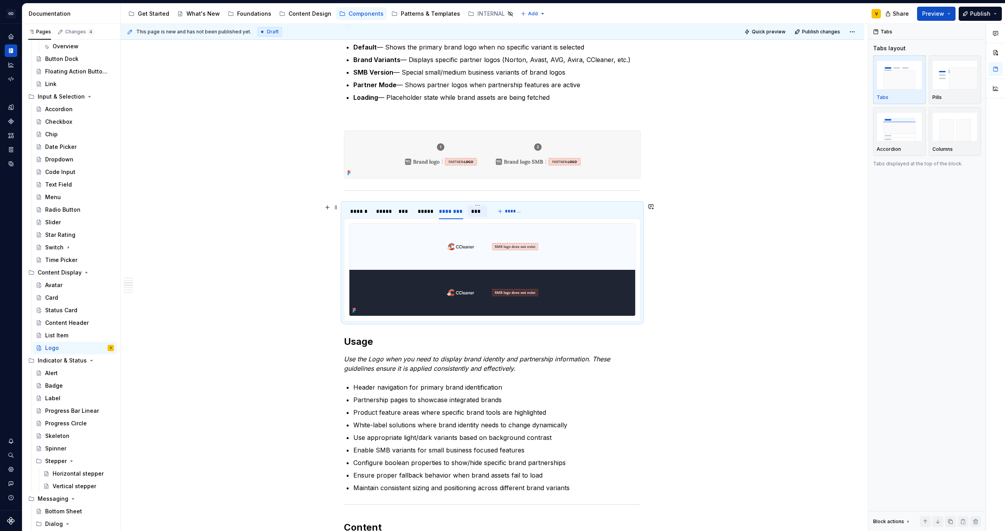
click at [476, 216] on div "***" at bounding box center [477, 211] width 19 height 11
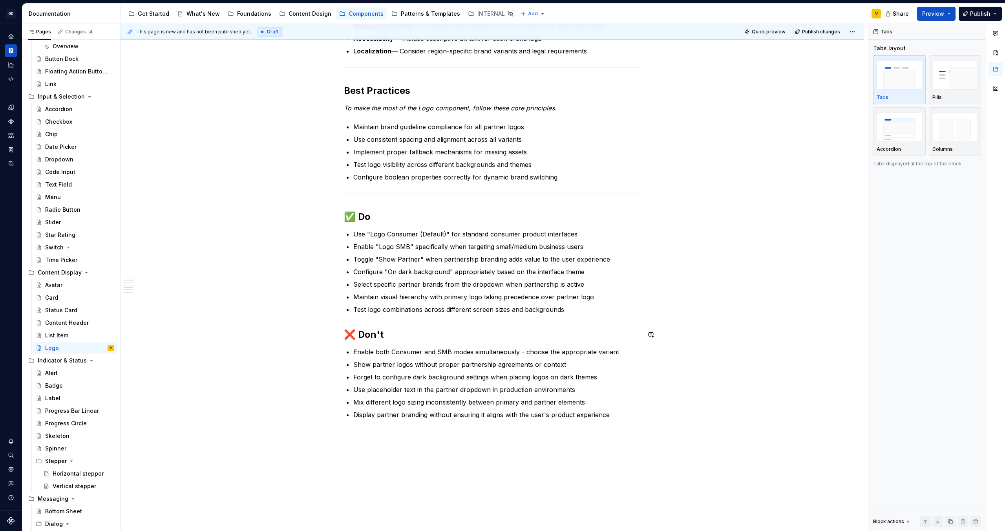
scroll to position [1014, 0]
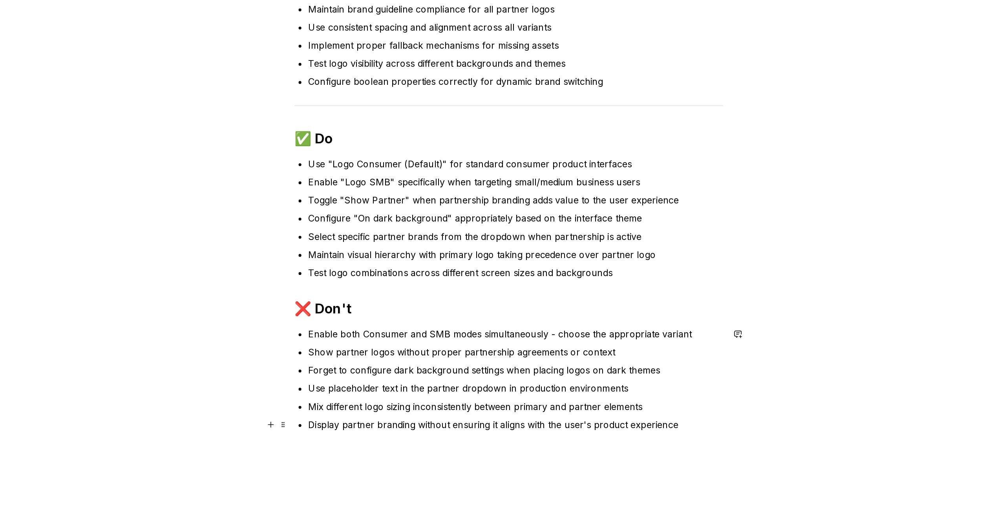
click at [614, 412] on p "Display partner branding without ensuring it aligns with the user's product exp…" at bounding box center [496, 412] width 287 height 9
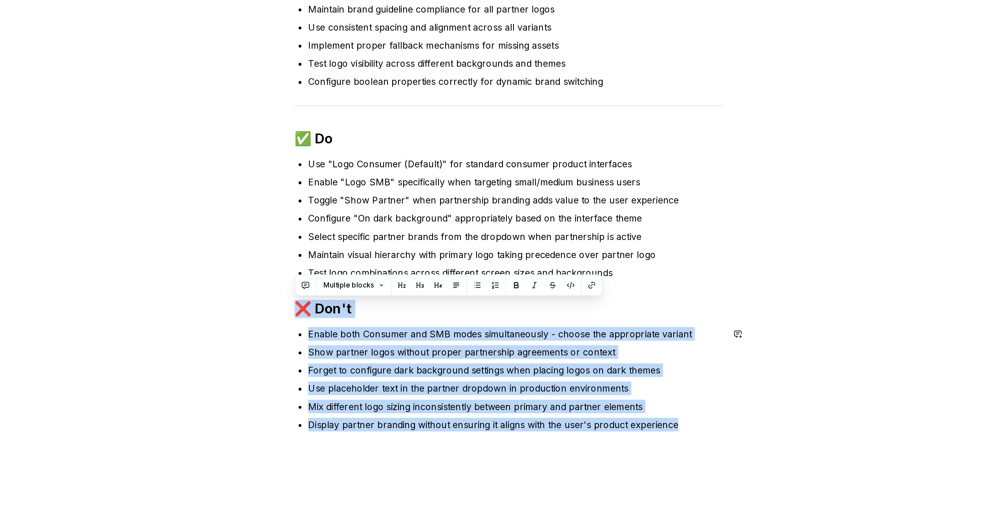
drag, startPoint x: 343, startPoint y: 331, endPoint x: 617, endPoint y: 418, distance: 286.9
copy div "❌ Don't Enable both Consumer and SMB modes simultaneously - choose the appropri…"
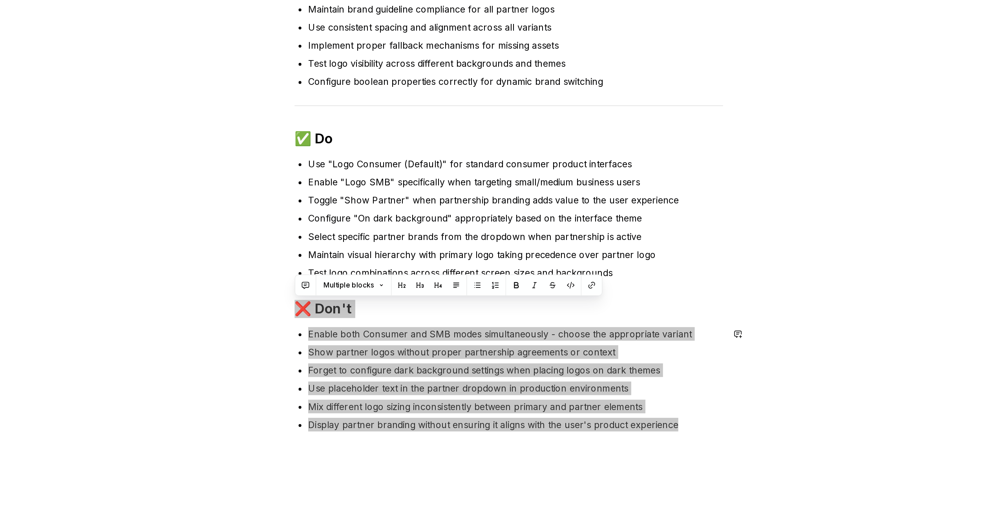
type textarea "*"
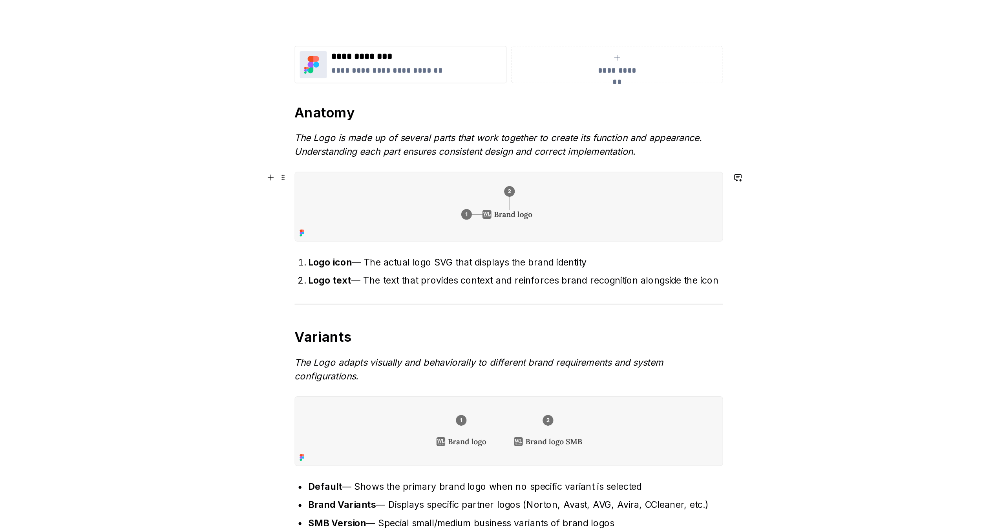
scroll to position [0, 0]
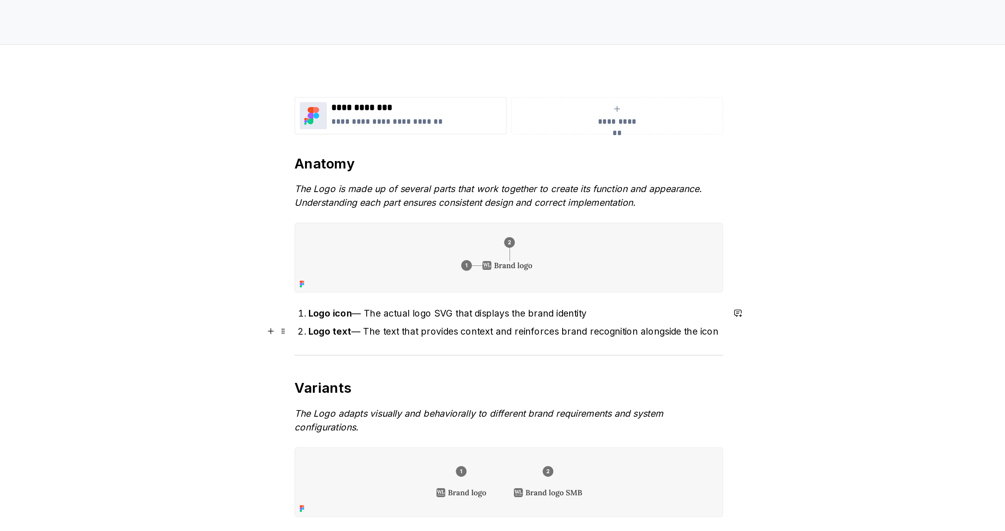
click at [404, 346] on p "Logo text — The text that provides context and reinforces brand recognition alo…" at bounding box center [496, 343] width 287 height 9
click at [405, 344] on p "Logo text — The text that provides context and reinforces brand recognition alo…" at bounding box center [496, 343] width 287 height 9
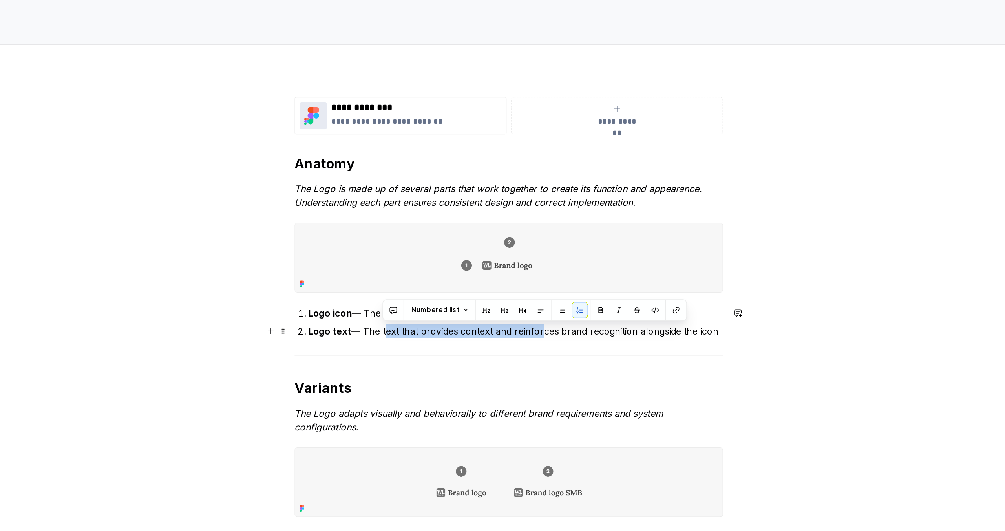
drag, startPoint x: 405, startPoint y: 344, endPoint x: 512, endPoint y: 343, distance: 107.2
click at [512, 343] on p "Logo text — The text that provides context and reinforces brand recognition alo…" at bounding box center [496, 343] width 287 height 9
click at [479, 344] on p "Logo text — The text that provides context and reinforces brand recognition alo…" at bounding box center [496, 343] width 287 height 9
drag, startPoint x: 482, startPoint y: 345, endPoint x: 405, endPoint y: 348, distance: 77.4
click at [405, 348] on p "Logo text — The text that provides context and reinforces brand recognition alo…" at bounding box center [496, 343] width 287 height 9
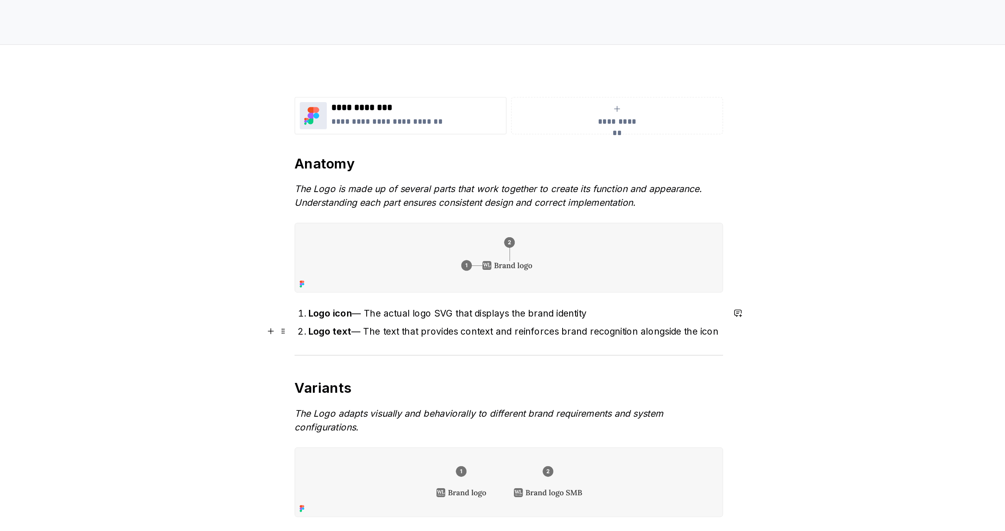
click at [426, 343] on p "Logo text — The text that provides context and reinforces brand recognition alo…" at bounding box center [496, 343] width 287 height 9
click at [436, 346] on p "Logo text — The text that provides context and reinforces brand recognition alo…" at bounding box center [496, 343] width 287 height 9
click at [428, 345] on p "Logo text — The text that provides context and reinforces brand recognition alo…" at bounding box center [496, 343] width 287 height 9
drag, startPoint x: 416, startPoint y: 344, endPoint x: 405, endPoint y: 344, distance: 11.8
click at [405, 344] on p "Logo text — The text that provides context and reinforces brand recognition alo…" at bounding box center [496, 343] width 287 height 9
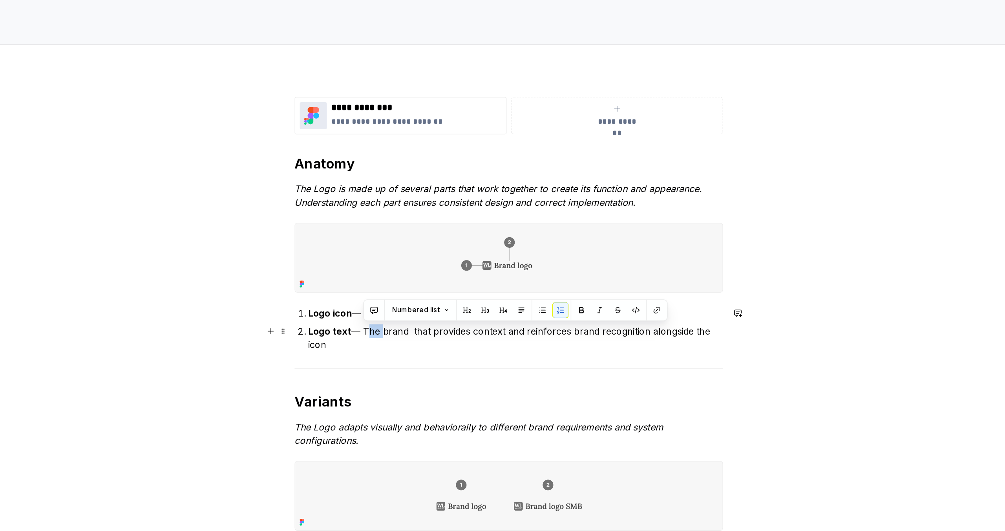
drag, startPoint x: 403, startPoint y: 343, endPoint x: 393, endPoint y: 344, distance: 10.6
click at [393, 344] on p "Logo text — The brand that provides context and reinforces brand recognition al…" at bounding box center [496, 348] width 287 height 19
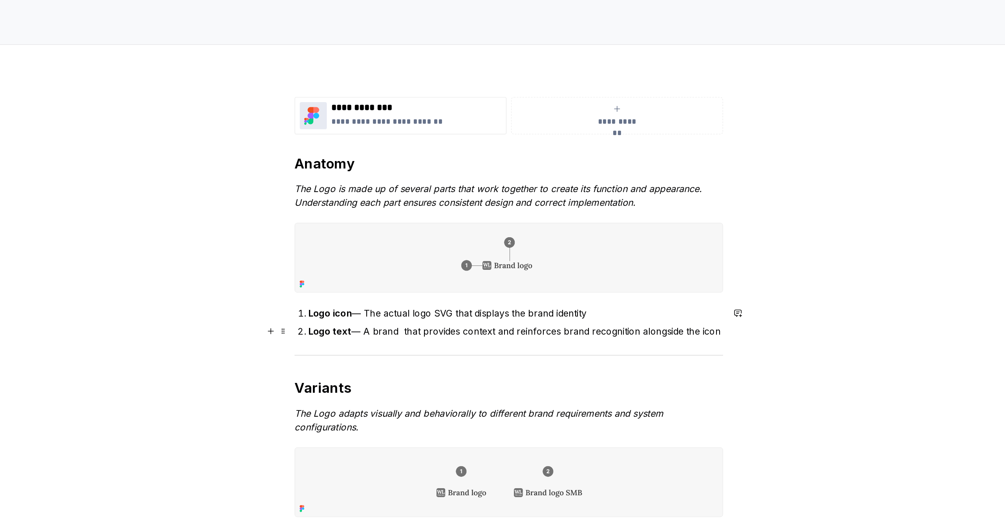
click at [418, 345] on p "Logo text — A brand that provides context and reinforces brand recognition alon…" at bounding box center [496, 343] width 287 height 9
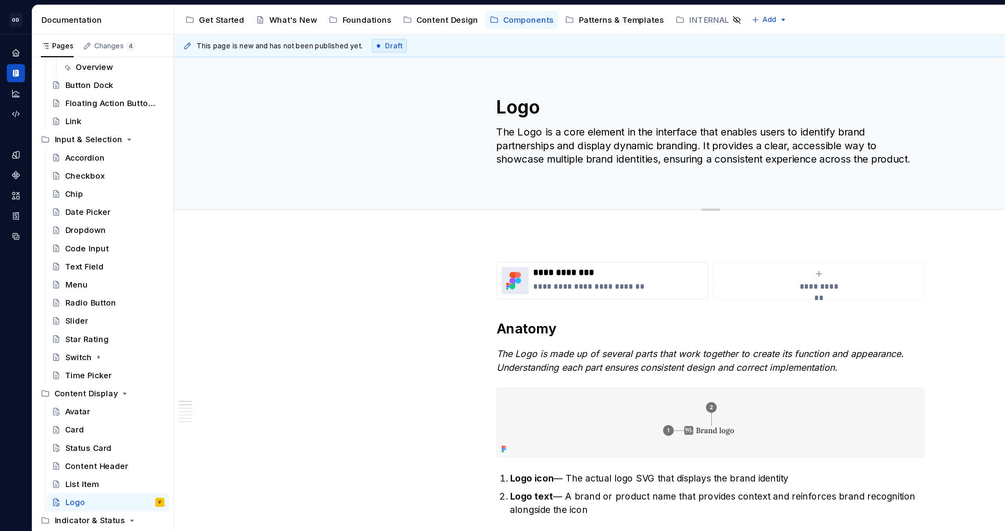
scroll to position [130, 0]
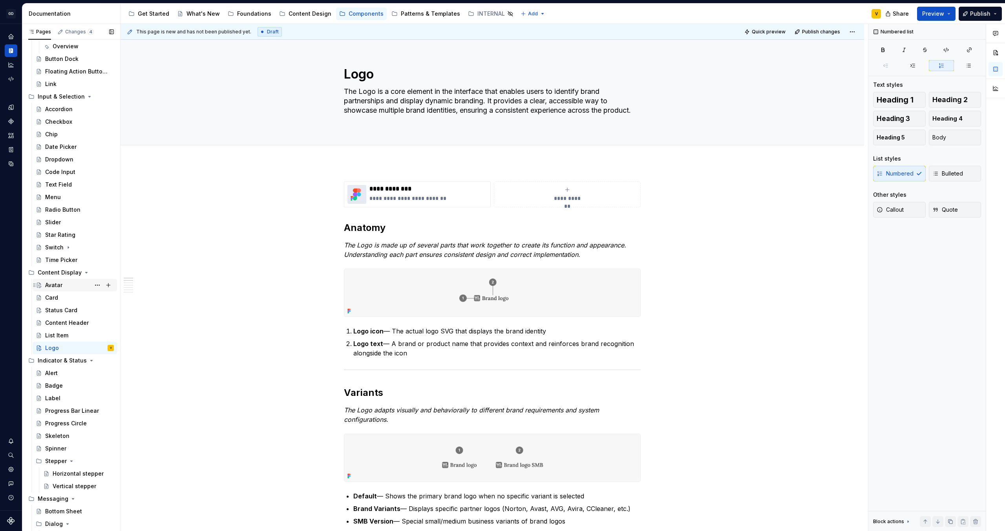
click at [60, 287] on div "Avatar" at bounding box center [53, 285] width 17 height 8
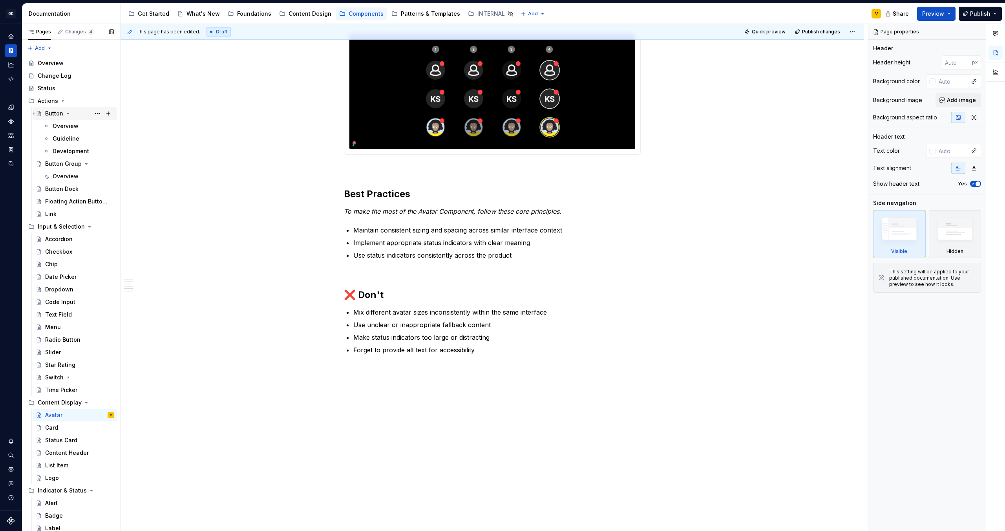
click at [52, 113] on div "Button" at bounding box center [54, 114] width 18 height 8
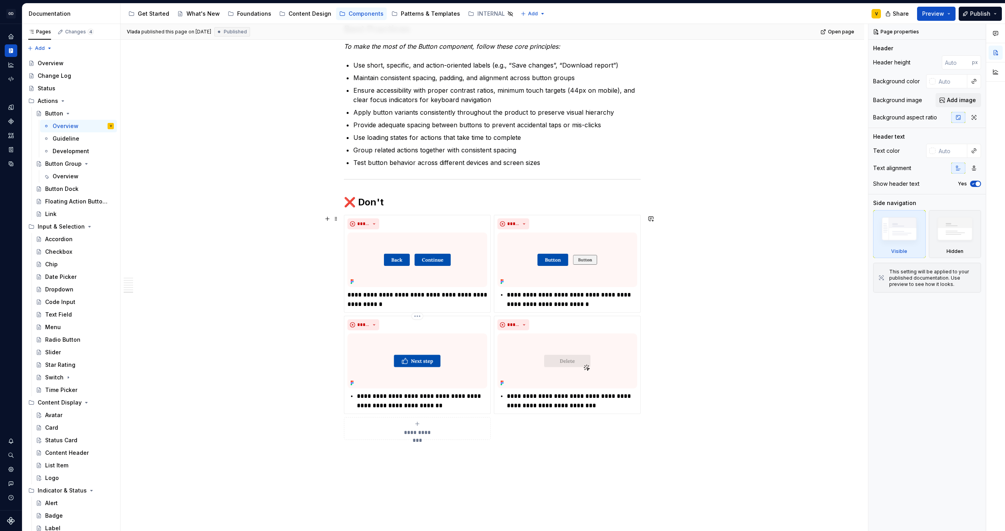
scroll to position [1599, 0]
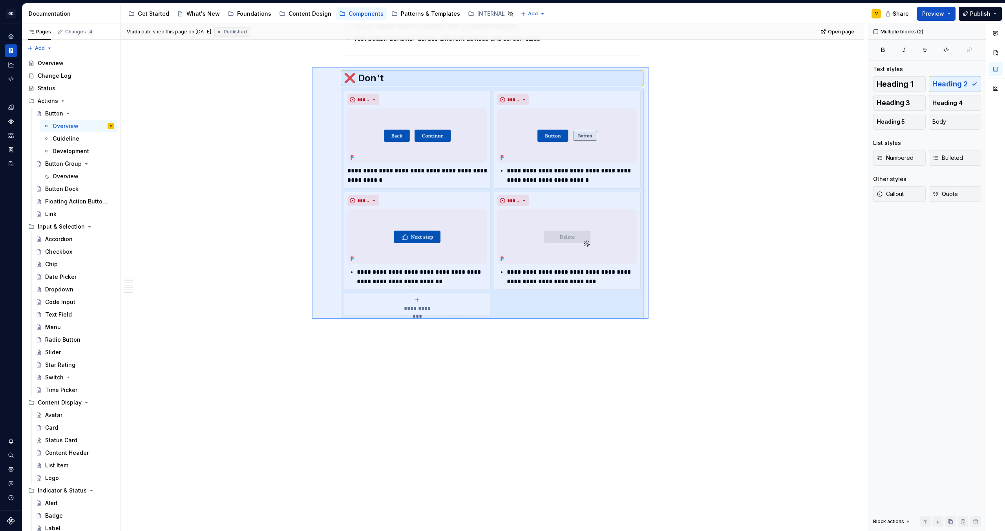
drag, startPoint x: 649, startPoint y: 319, endPoint x: 312, endPoint y: 64, distance: 422.5
click at [312, 64] on div "**********" at bounding box center [495, 277] width 748 height 507
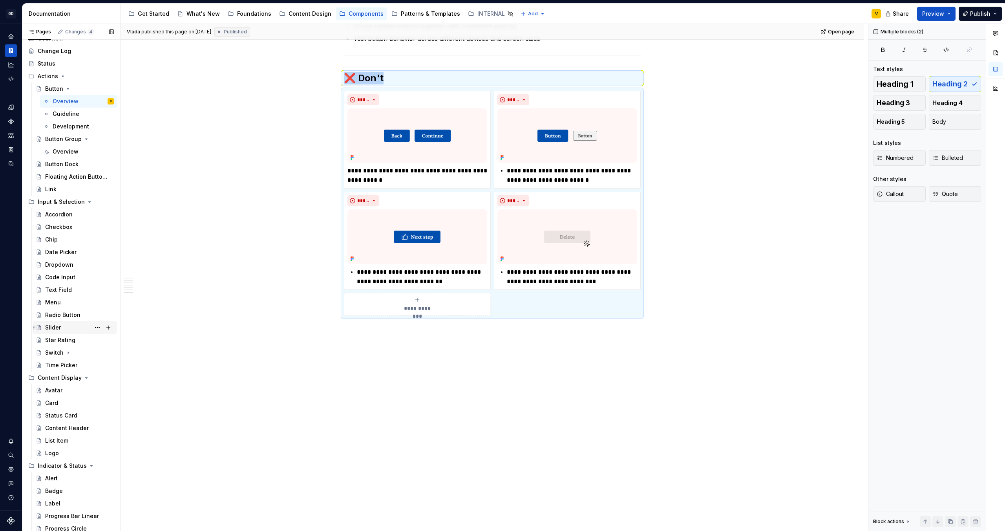
scroll to position [35, 0]
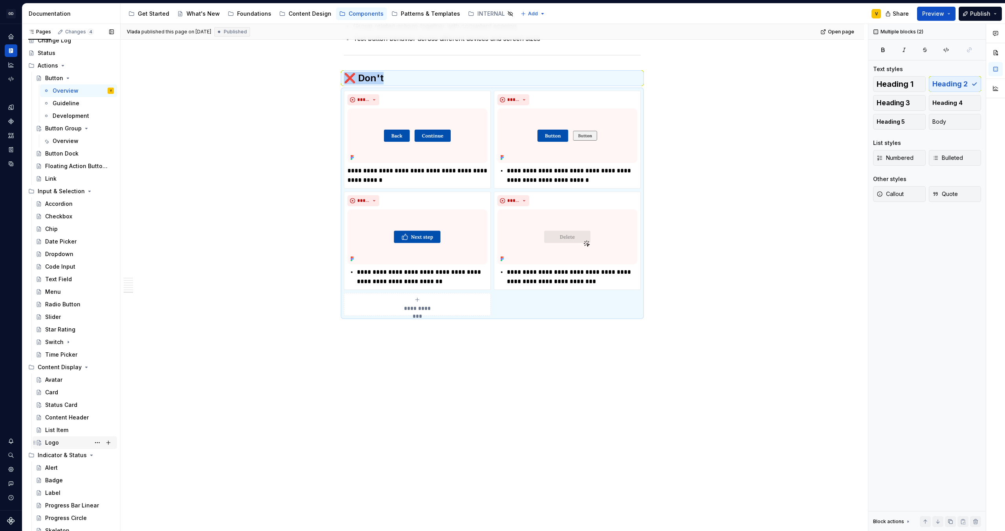
click at [63, 440] on div "Logo" at bounding box center [79, 442] width 69 height 11
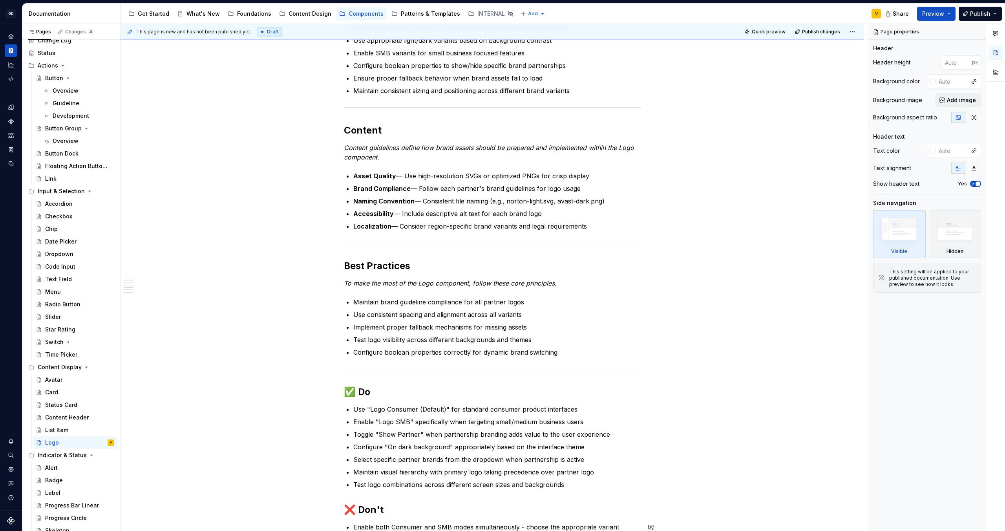
scroll to position [1078, 0]
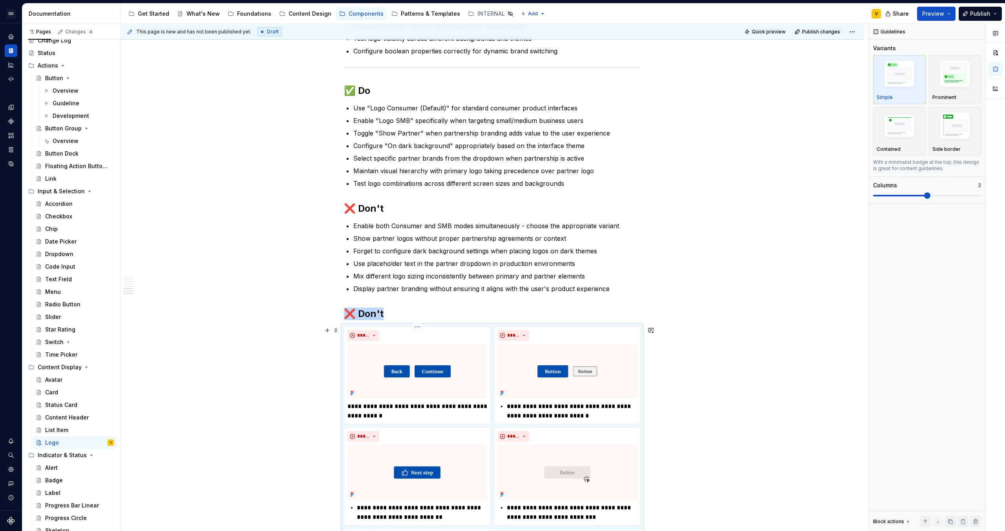
scroll to position [1176, 0]
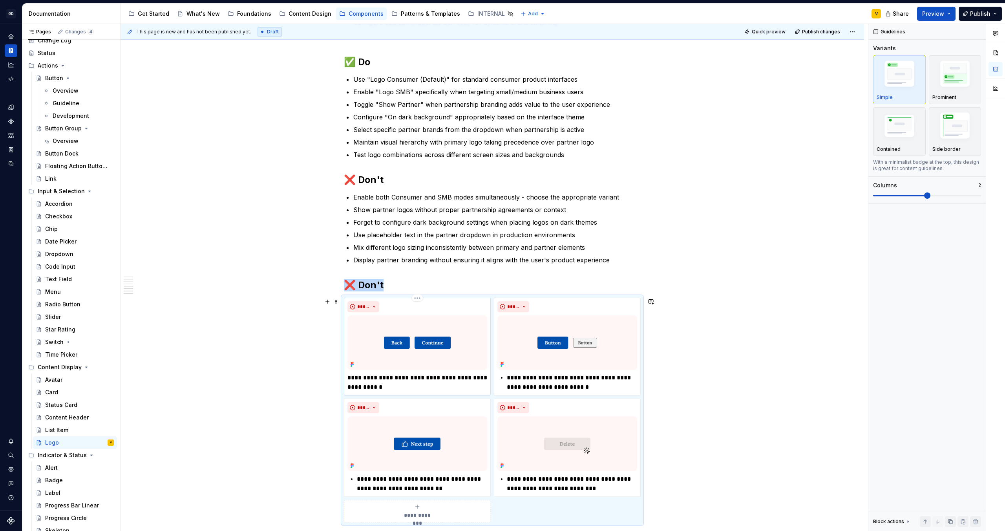
click at [404, 346] on img at bounding box center [418, 342] width 140 height 55
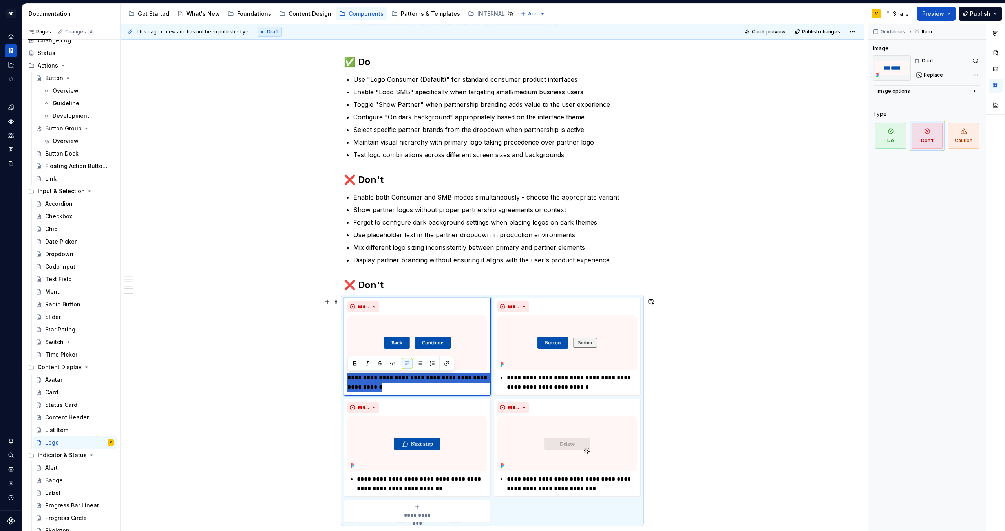
drag, startPoint x: 399, startPoint y: 387, endPoint x: 341, endPoint y: 374, distance: 60.1
click at [344, 374] on div "**********" at bounding box center [492, 410] width 297 height 225
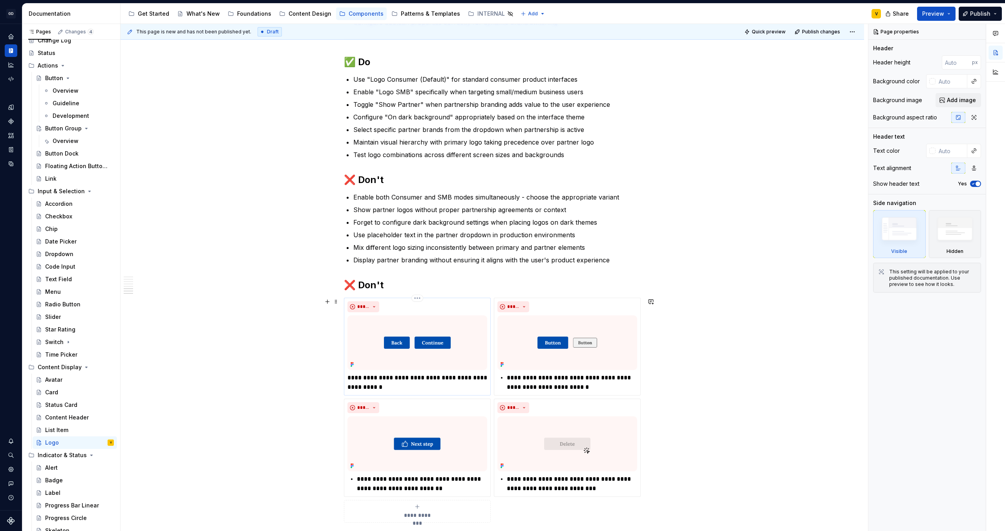
click at [407, 386] on p "**********" at bounding box center [418, 382] width 140 height 19
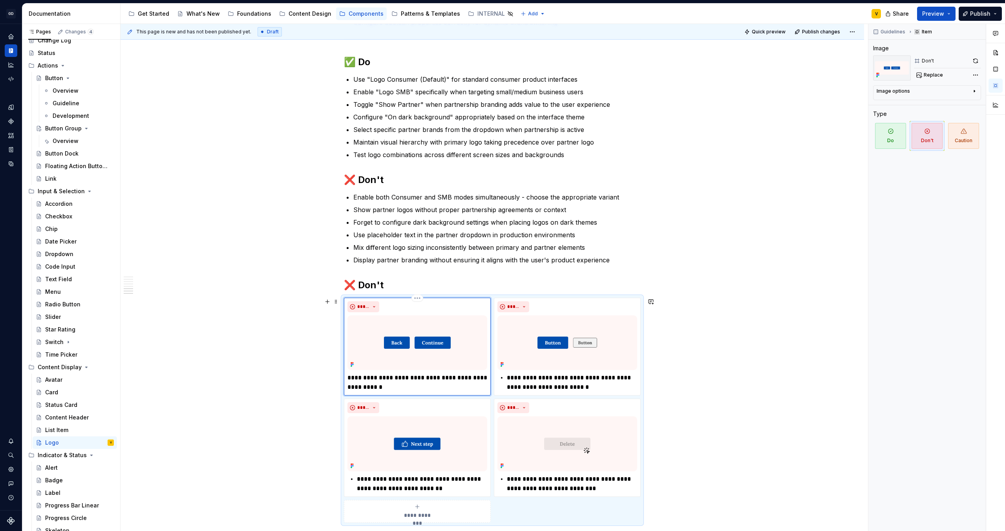
click at [407, 386] on p "**********" at bounding box center [418, 382] width 140 height 19
click at [396, 387] on p "**********" at bounding box center [418, 382] width 140 height 19
drag, startPoint x: 349, startPoint y: 381, endPoint x: 405, endPoint y: 393, distance: 56.8
click at [405, 393] on div "**********" at bounding box center [417, 347] width 147 height 98
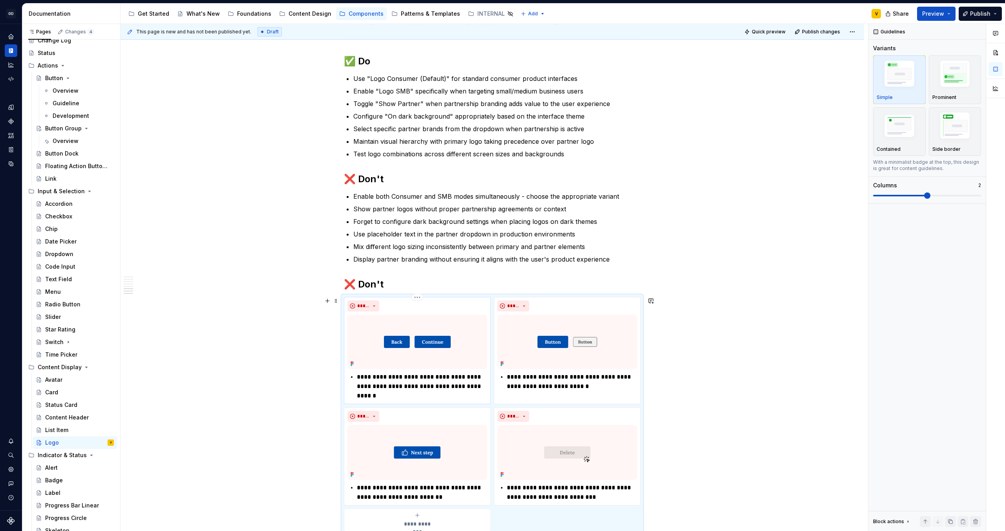
click at [421, 380] on p "**********" at bounding box center [422, 386] width 130 height 28
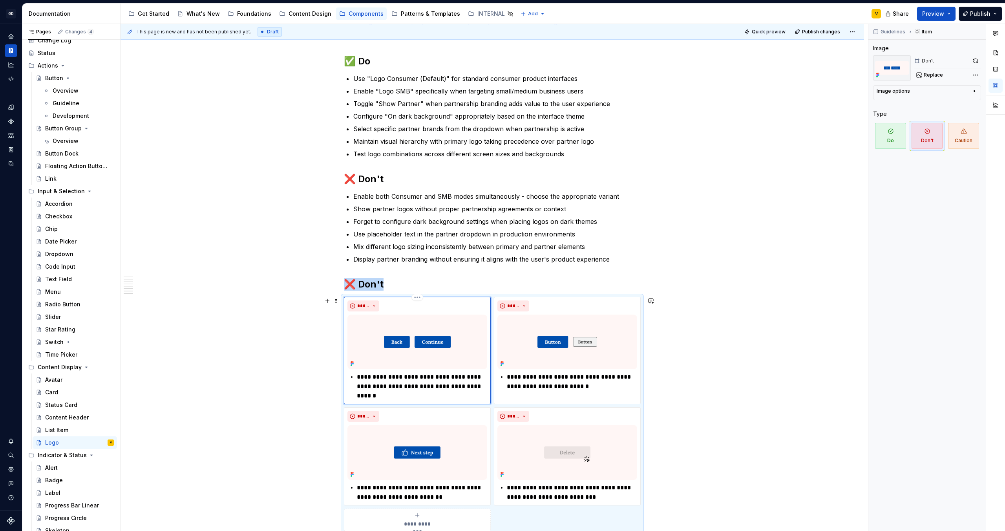
click at [404, 349] on img at bounding box center [418, 342] width 140 height 55
click at [945, 77] on button "Replace" at bounding box center [930, 75] width 33 height 11
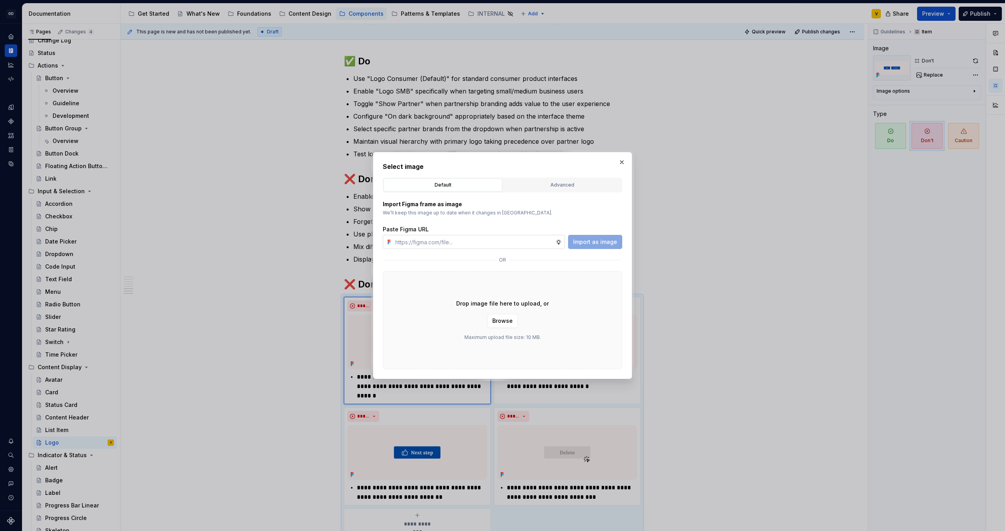
type textarea "*"
type input "[URL][DOMAIN_NAME]"
click at [596, 244] on span "Import as image" at bounding box center [595, 242] width 44 height 8
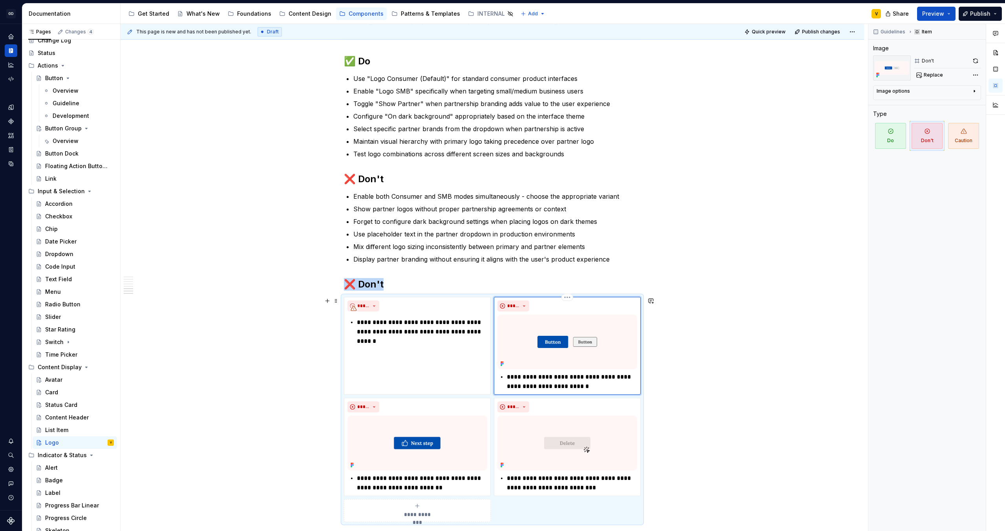
click at [546, 346] on img at bounding box center [568, 342] width 140 height 55
click at [931, 77] on span "Replace" at bounding box center [933, 75] width 19 height 6
type textarea "*"
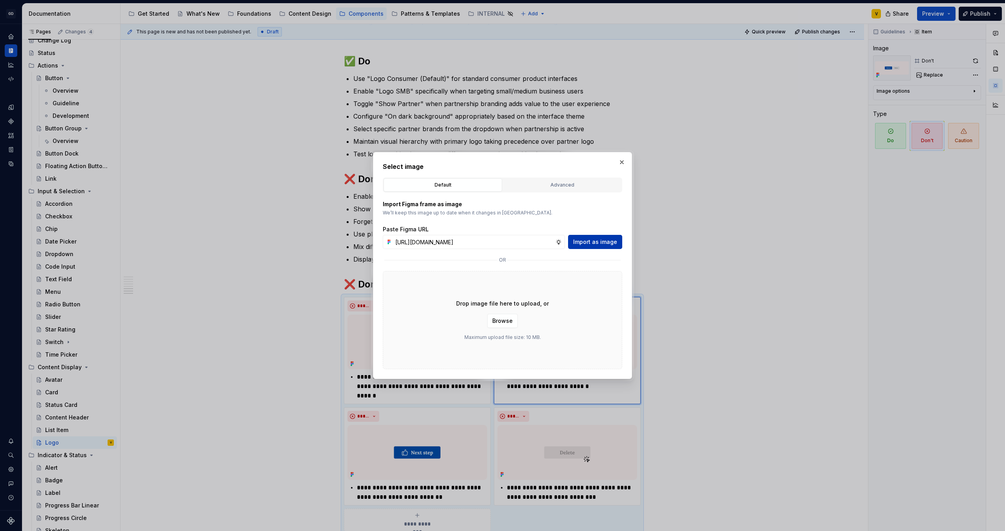
scroll to position [0, 275]
type input "[URL][DOMAIN_NAME]"
click at [613, 244] on span "Import as image" at bounding box center [595, 242] width 44 height 8
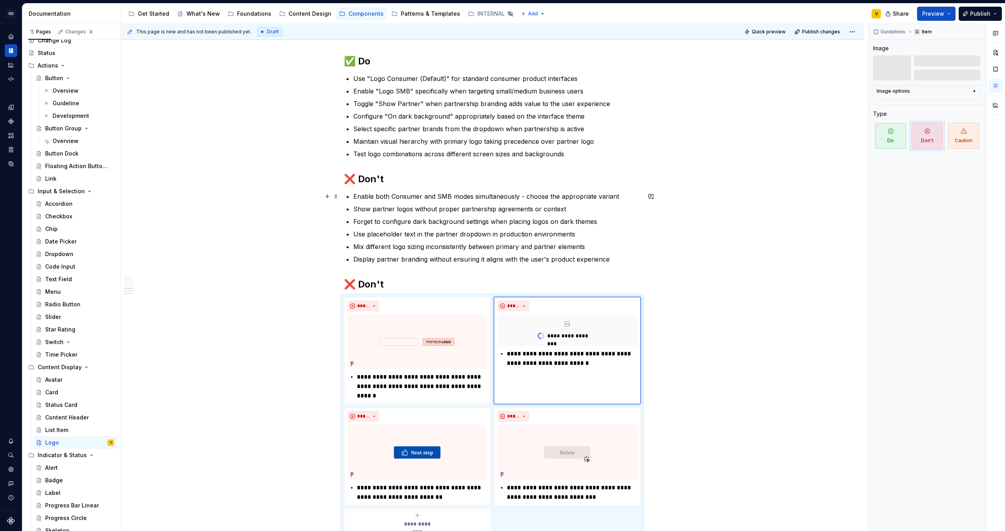
scroll to position [2, 0]
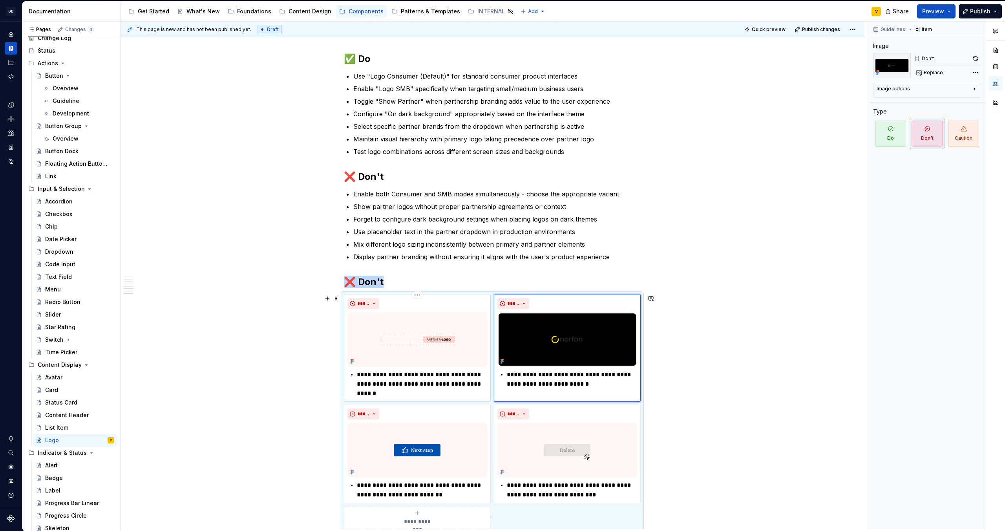
click at [452, 328] on img at bounding box center [418, 339] width 140 height 55
click at [930, 73] on span "Replace" at bounding box center [933, 73] width 19 height 6
type textarea "*"
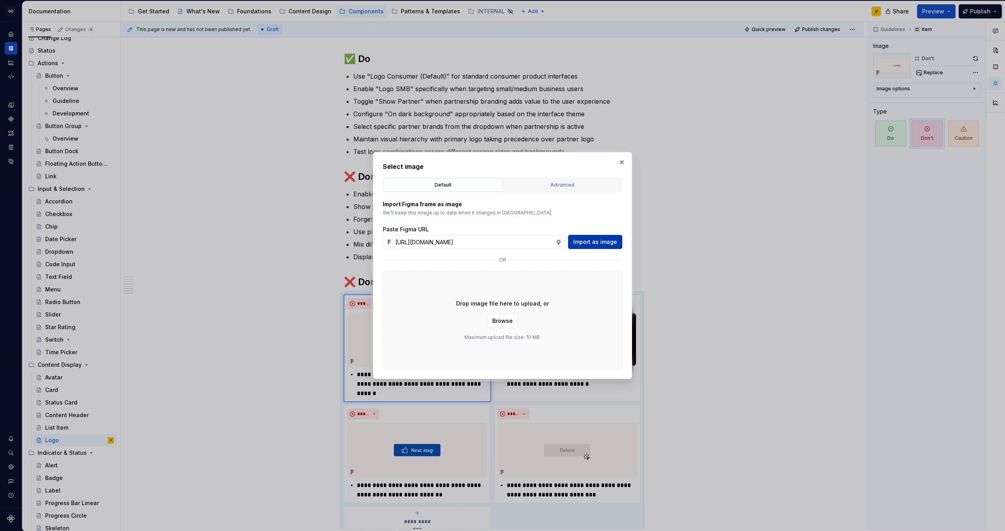
scroll to position [0, 275]
type input "[URL][DOMAIN_NAME]"
click at [583, 243] on span "Import as image" at bounding box center [595, 242] width 44 height 8
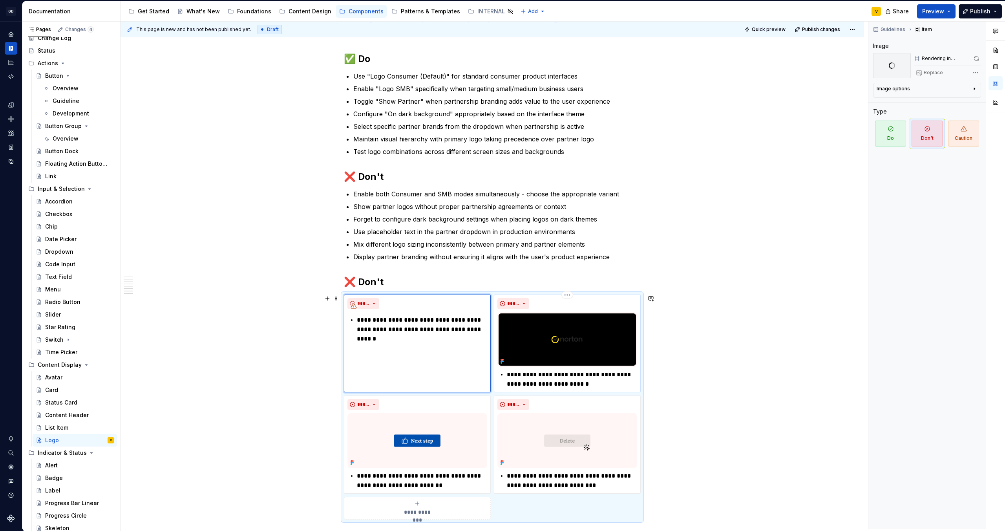
click at [548, 381] on p "**********" at bounding box center [572, 379] width 130 height 19
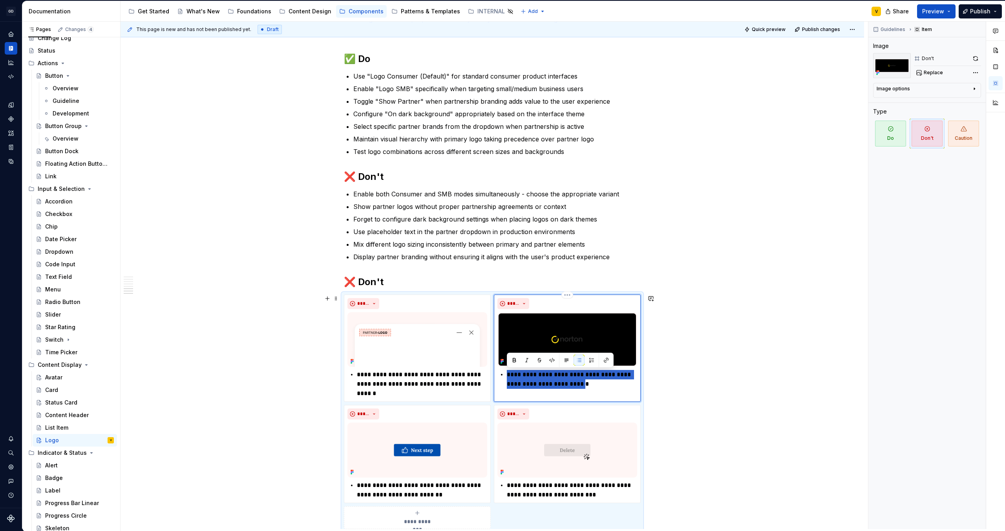
drag, startPoint x: 610, startPoint y: 383, endPoint x: 508, endPoint y: 375, distance: 102.1
click at [508, 375] on p "**********" at bounding box center [572, 379] width 130 height 19
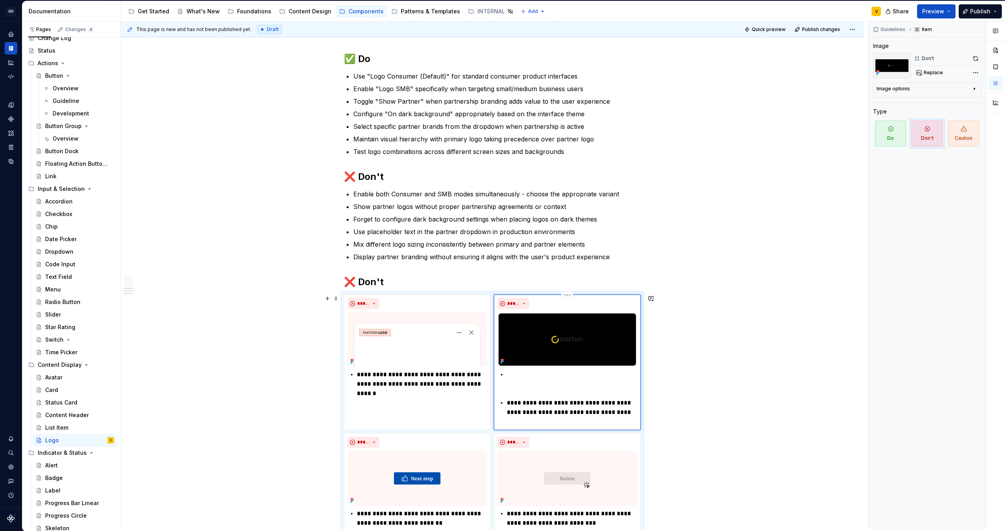
click at [518, 393] on div "**********" at bounding box center [568, 398] width 140 height 57
click at [507, 376] on li at bounding box center [572, 379] width 130 height 19
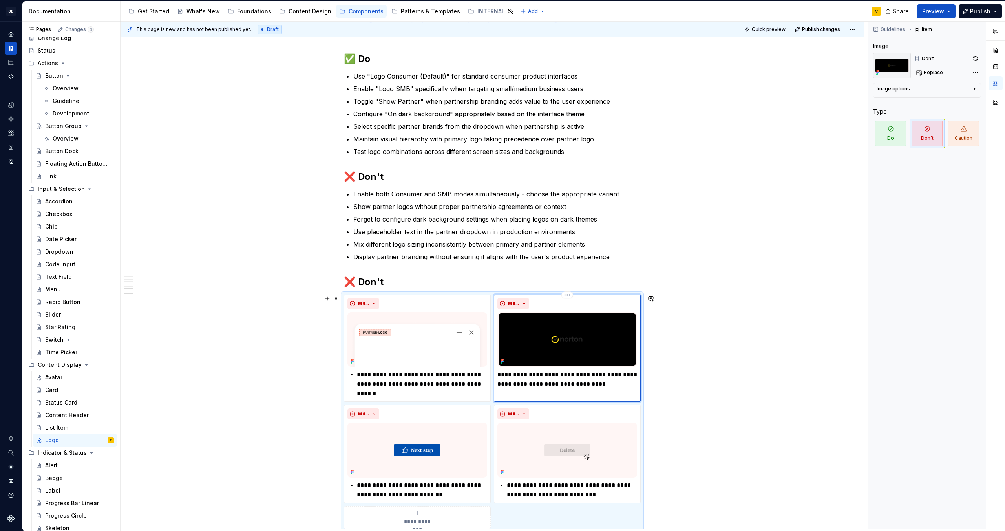
click at [608, 387] on p "**********" at bounding box center [568, 379] width 140 height 19
type textarea "*"
drag, startPoint x: 599, startPoint y: 387, endPoint x: 490, endPoint y: 373, distance: 109.7
click at [490, 373] on div "**********" at bounding box center [492, 412] width 297 height 234
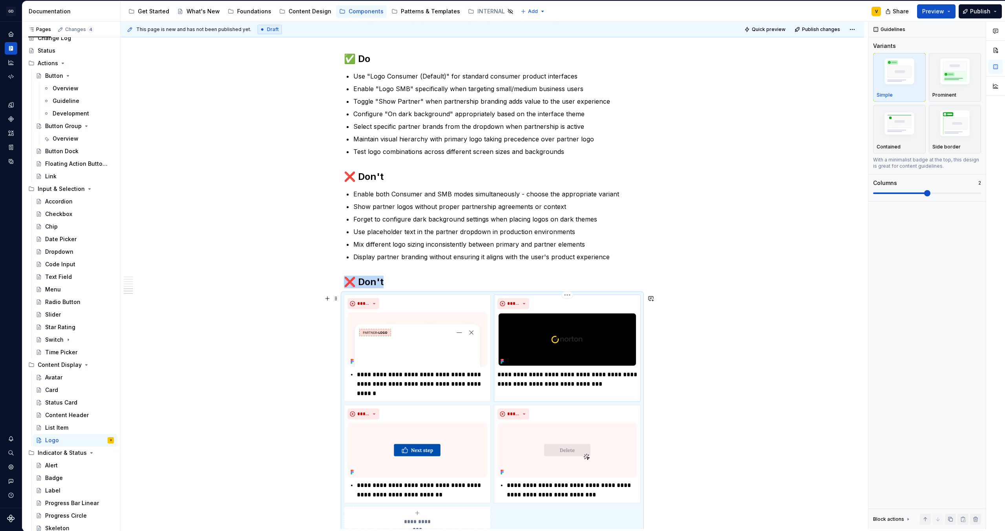
click at [496, 389] on div "**********" at bounding box center [567, 348] width 147 height 107
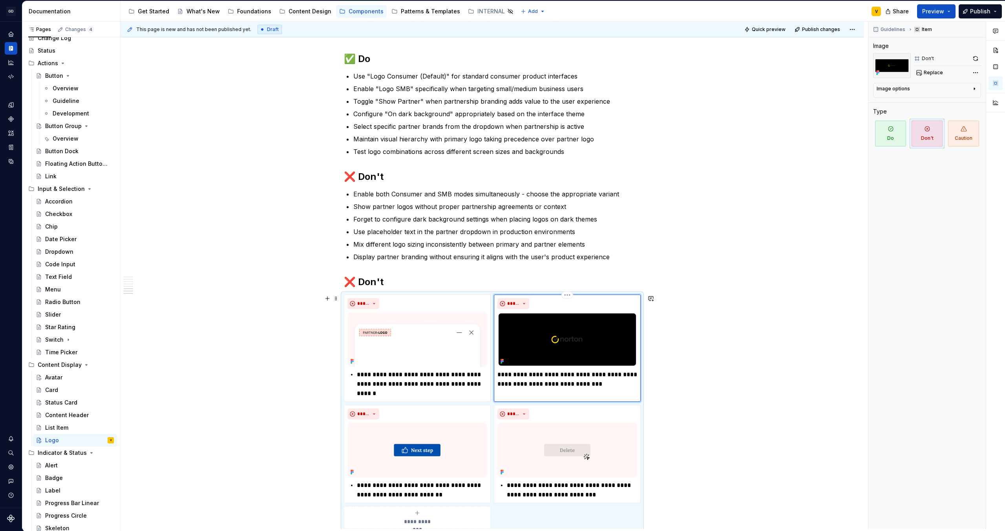
click at [499, 380] on p "**********" at bounding box center [568, 379] width 140 height 19
click at [577, 388] on p "**********" at bounding box center [568, 379] width 140 height 19
drag, startPoint x: 606, startPoint y: 385, endPoint x: 496, endPoint y: 376, distance: 110.0
click at [496, 376] on div "**********" at bounding box center [567, 348] width 147 height 107
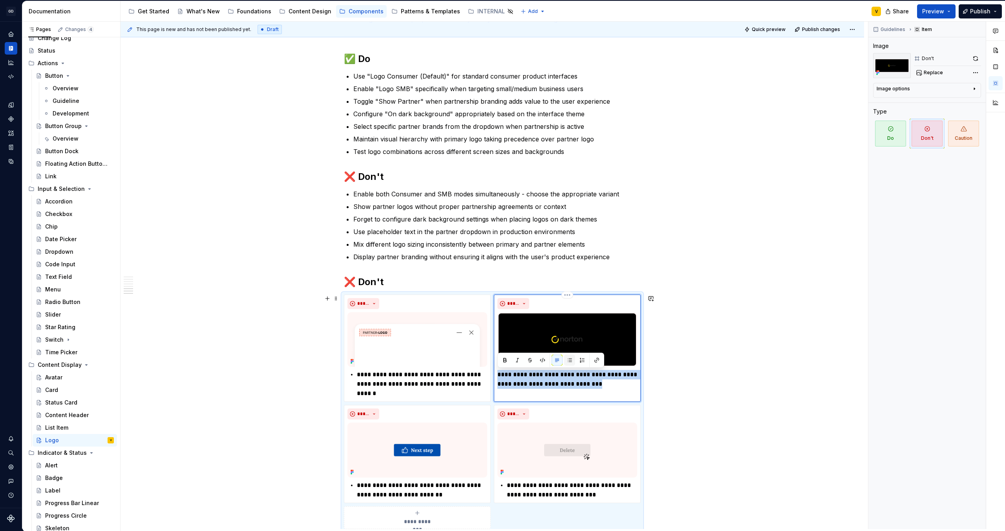
click at [571, 365] on button "button" at bounding box center [569, 360] width 11 height 11
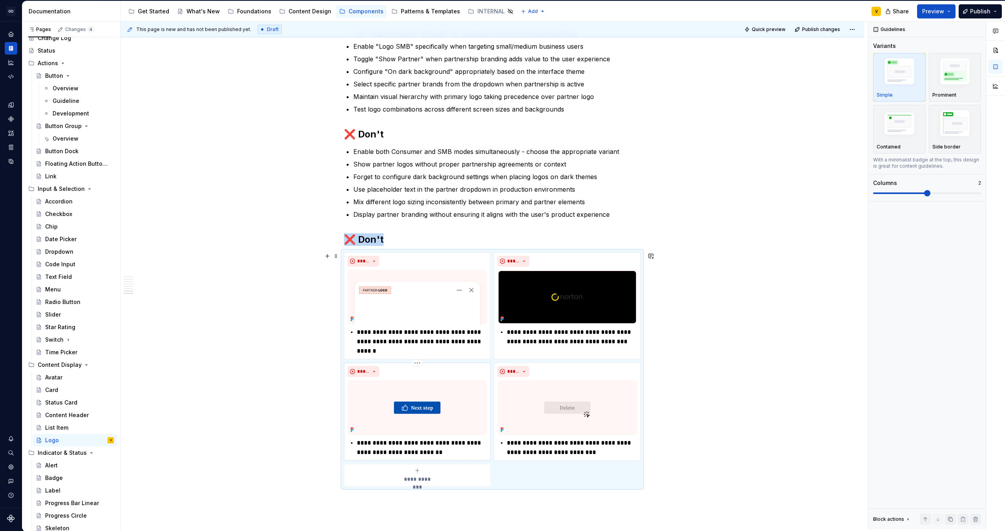
scroll to position [1251, 0]
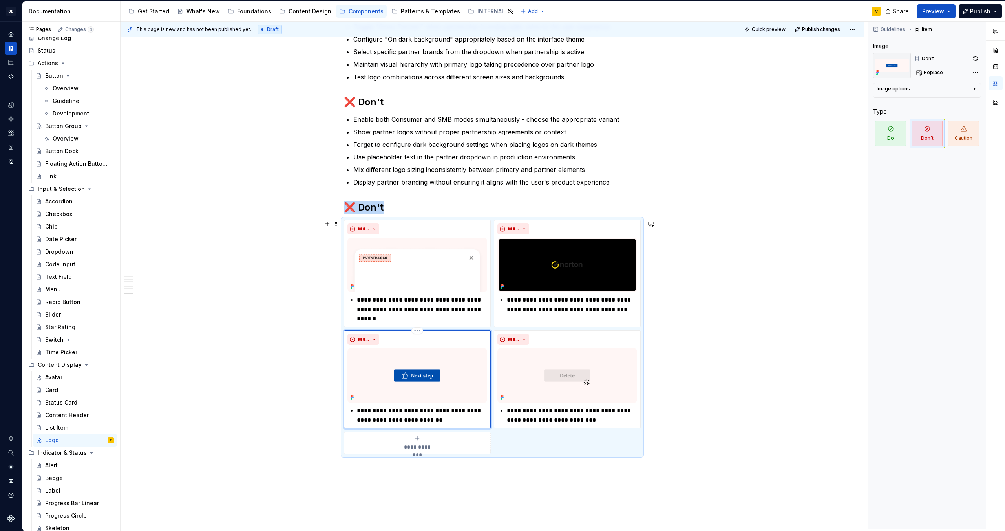
click at [418, 370] on img at bounding box center [418, 375] width 140 height 55
click at [931, 74] on span "Replace" at bounding box center [933, 73] width 19 height 6
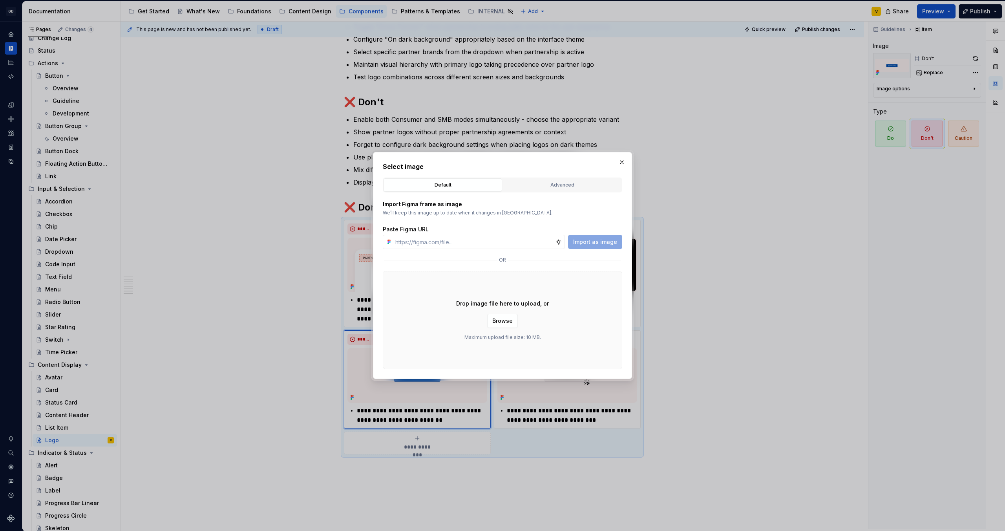
type textarea "*"
type input "[URL][DOMAIN_NAME]"
click at [585, 244] on span "Import as image" at bounding box center [595, 242] width 44 height 8
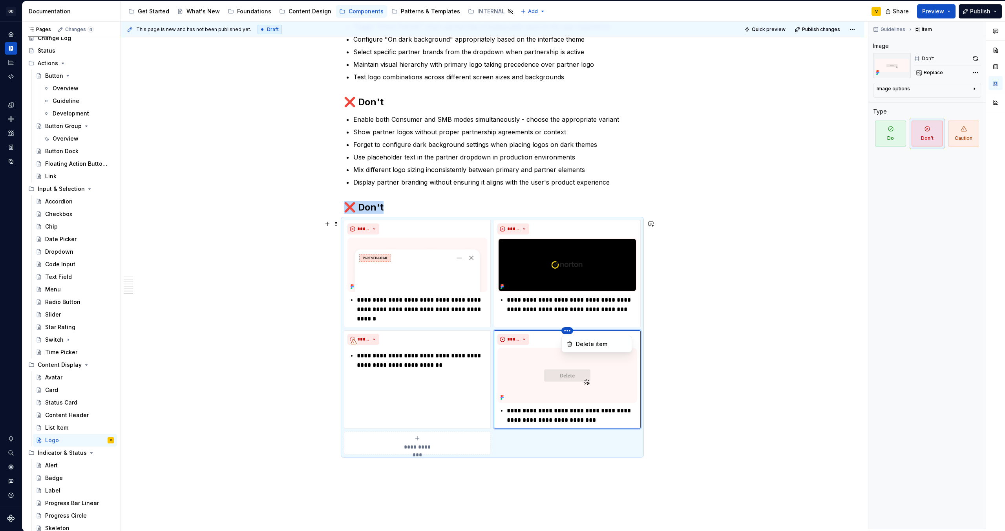
click at [569, 332] on html "GD Oxygen V Design system data Documentation Accessibility guide for tree Page …" at bounding box center [502, 265] width 1005 height 531
click at [592, 346] on div "Delete item" at bounding box center [601, 344] width 51 height 8
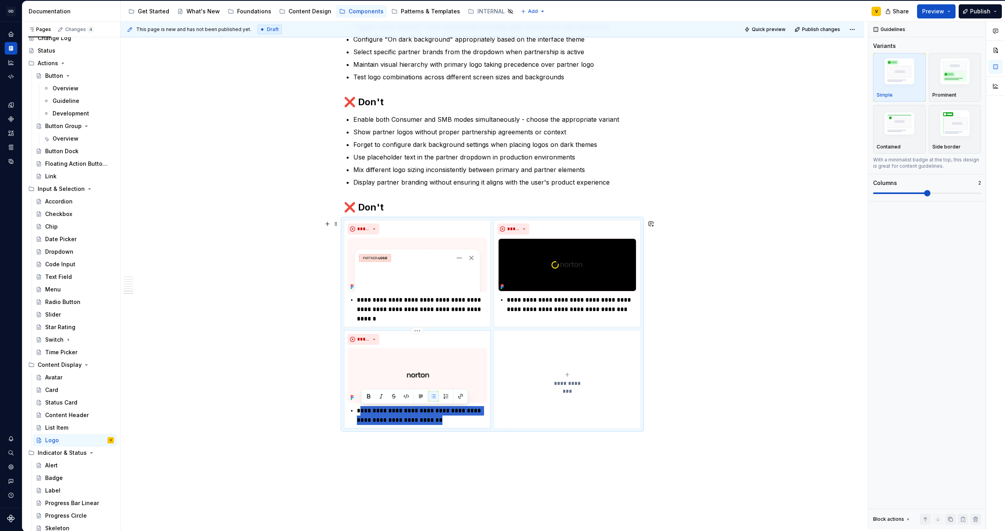
drag, startPoint x: 422, startPoint y: 420, endPoint x: 361, endPoint y: 412, distance: 61.8
click at [361, 412] on p "**********" at bounding box center [422, 415] width 130 height 19
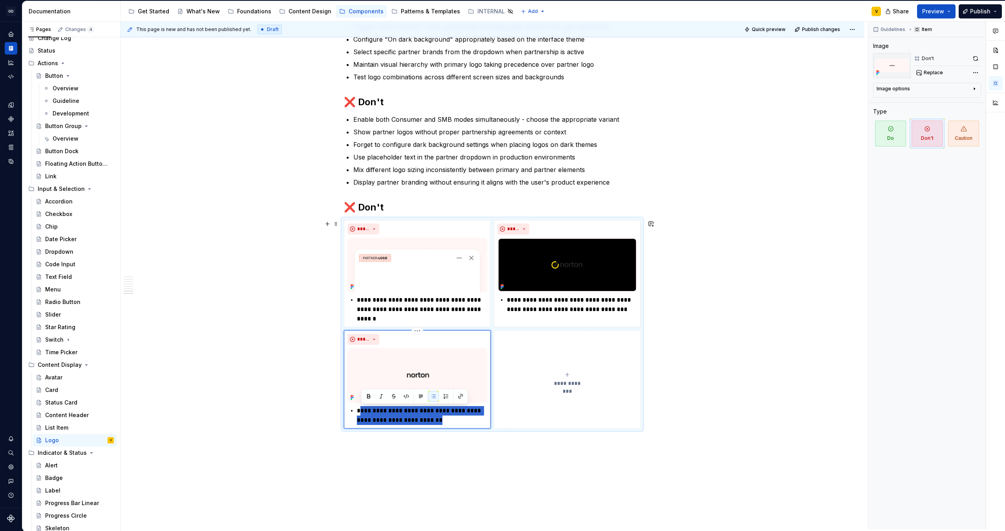
paste div
click at [362, 411] on p "**********" at bounding box center [422, 415] width 130 height 19
type textarea "*"
click at [402, 421] on p "**********" at bounding box center [422, 415] width 130 height 19
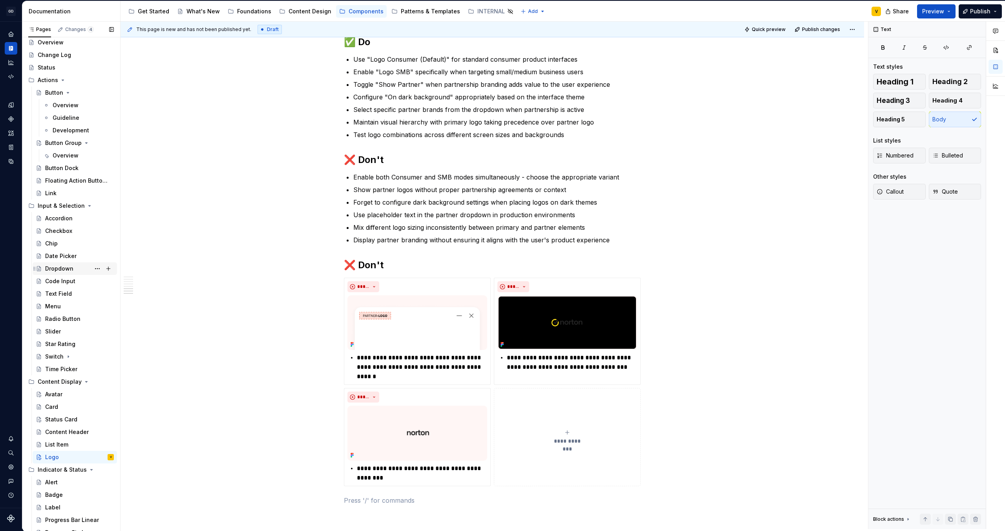
scroll to position [24, 0]
click at [55, 350] on div "Switch" at bounding box center [54, 351] width 18 height 8
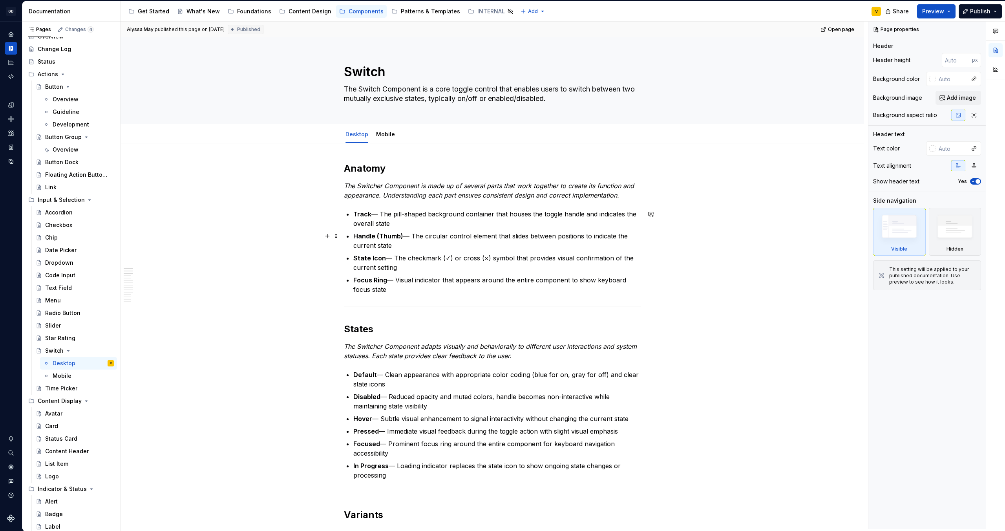
scroll to position [8, 0]
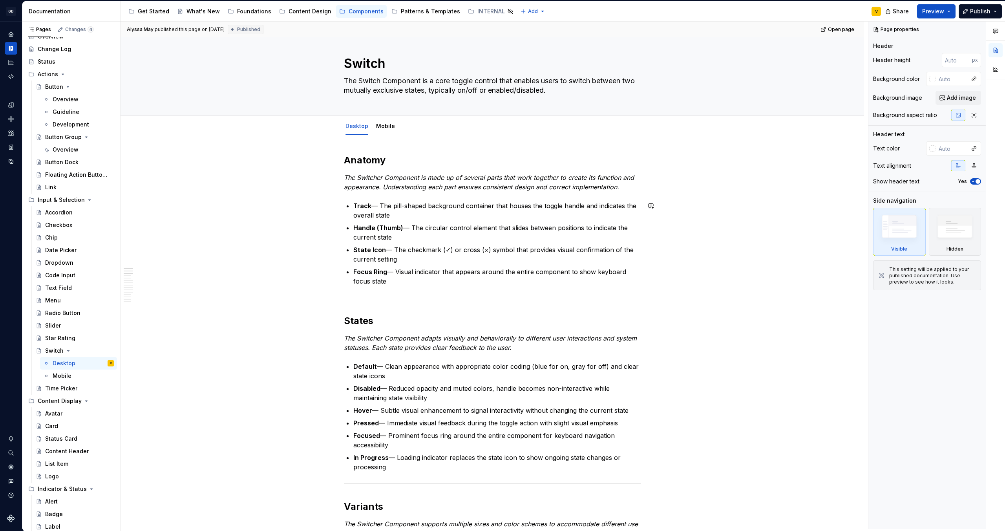
type textarea "*"
